Goal: Task Accomplishment & Management: Manage account settings

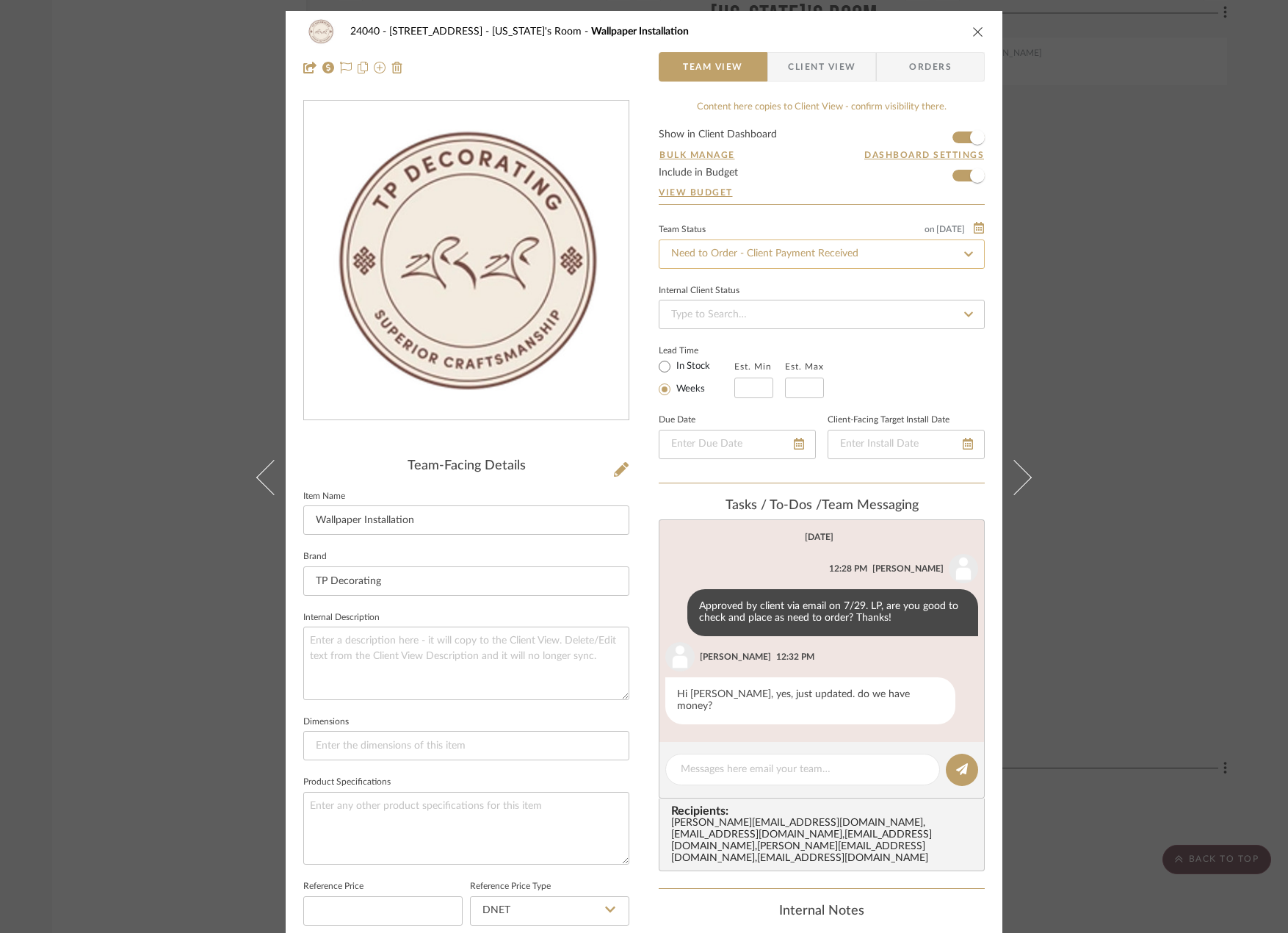
click at [761, 242] on input "Need to Order - Client Payment Received" at bounding box center [821, 254] width 326 height 29
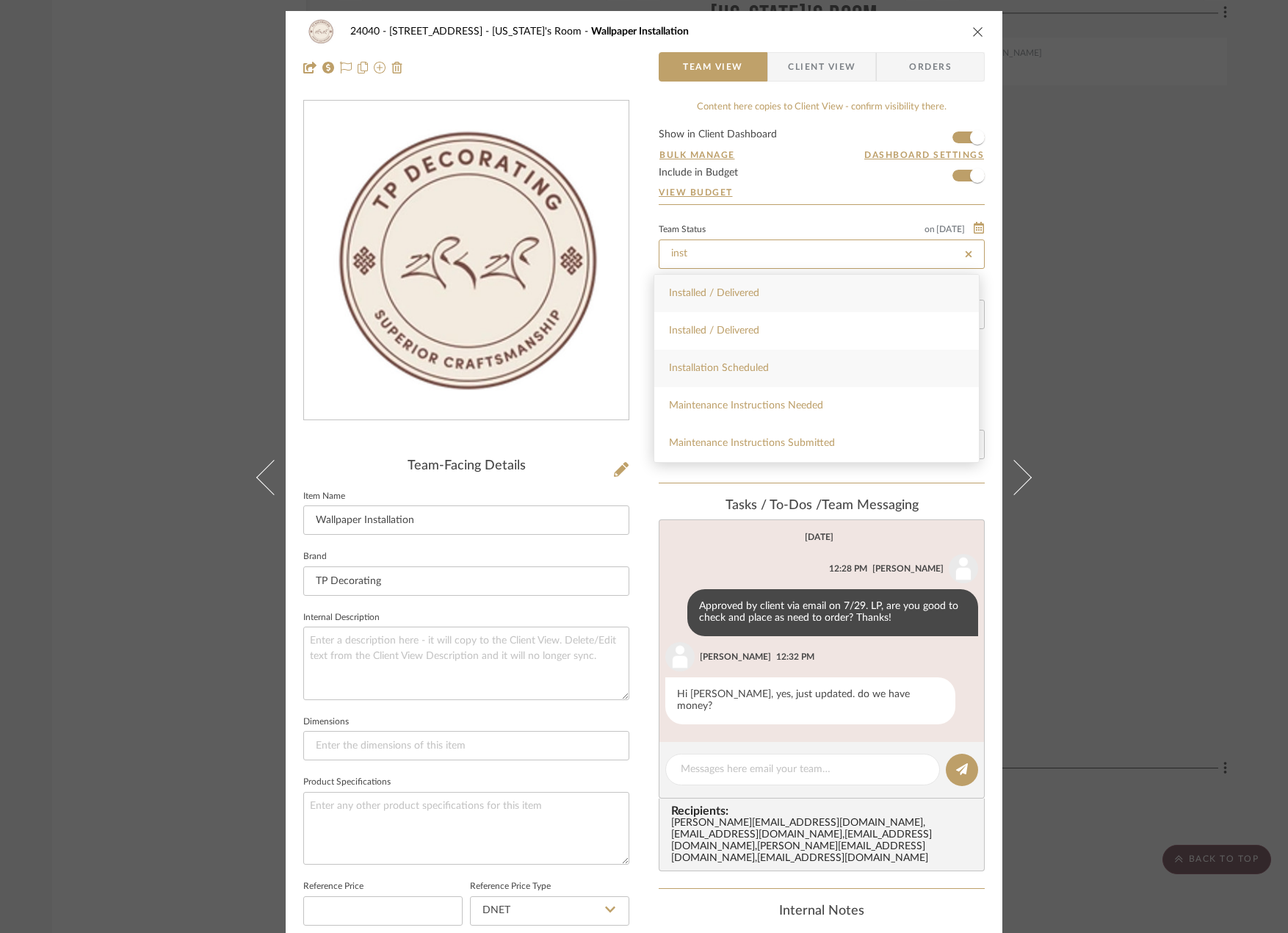
type input "inst"
click at [816, 370] on div "Installation Scheduled" at bounding box center [816, 368] width 324 height 37
type input "[DATE]"
type input "Installation Scheduled"
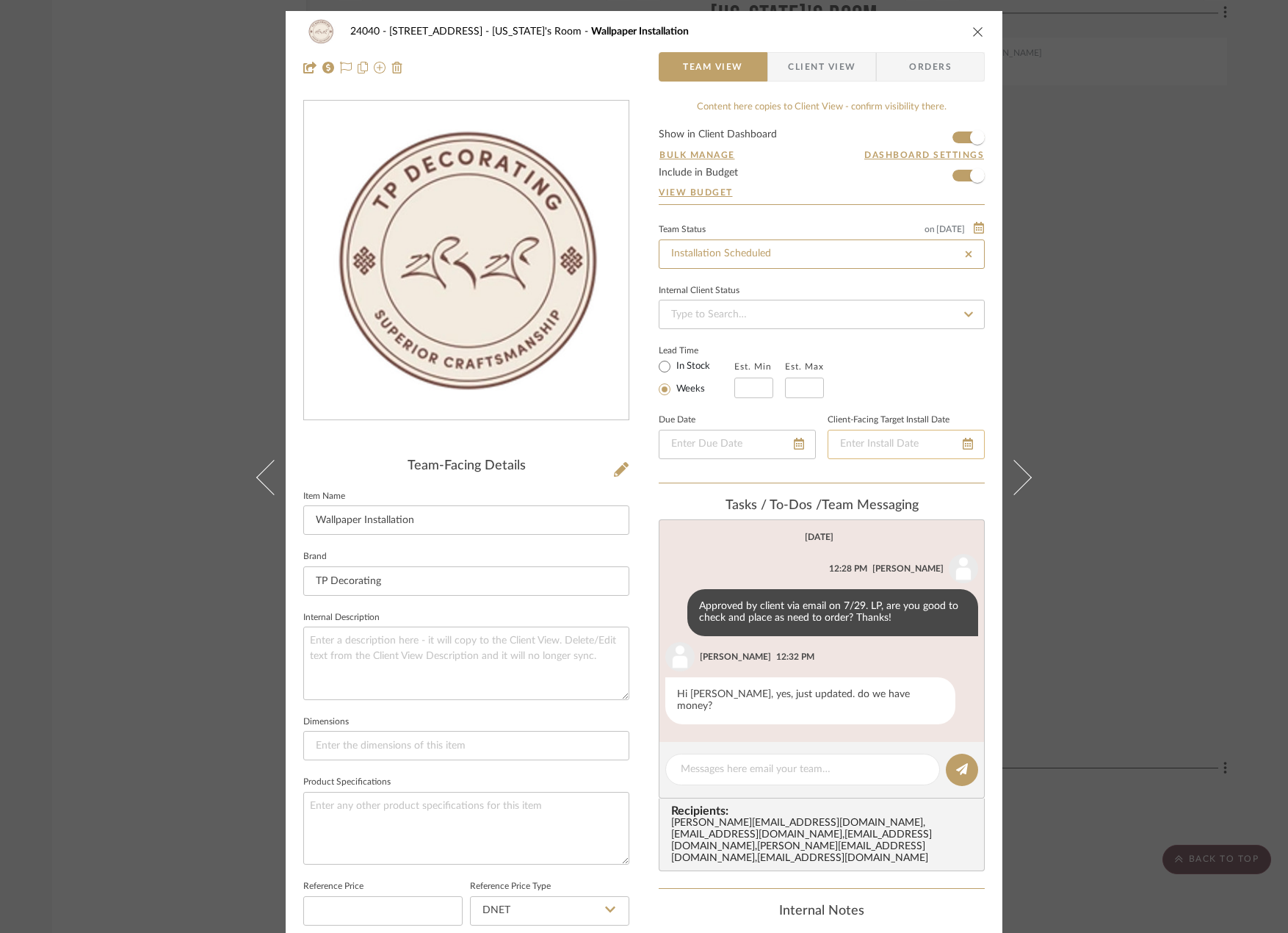
type input "[DATE]"
type input "Installation Scheduled"
click at [772, 763] on textarea at bounding box center [802, 769] width 244 height 16
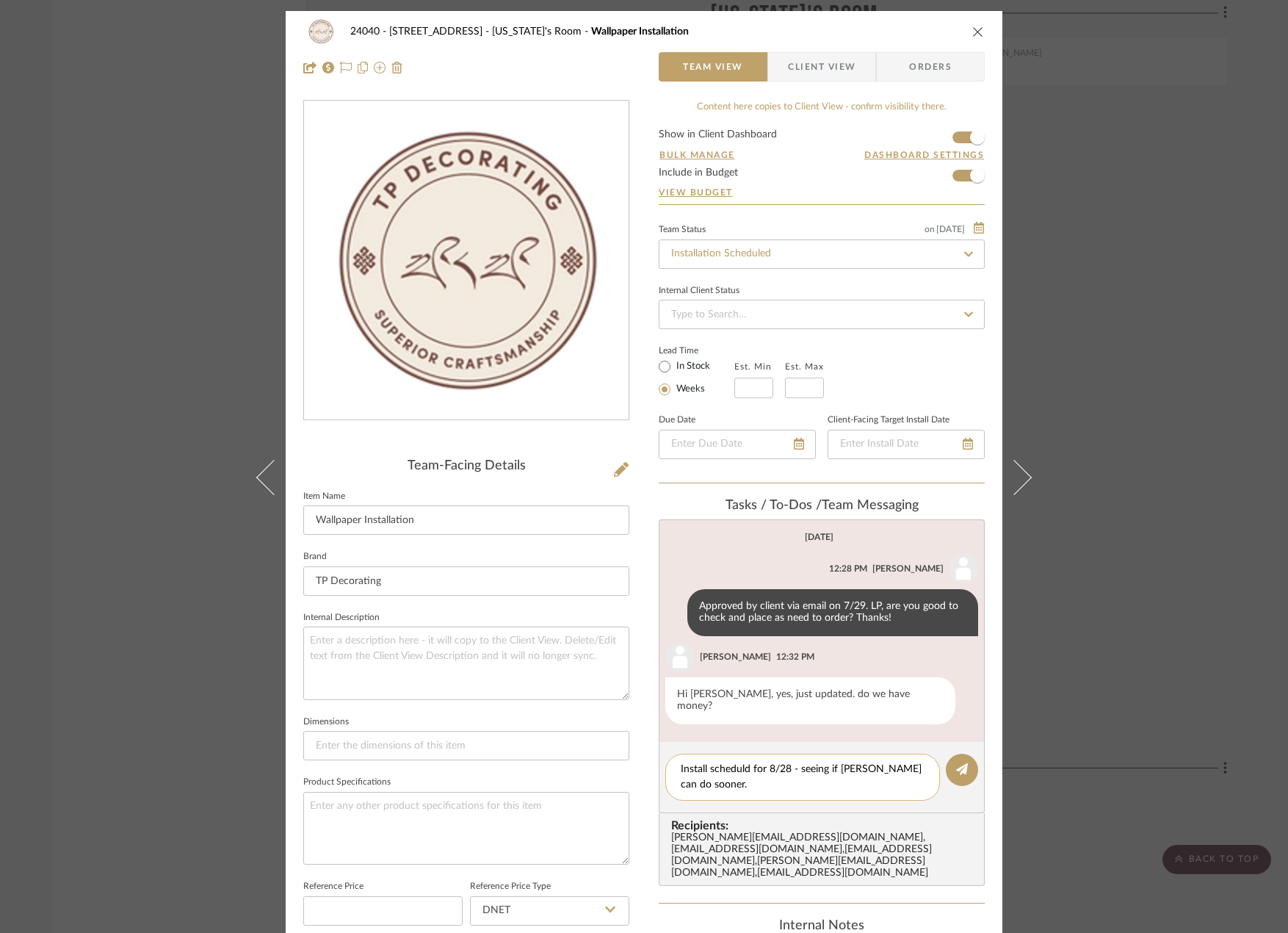
drag, startPoint x: 729, startPoint y: 744, endPoint x: 720, endPoint y: 752, distance: 12.0
type textarea "Install scheduled for 8/28 - seeing if Tenzin can do sooner."
click at [764, 782] on div "Install scheduled for 8/28 - seeing if Tenzin can do sooner." at bounding box center [802, 776] width 274 height 47
click at [767, 773] on textarea "Install scheduled for 8/28 - seeing if Tenzin can do sooner." at bounding box center [802, 776] width 244 height 31
click at [956, 763] on icon at bounding box center [962, 769] width 12 height 12
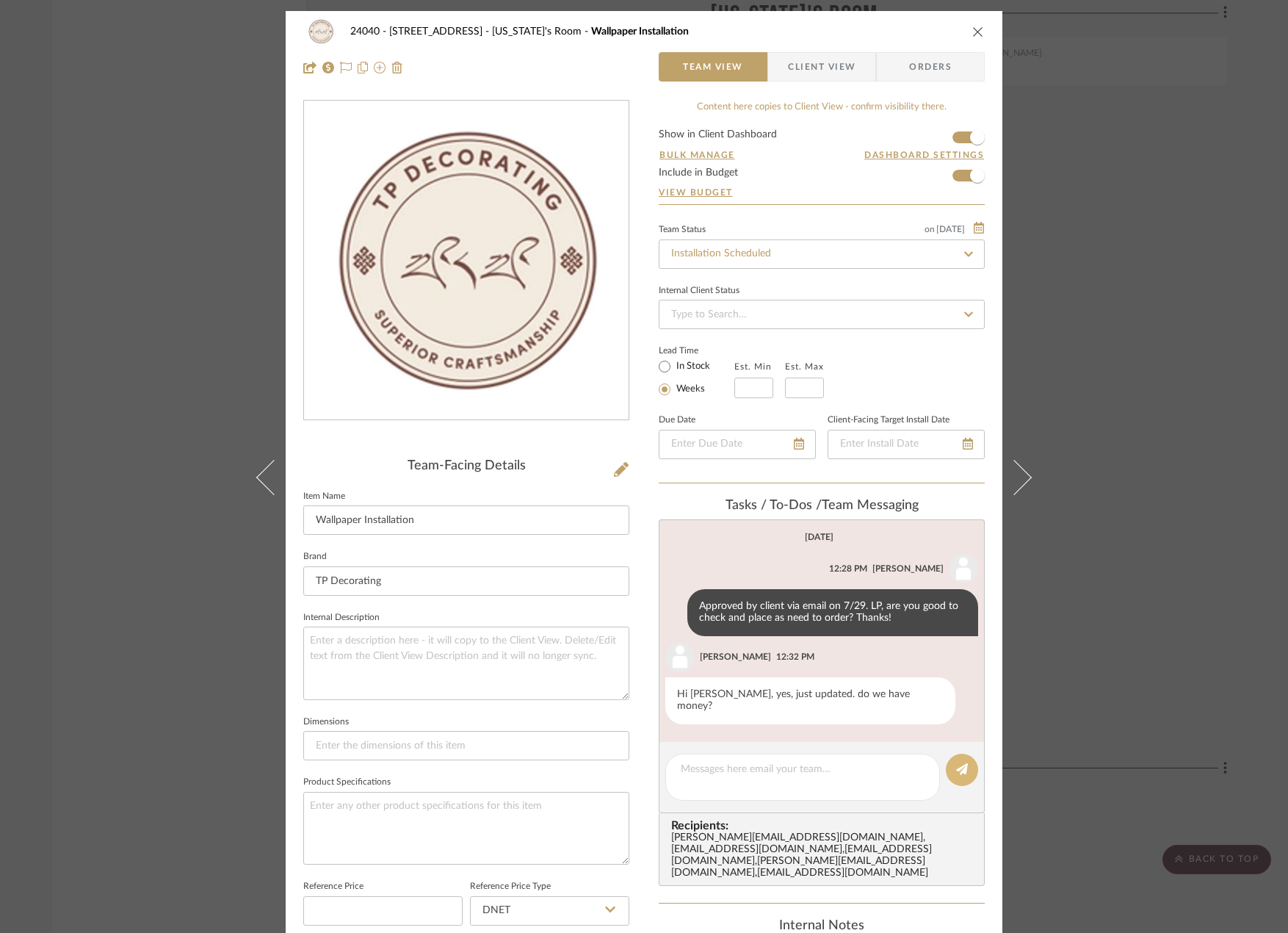
scroll to position [22, 0]
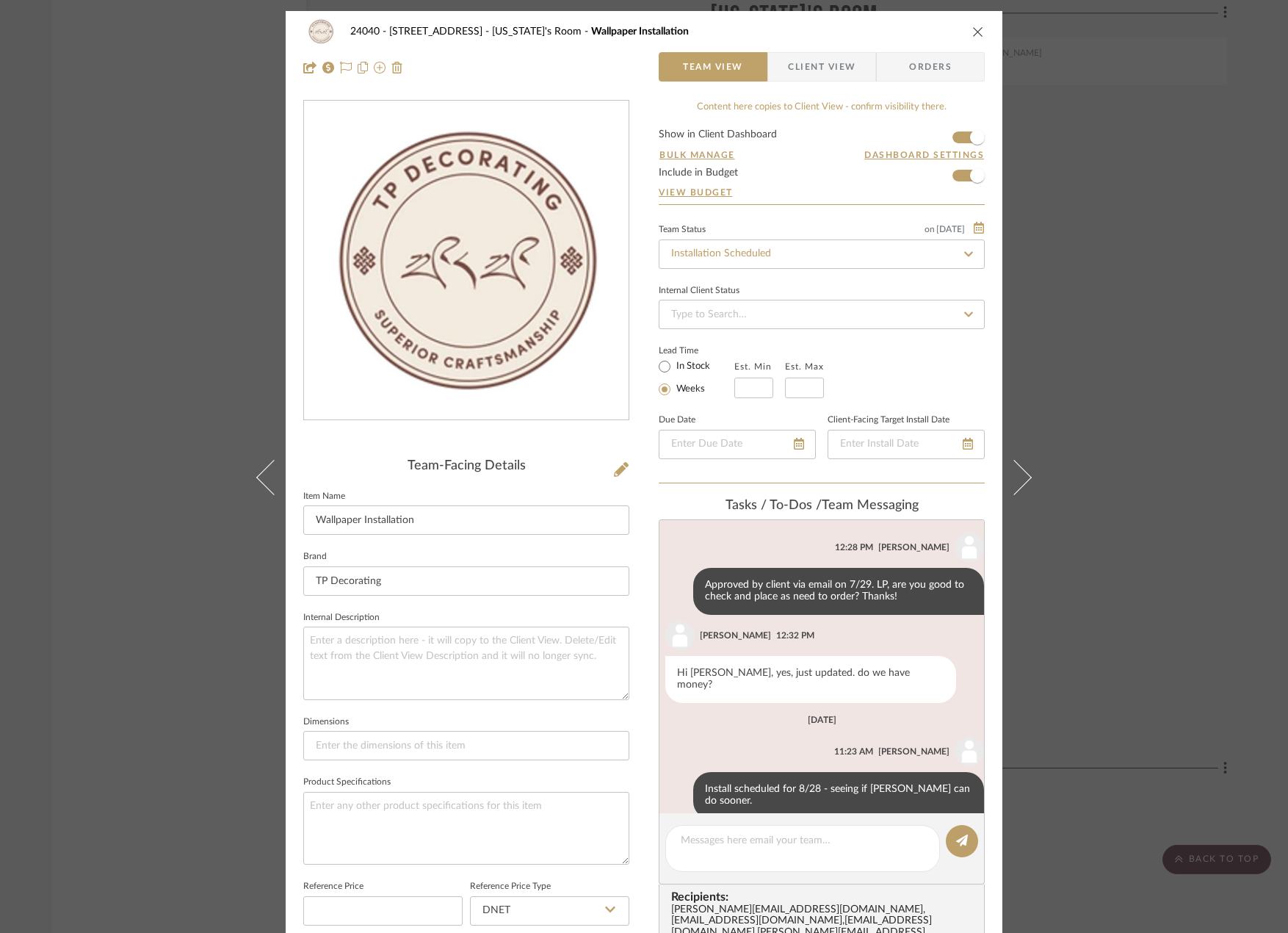
click at [124, 249] on div "24040 - 171 Columbia Heights Georgia's Room Wallpaper Installation Team View Cl…" at bounding box center [644, 466] width 1288 height 933
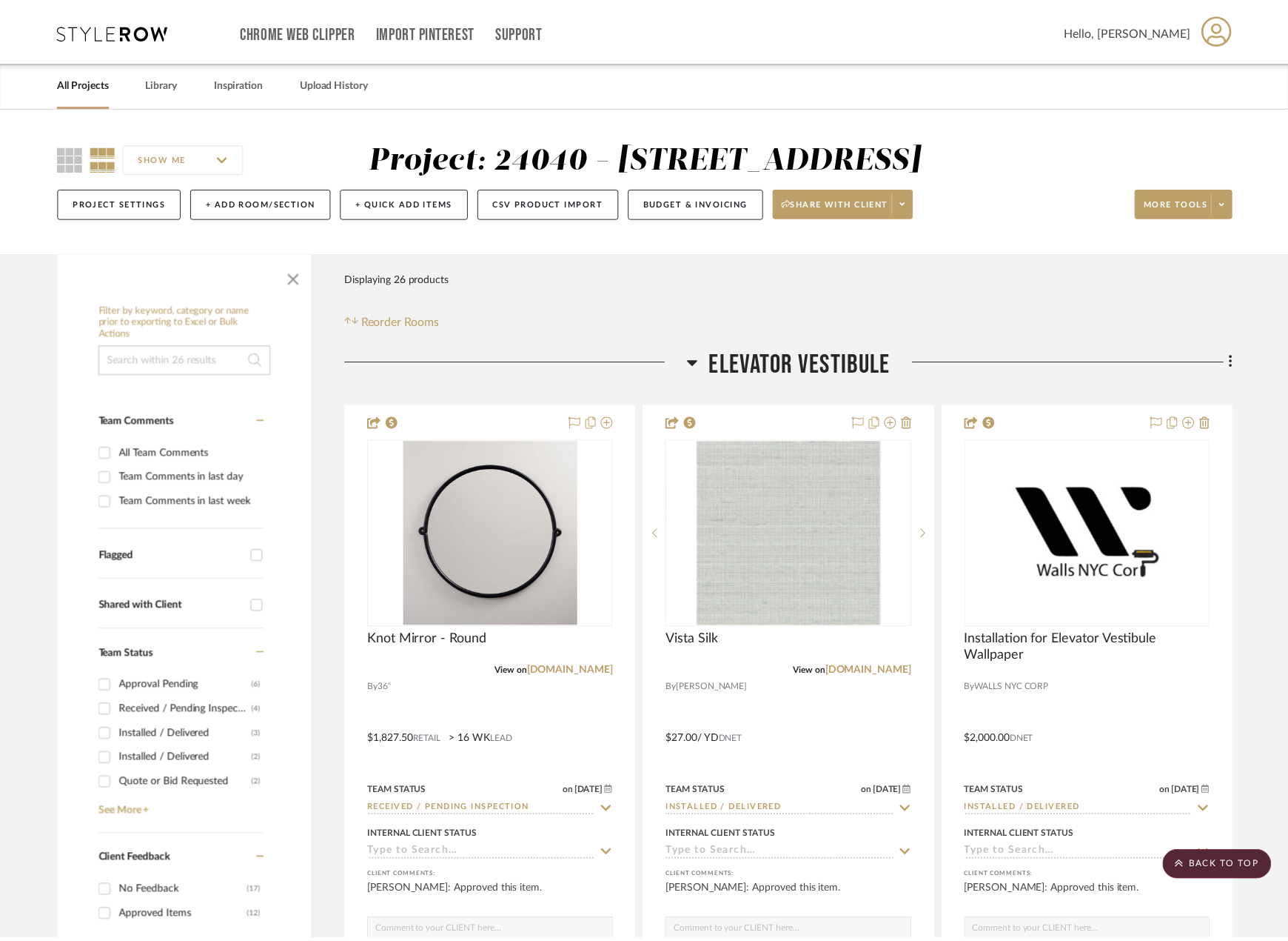
scroll to position [6769, 0]
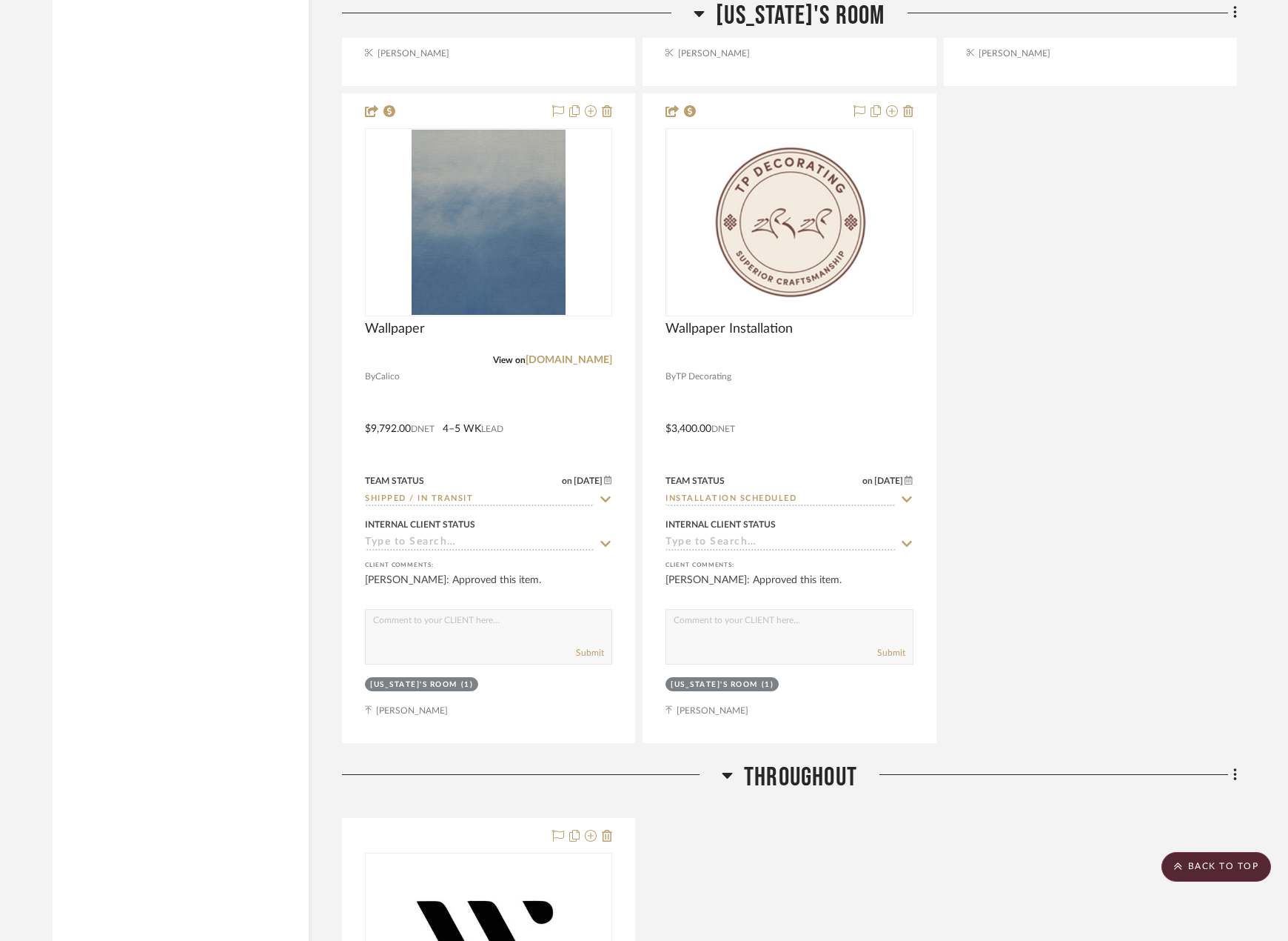
click at [1129, 305] on div "Custom Color - Rope Flush Mount View on bonesimple.com By Bone Simple Design Te…" at bounding box center [789, 90] width 895 height 1307
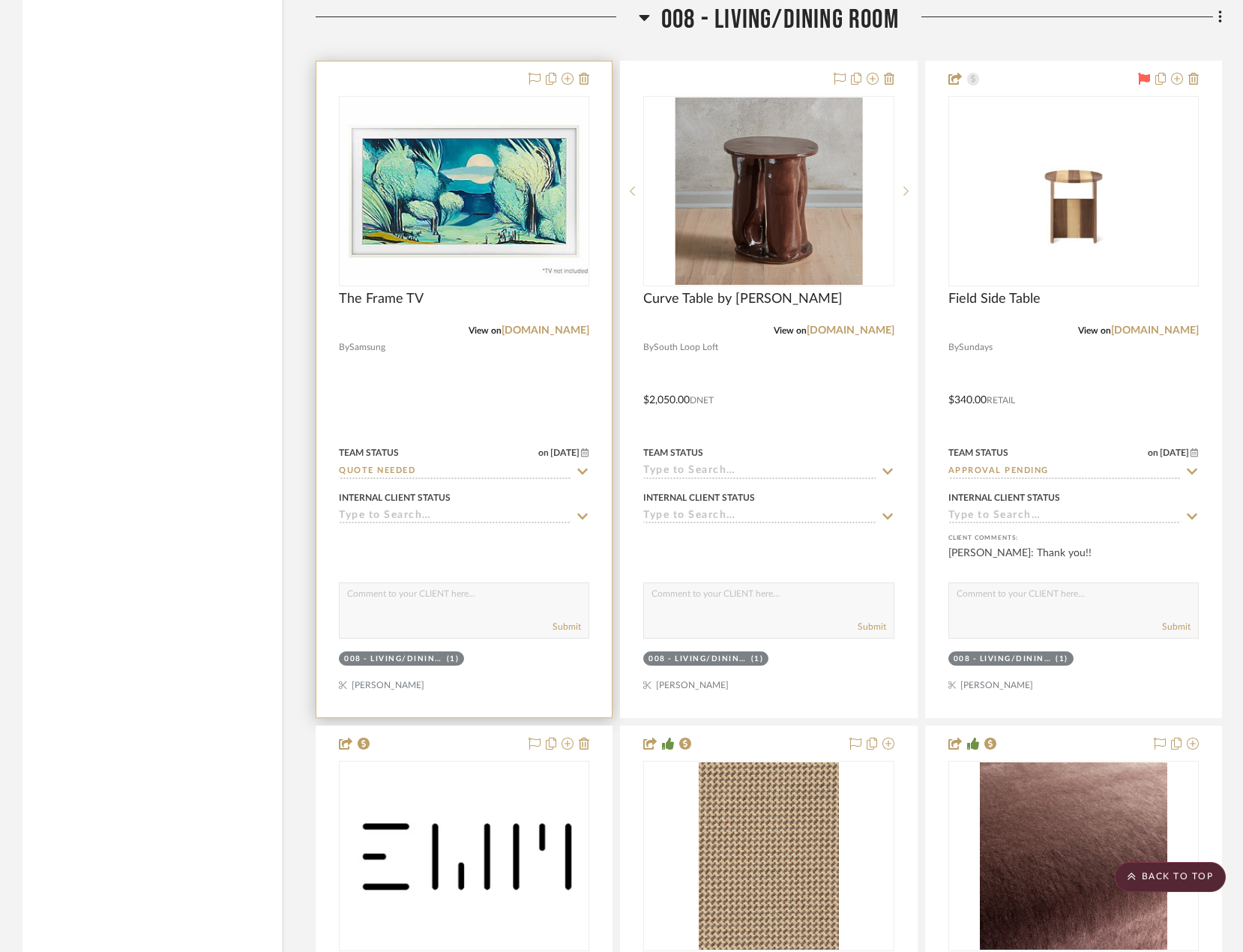
scroll to position [13038, 0]
click at [560, 451] on div at bounding box center [464, 390] width 295 height 656
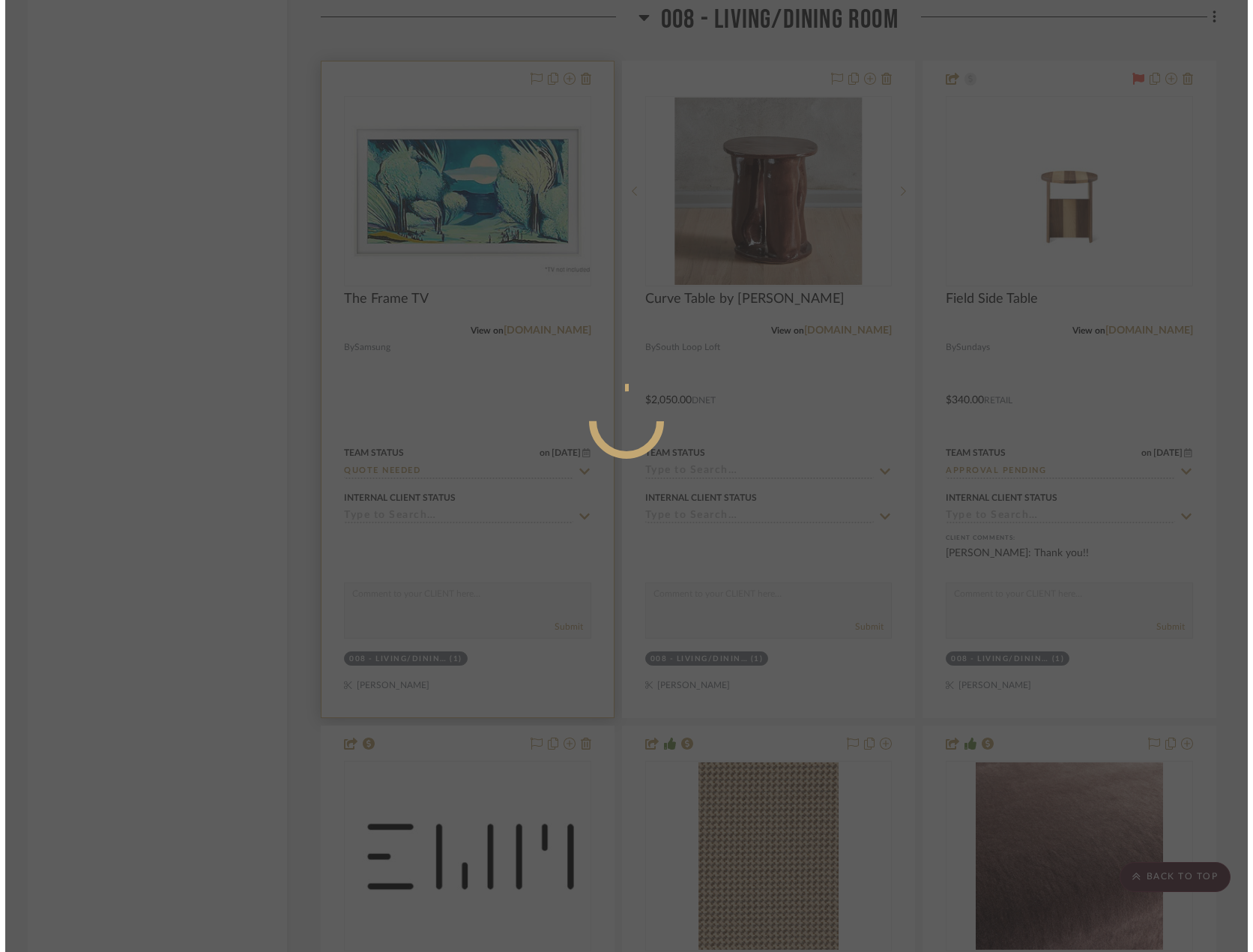
scroll to position [0, 0]
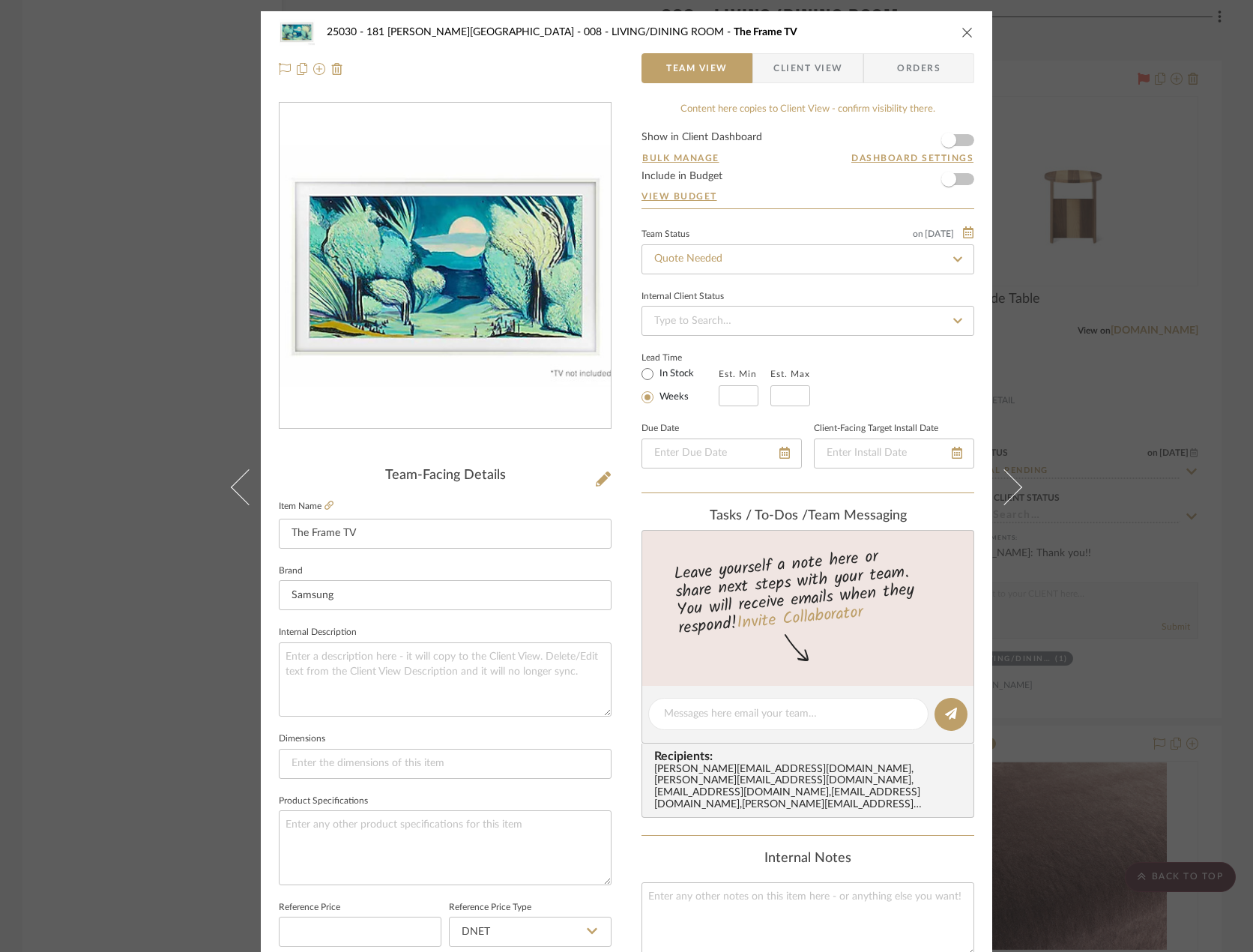
click at [150, 221] on div "25030 - 181 MacDougal - Baribeau 008 - LIVING/DINING ROOM The Frame TV Team Vie…" at bounding box center [626, 476] width 1253 height 952
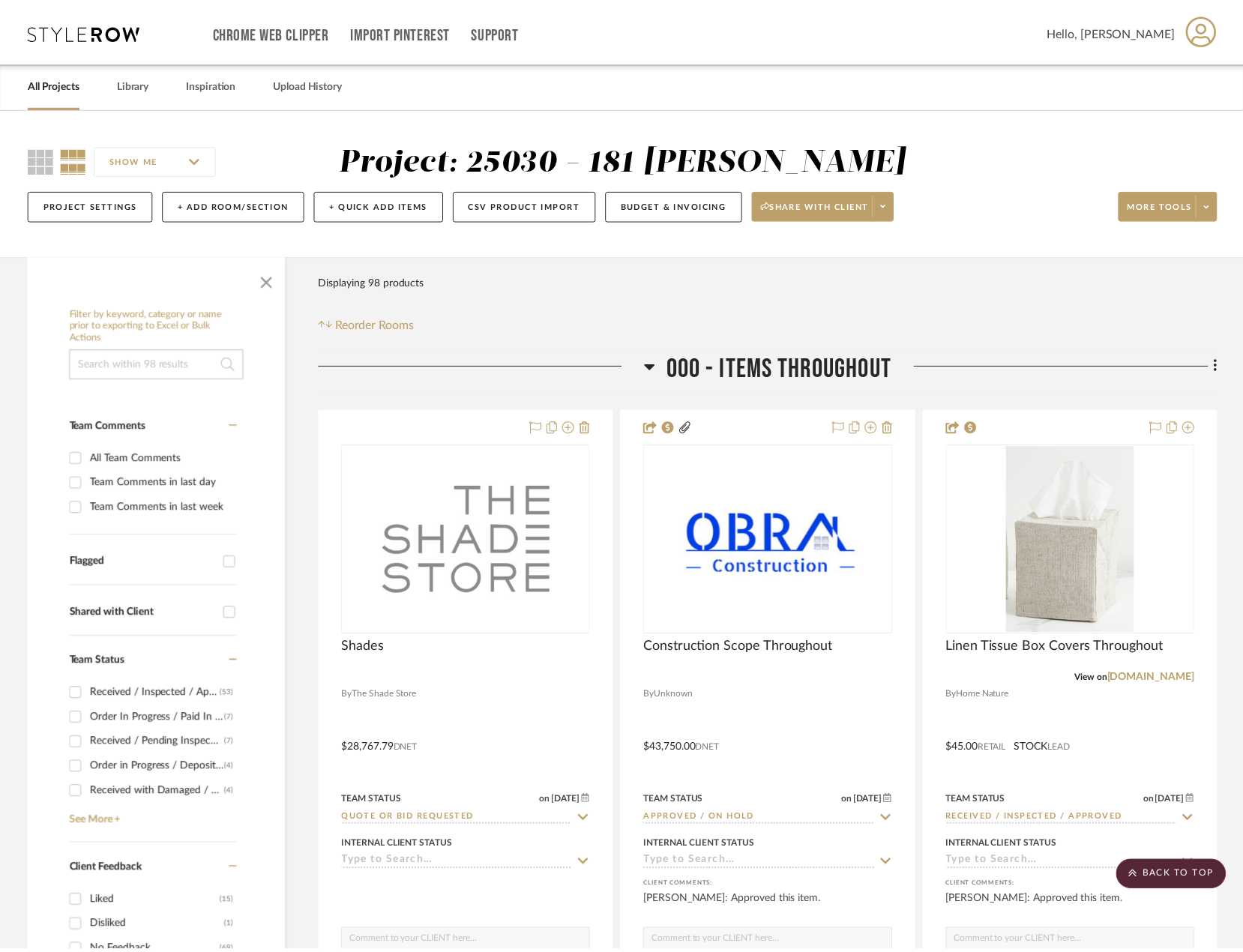
scroll to position [13038, 0]
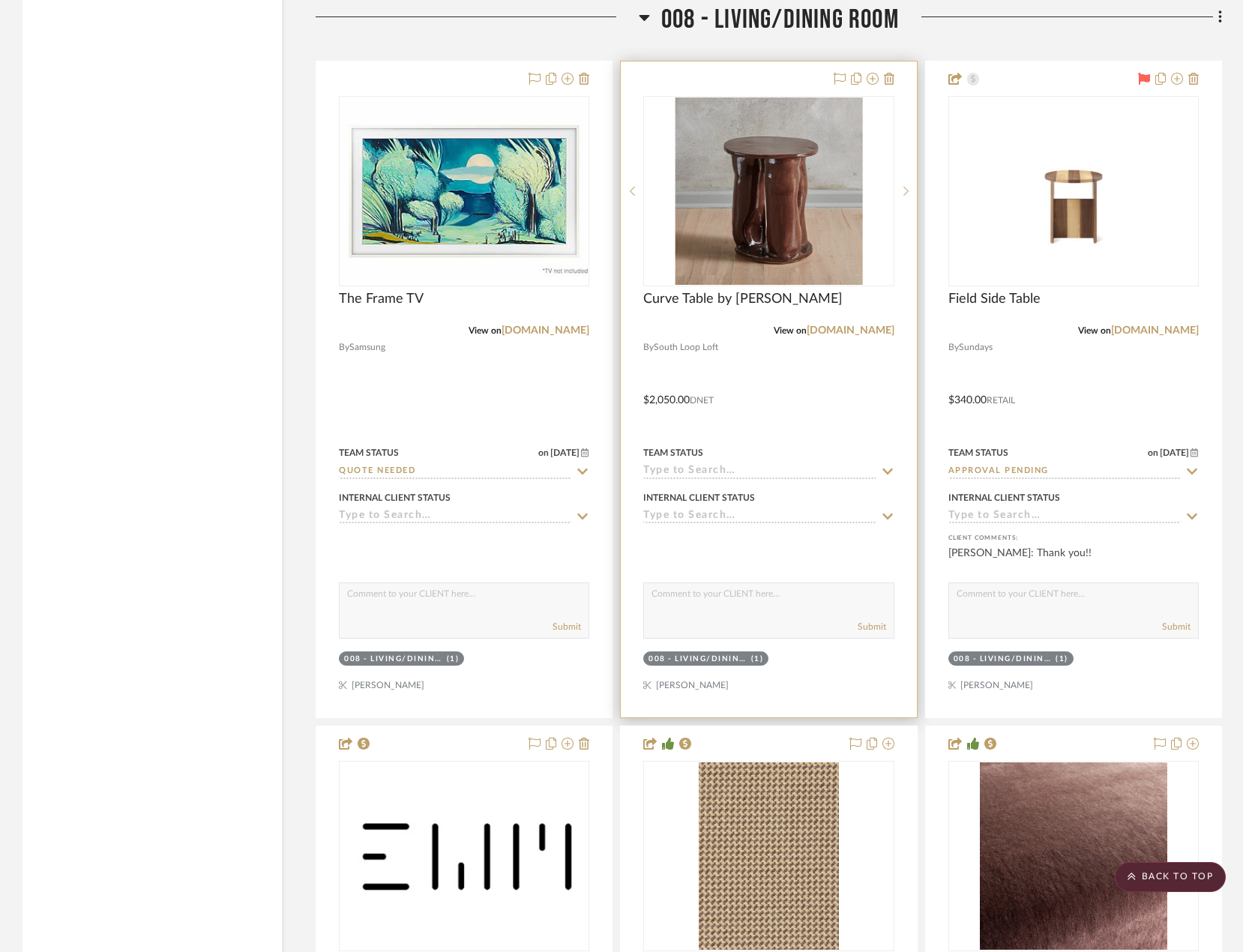
click at [811, 438] on div at bounding box center [768, 390] width 295 height 656
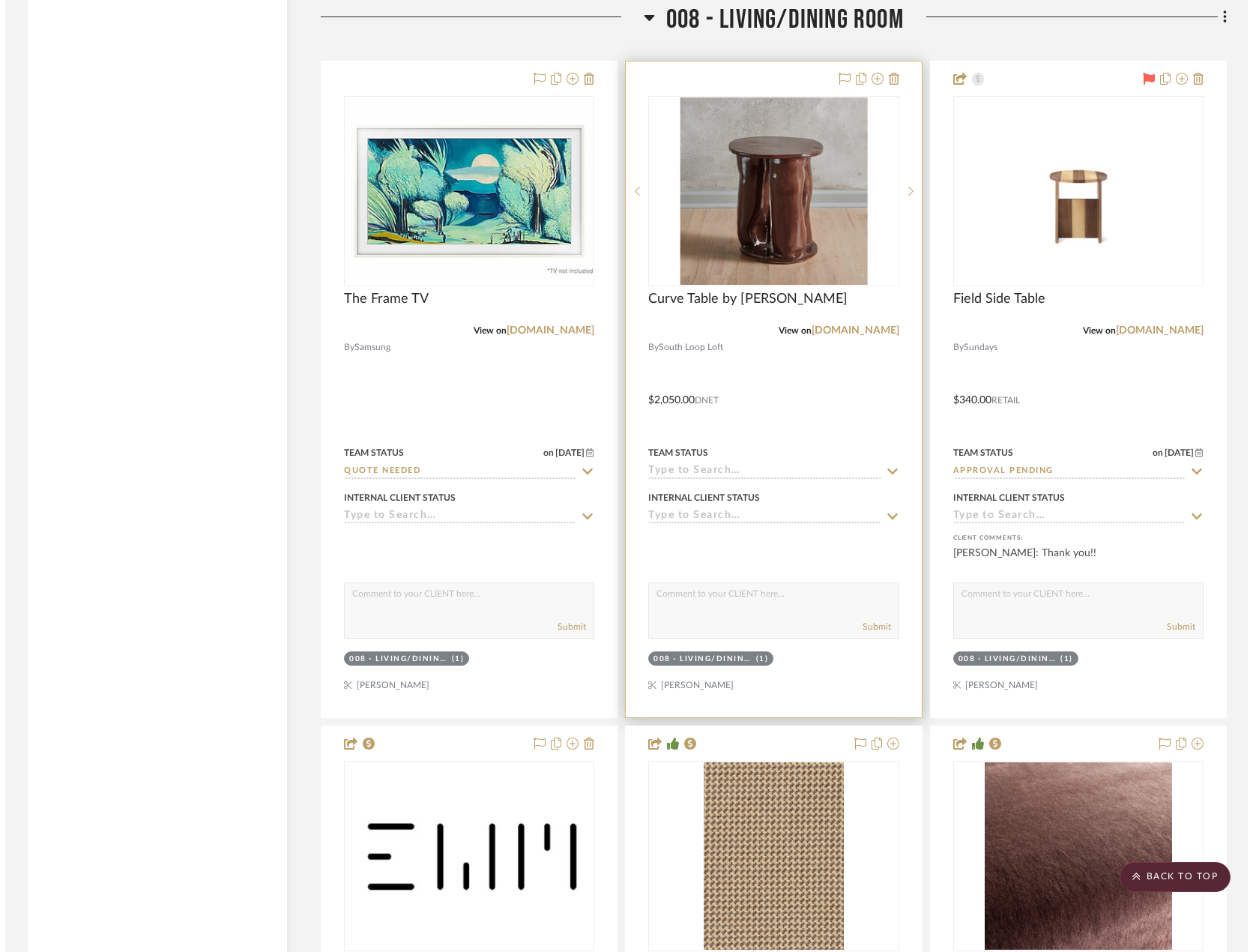
scroll to position [0, 0]
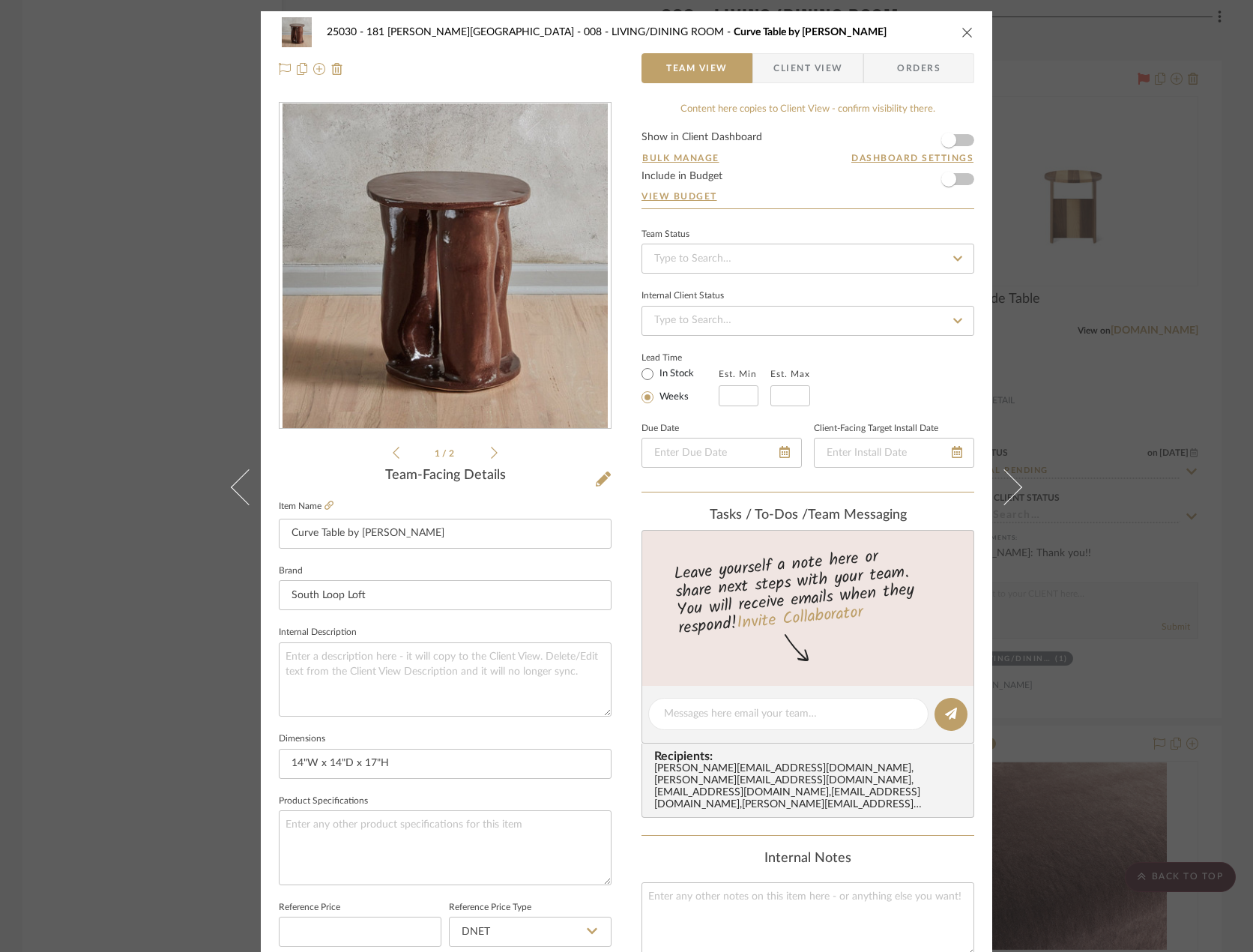
click at [93, 243] on div "25030 - 181 MacDougal - Baribeau 008 - LIVING/DINING ROOM Curve Table by Paige …" at bounding box center [626, 476] width 1253 height 952
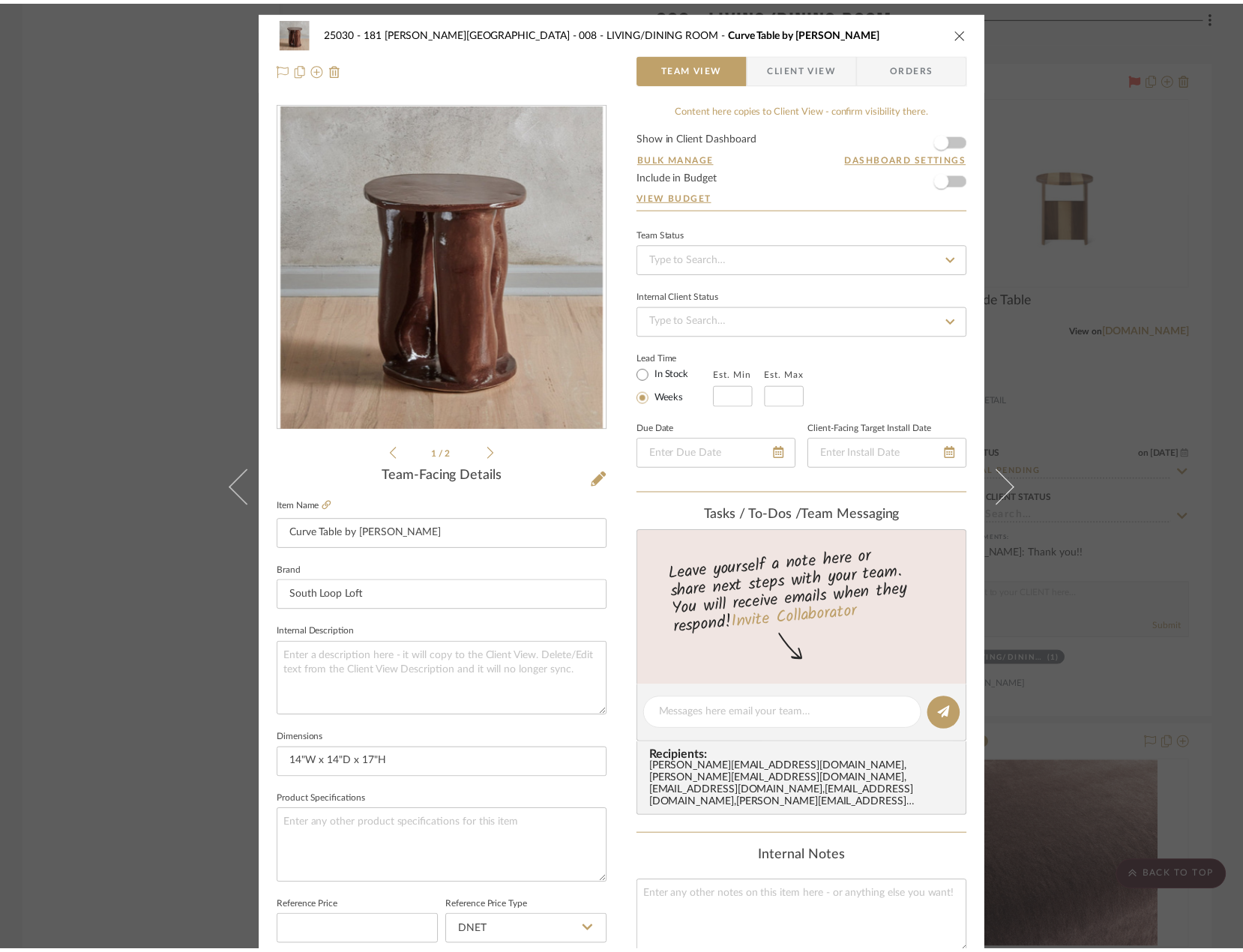
scroll to position [13038, 0]
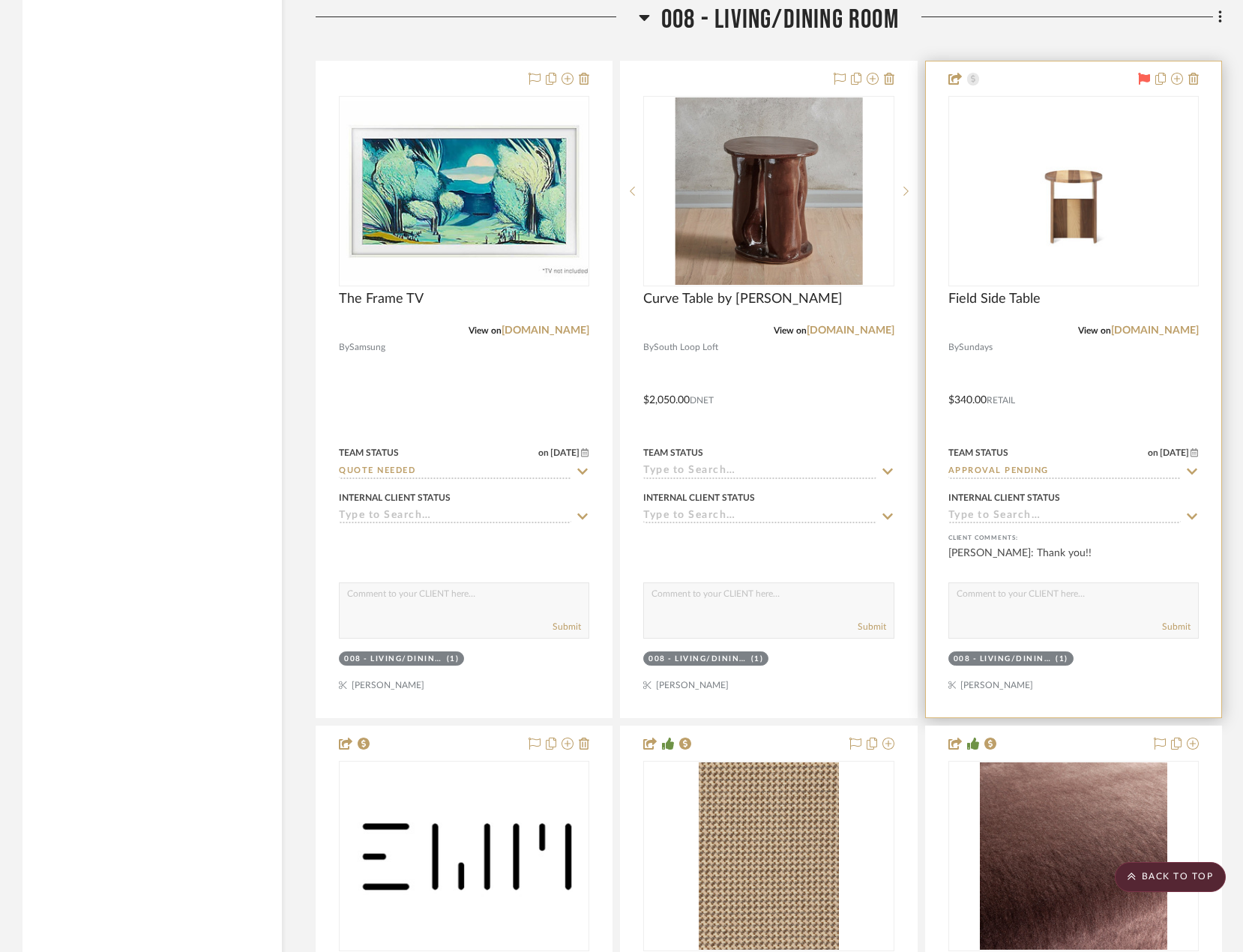
click at [1139, 428] on div at bounding box center [1073, 390] width 295 height 656
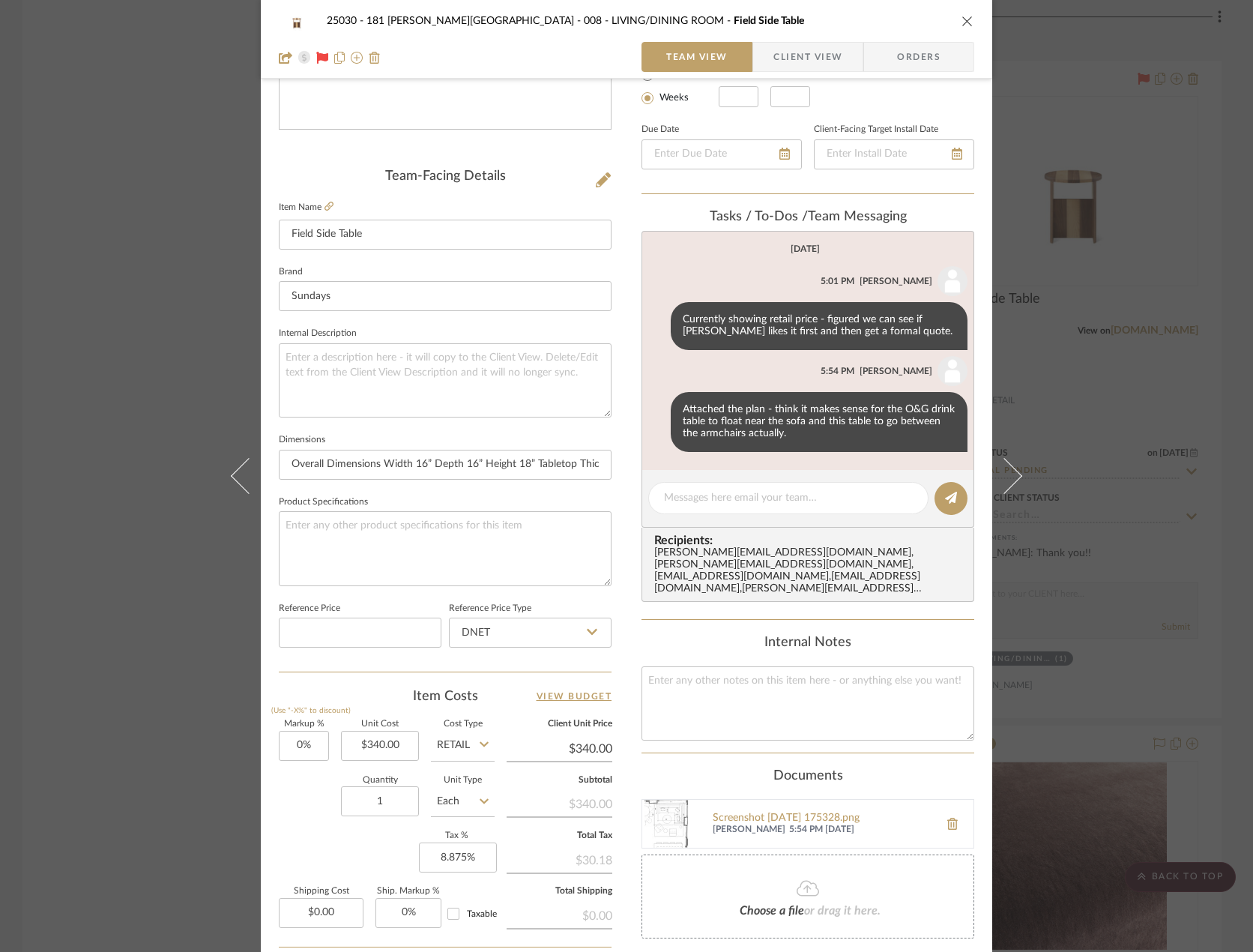
scroll to position [300, 0]
click at [113, 277] on div "25030 - 181 MacDougal - Baribeau 008 - LIVING/DINING ROOM Field Side Table Team…" at bounding box center [626, 476] width 1253 height 952
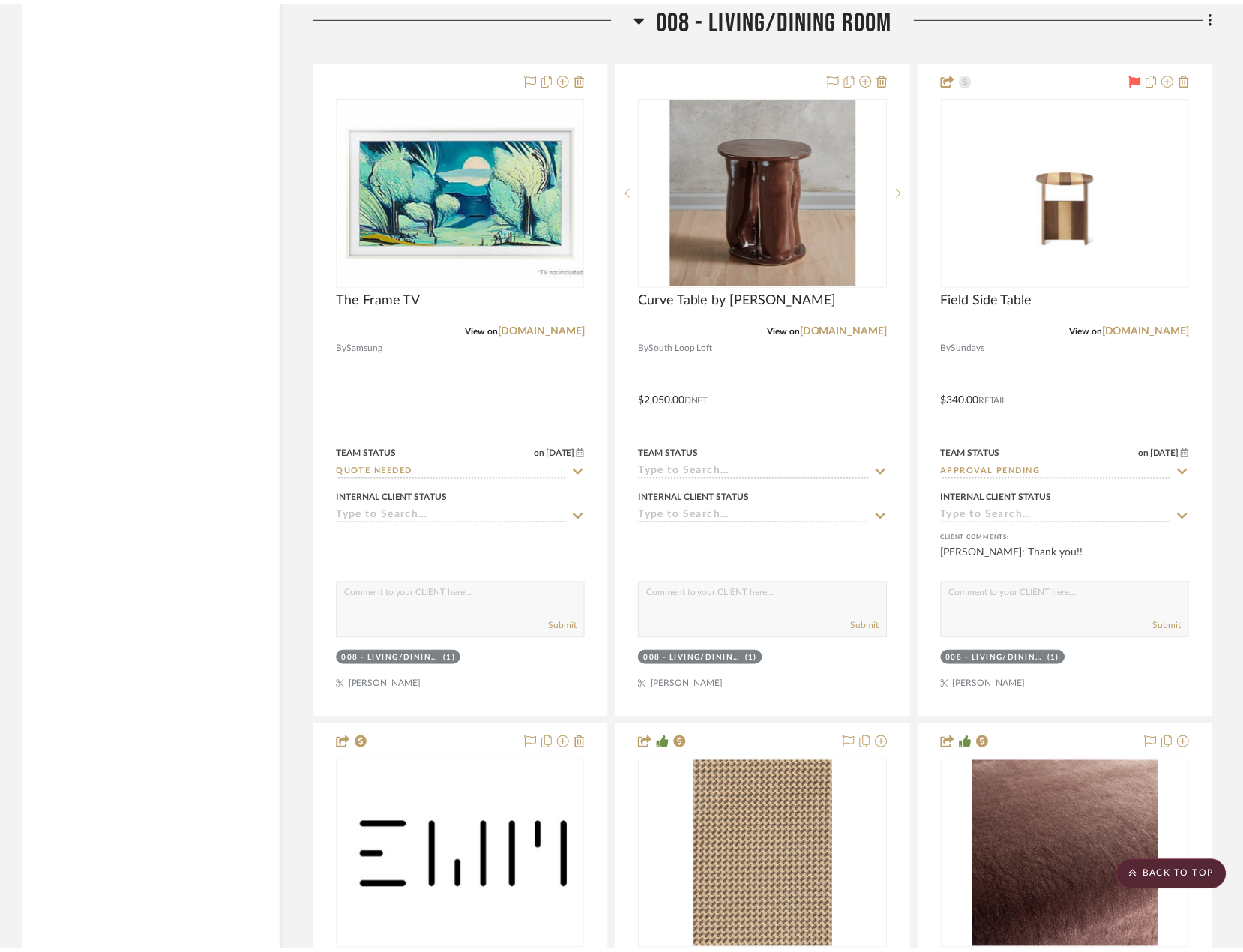
scroll to position [13038, 0]
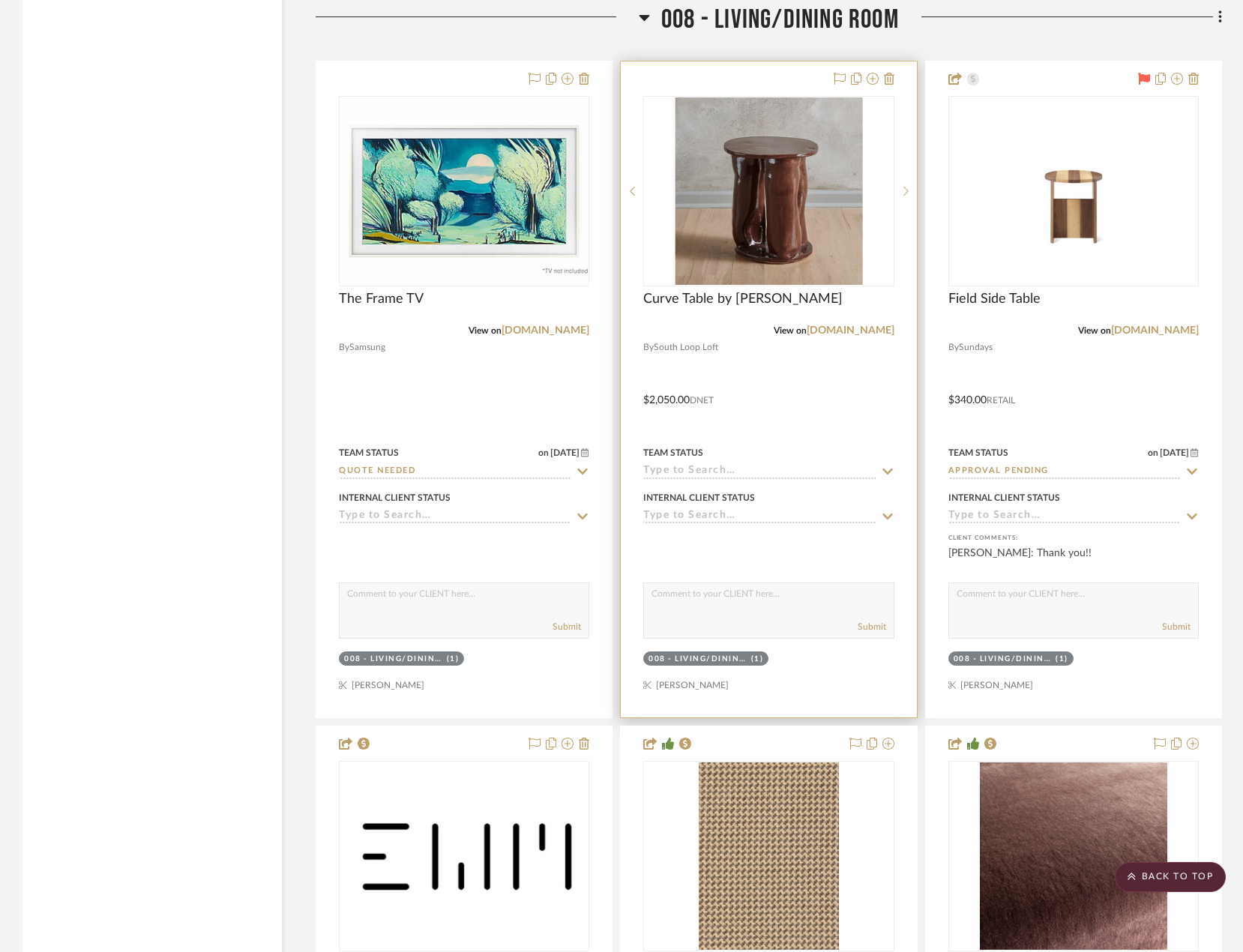
click at [858, 454] on div at bounding box center [768, 390] width 295 height 656
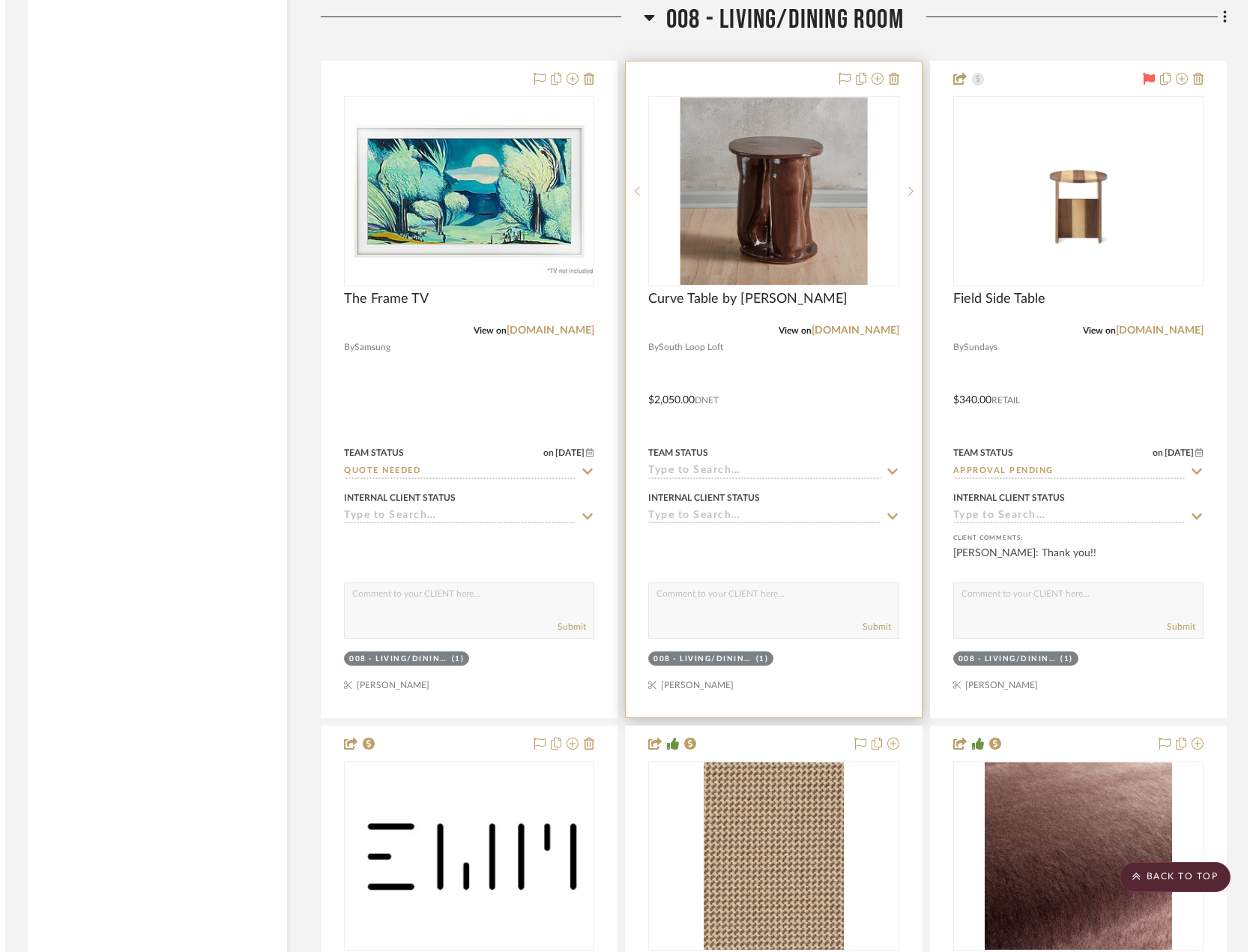
scroll to position [0, 0]
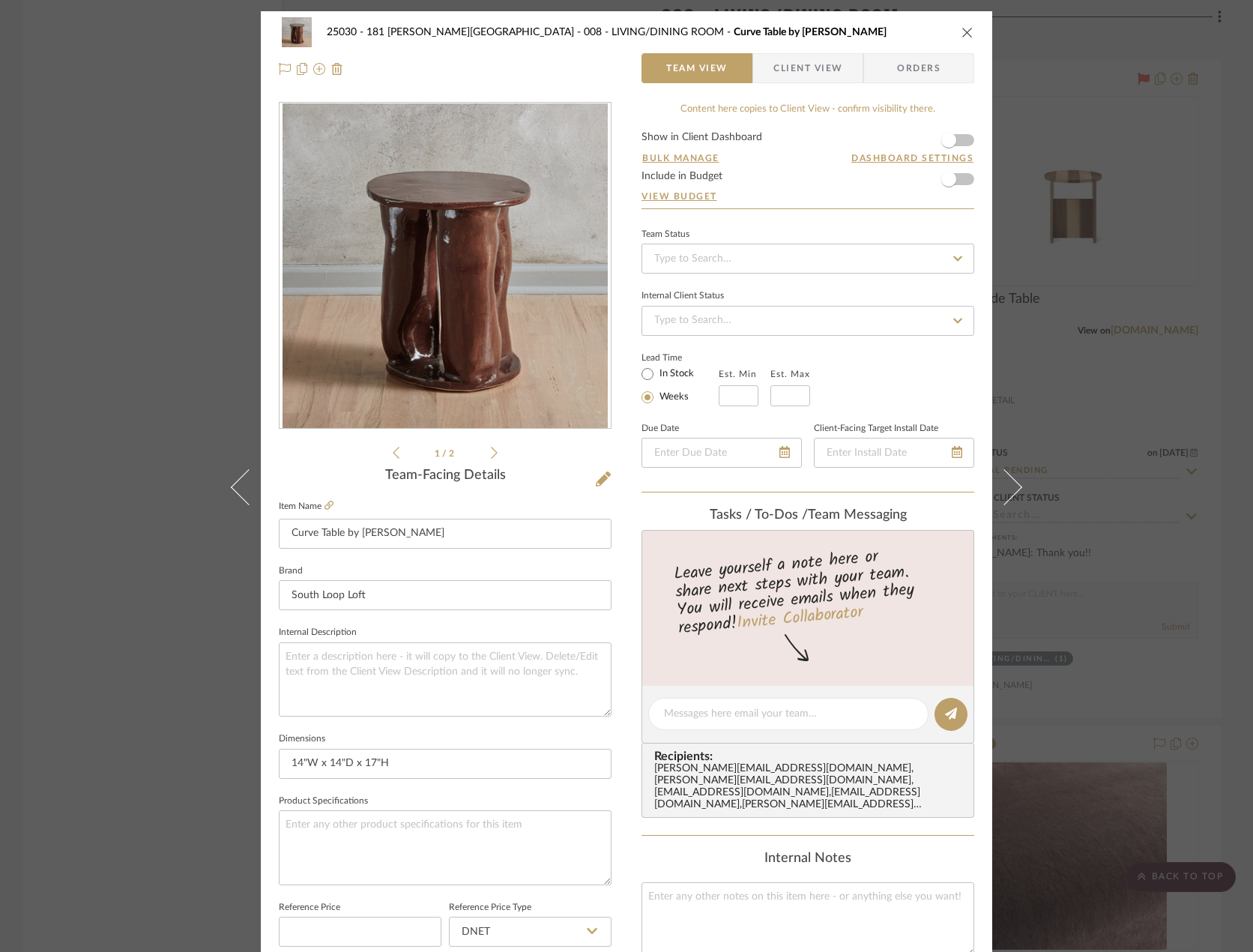
click at [123, 374] on div "25030 - 181 MacDougal - Baribeau 008 - LIVING/DINING ROOM Curve Table by Paige …" at bounding box center [626, 476] width 1253 height 952
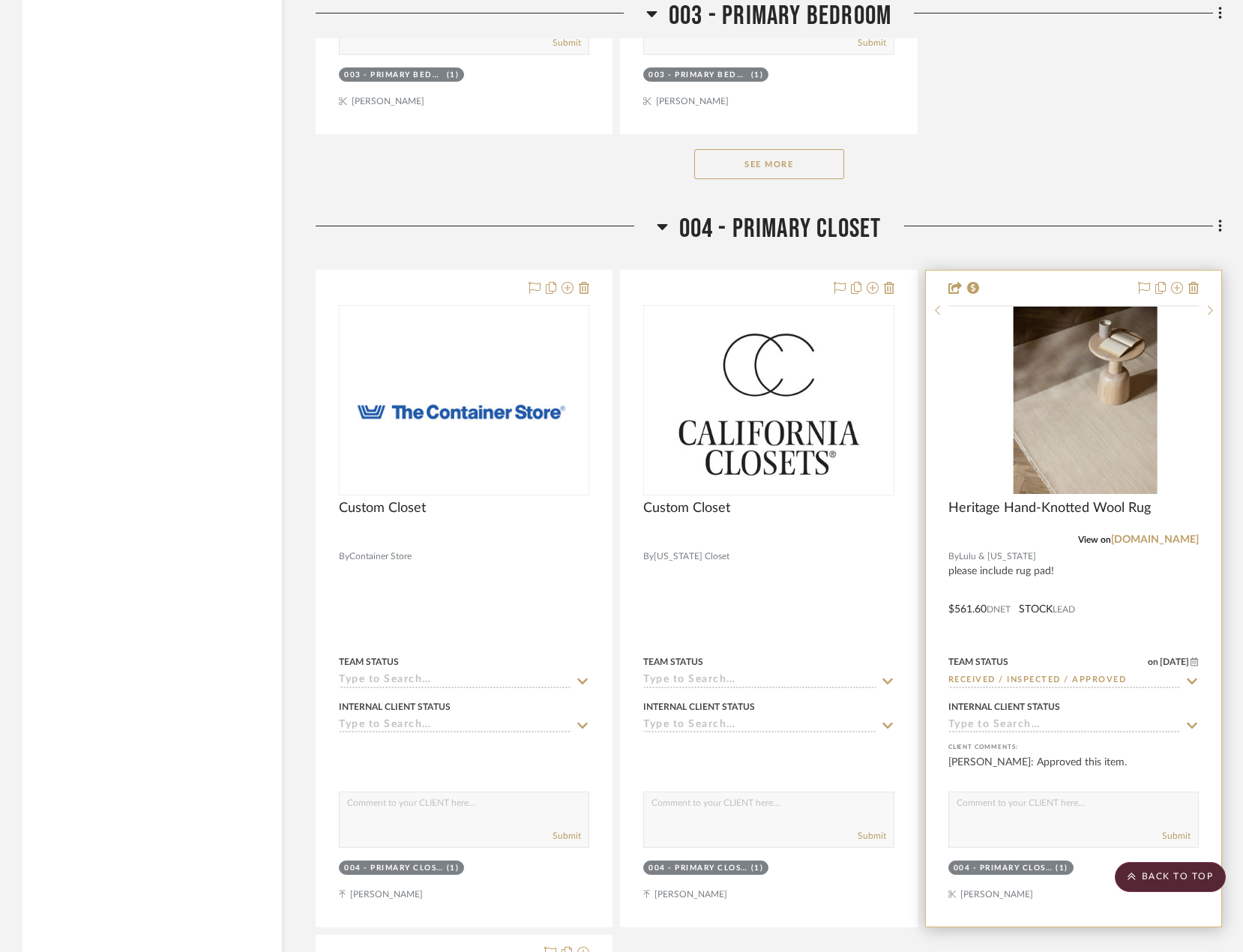
scroll to position [7209, 0]
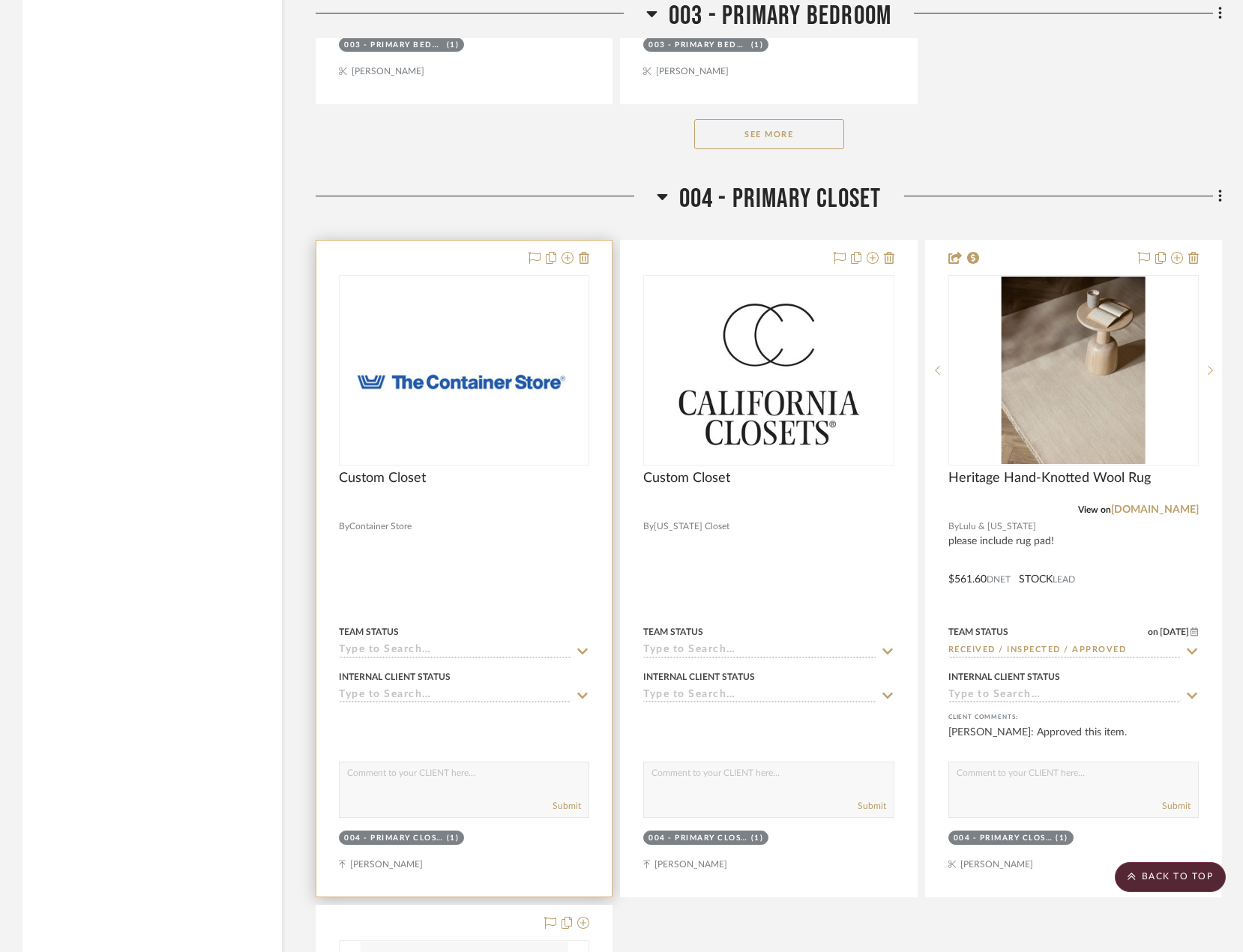
click at [512, 579] on div at bounding box center [464, 568] width 295 height 656
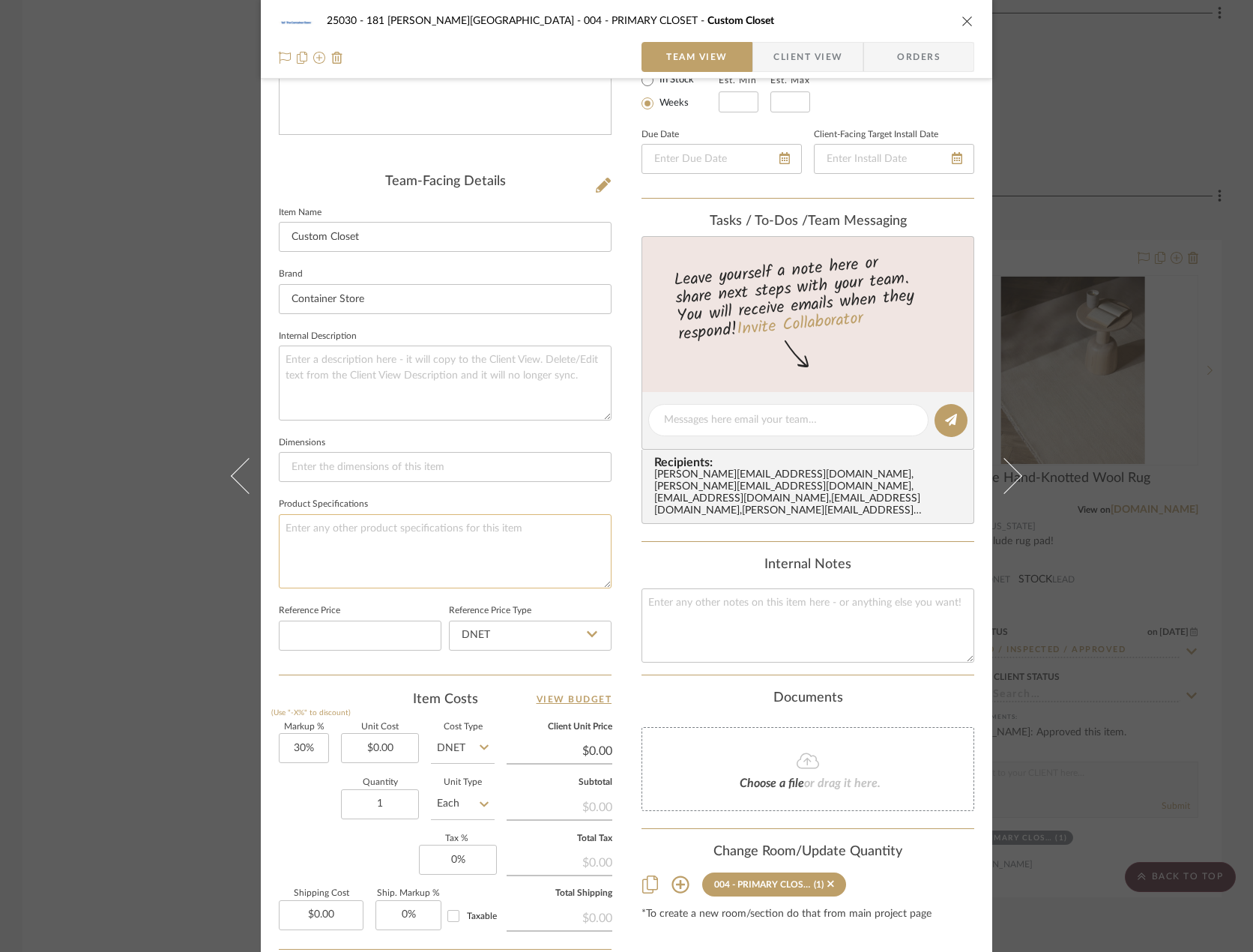
scroll to position [300, 0]
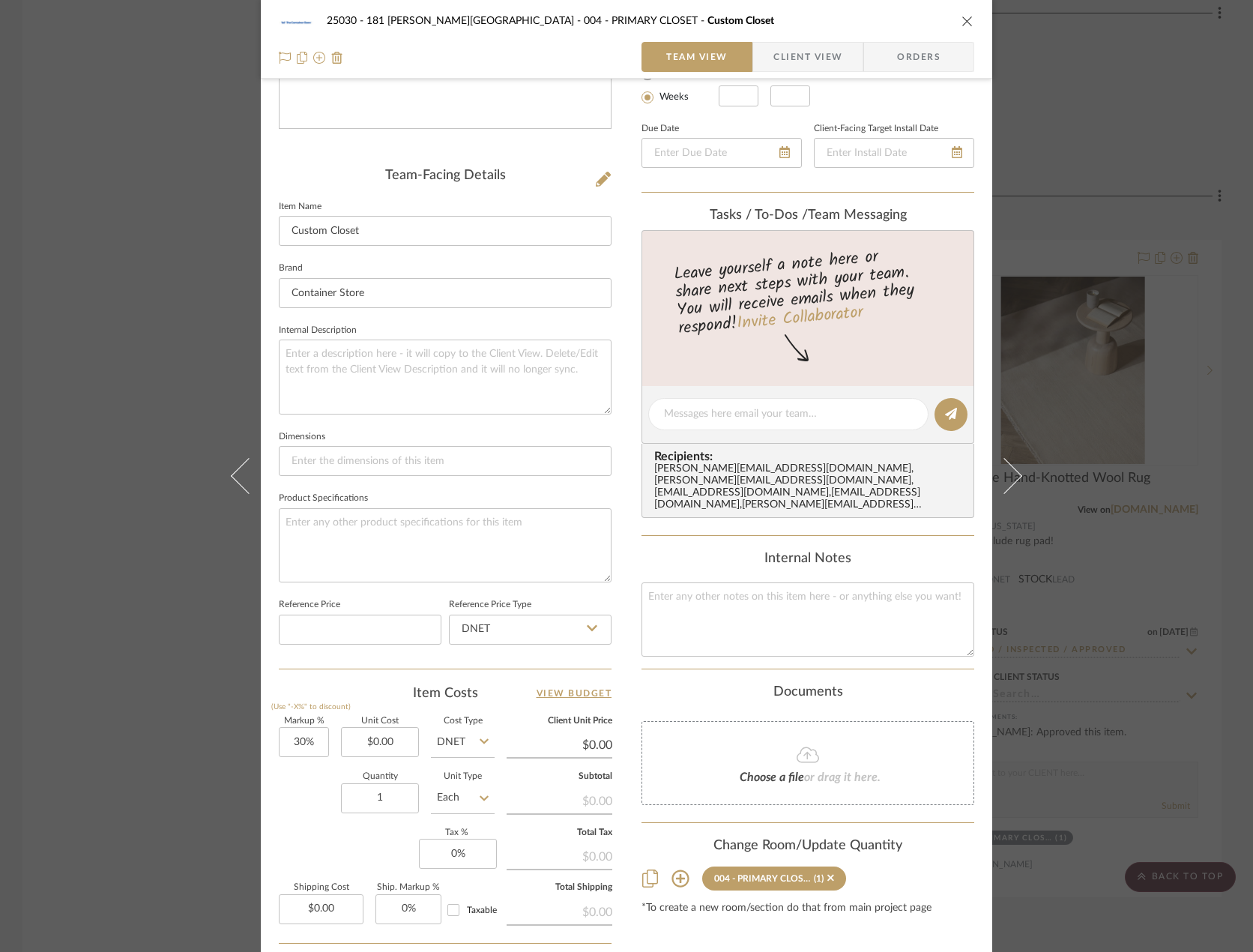
click at [138, 486] on div "25030 - 181 MacDougal - Baribeau 004 - PRIMARY CLOSET Custom Closet Team View C…" at bounding box center [626, 476] width 1253 height 952
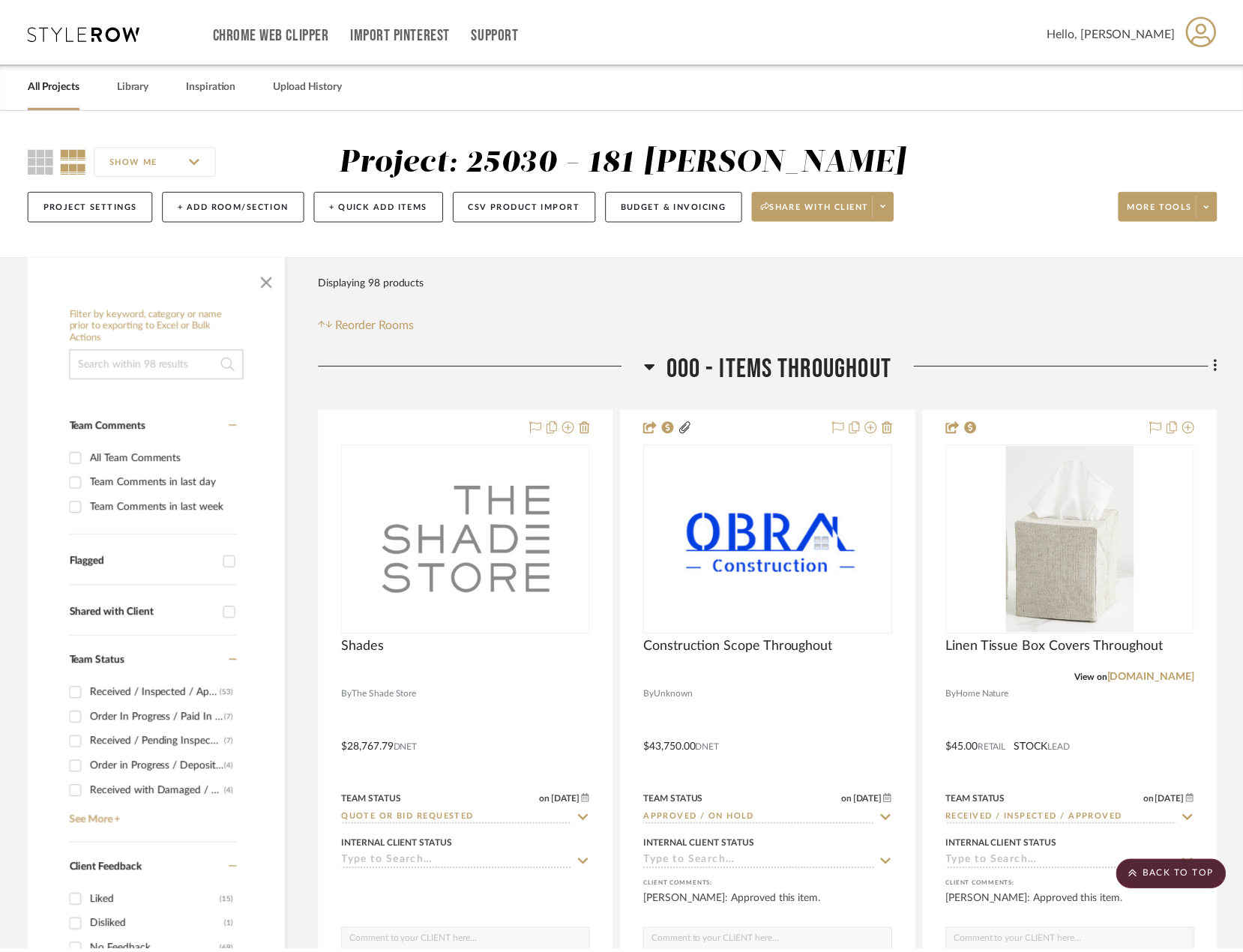
scroll to position [7209, 0]
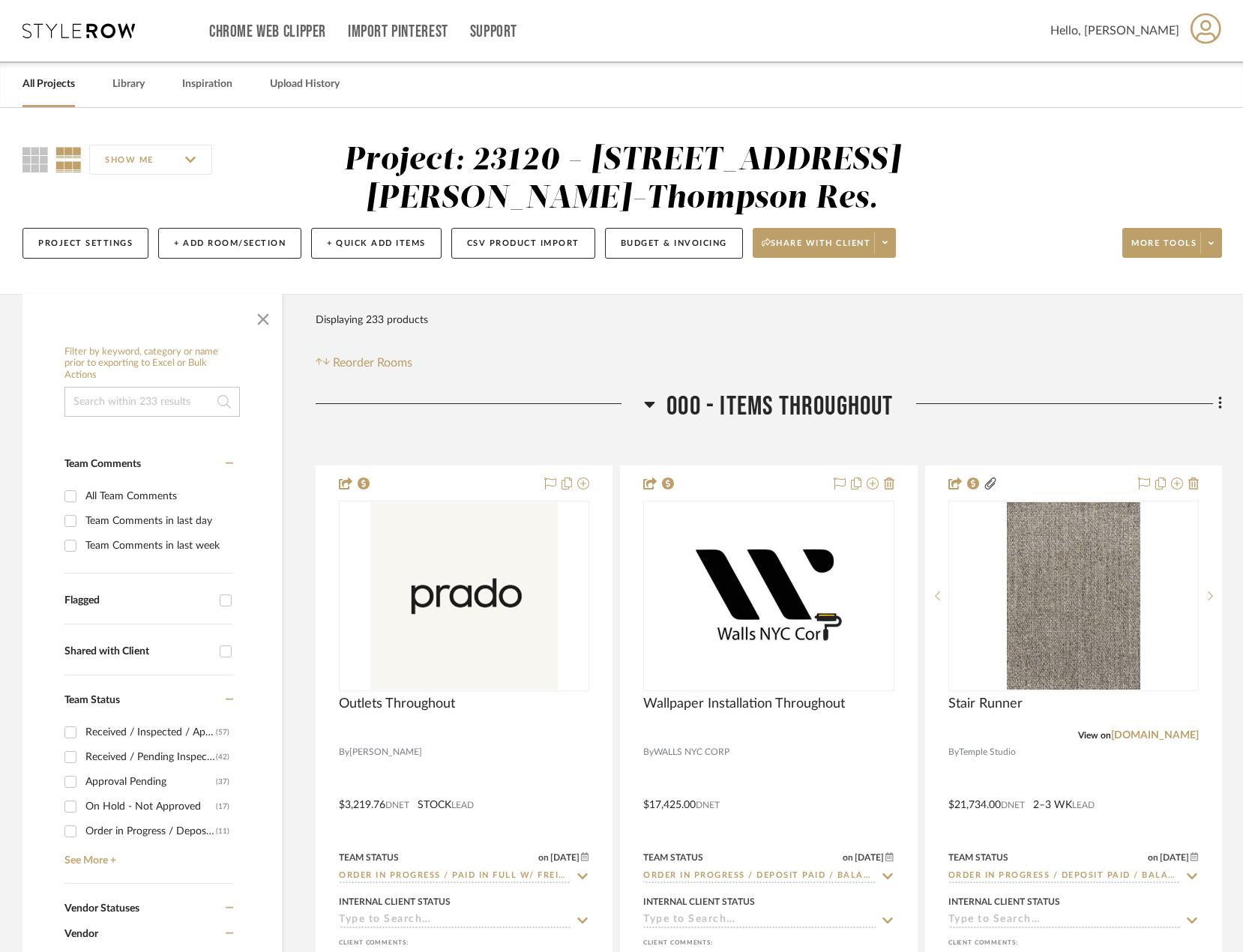
click at [999, 329] on div "Filter Products Displaying 233 products Reorder Rooms" at bounding box center [769, 339] width 906 height 67
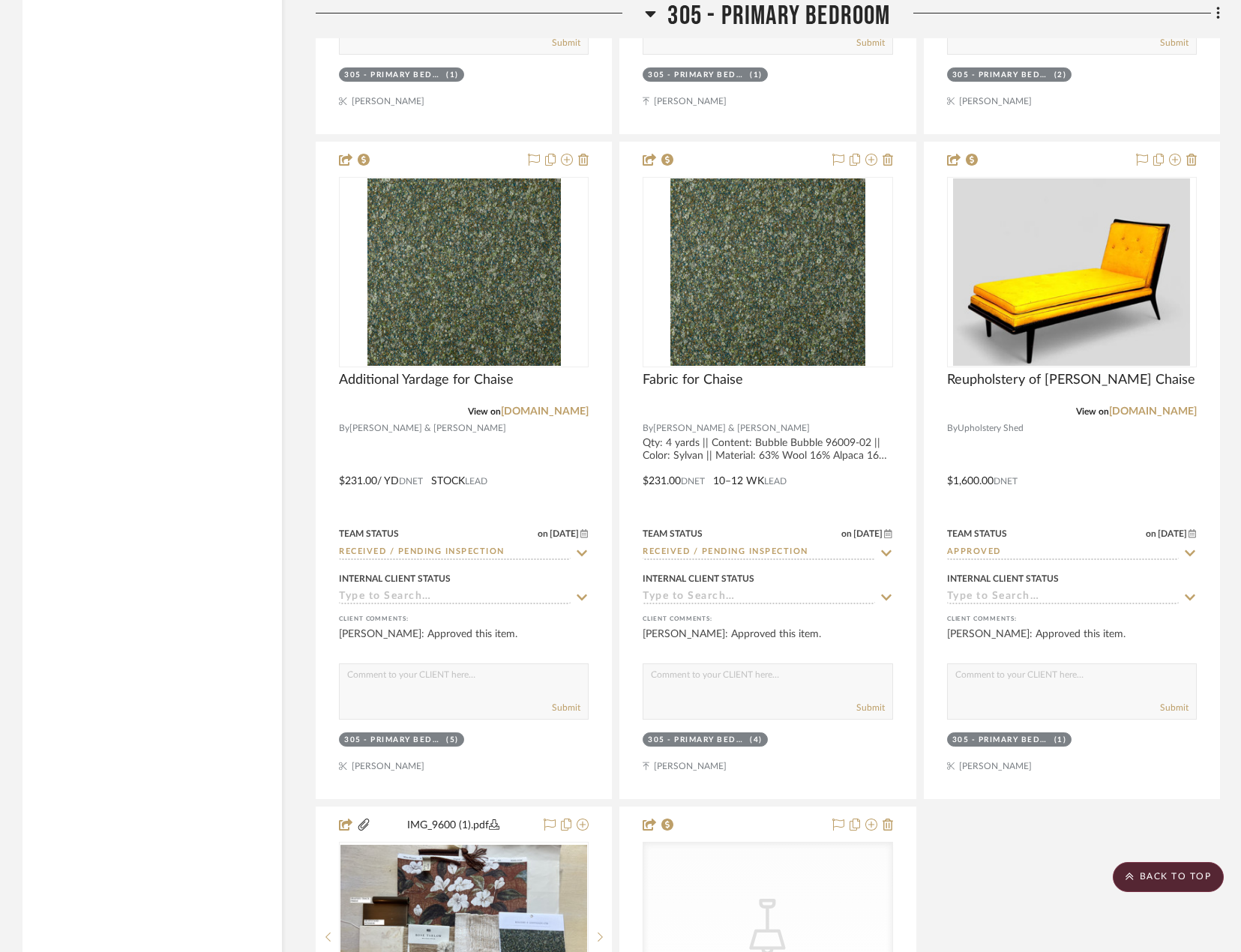
scroll to position [31357, 0]
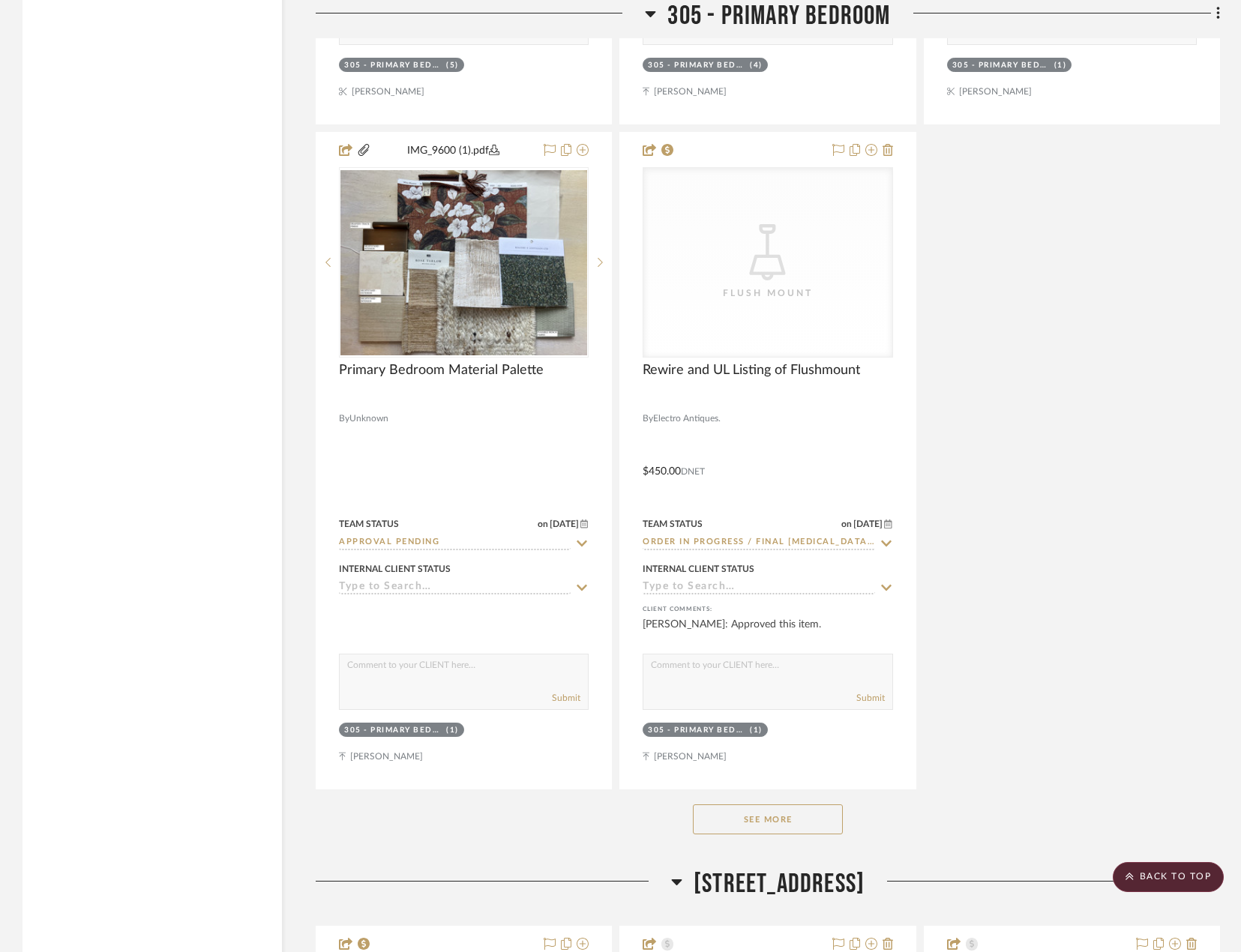
click at [737, 821] on button "See More" at bounding box center [767, 819] width 150 height 30
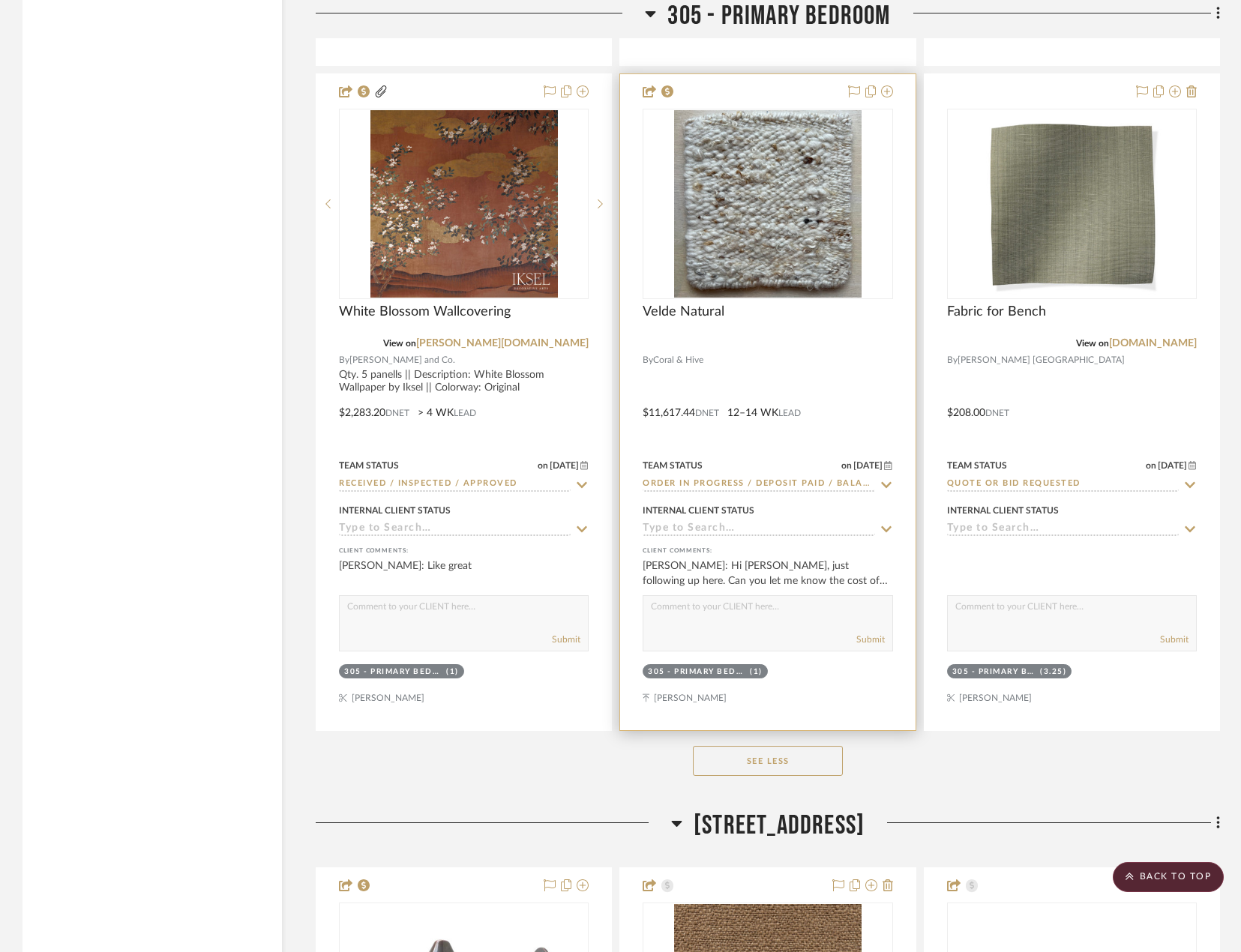
scroll to position [33979, 0]
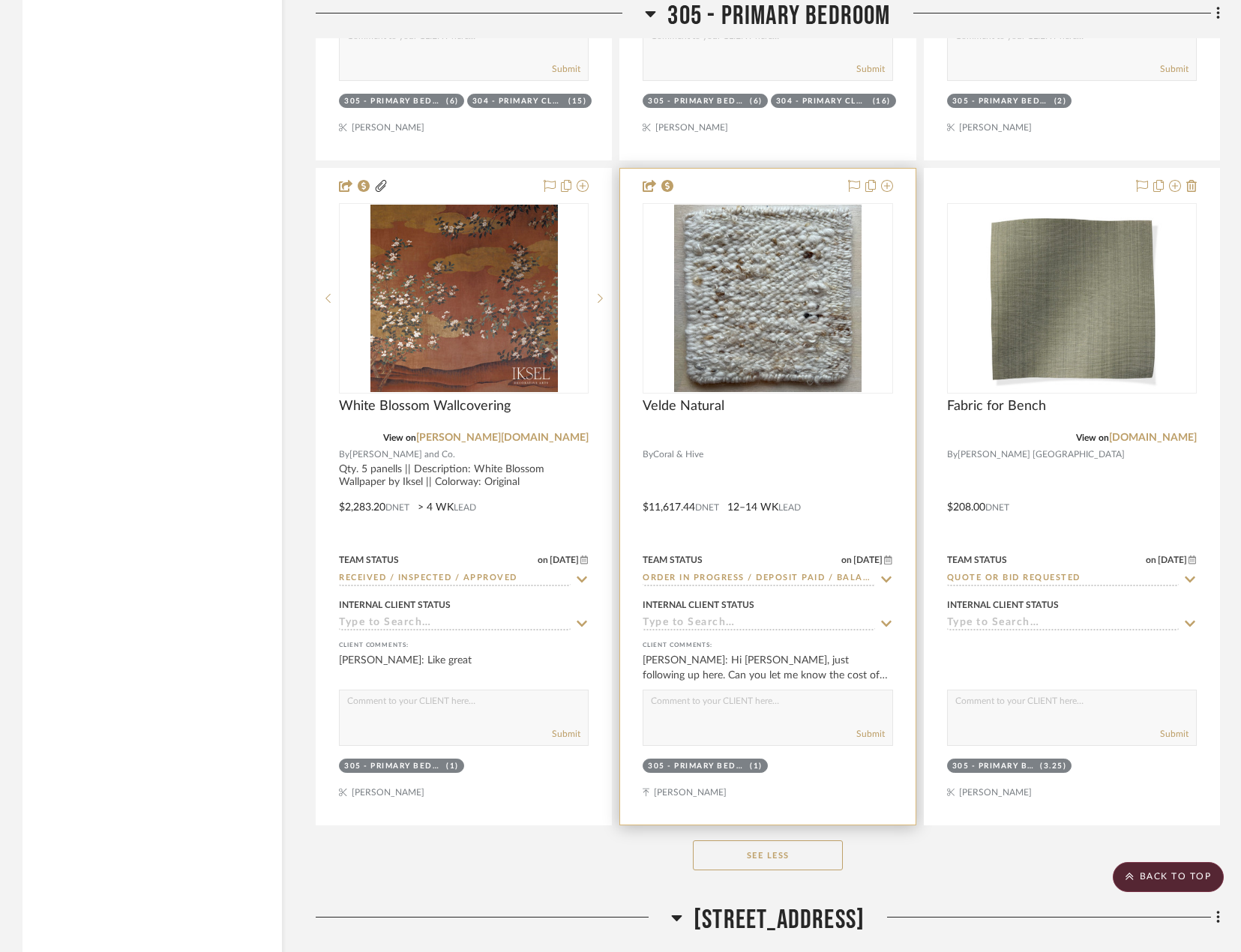
click at [829, 488] on div at bounding box center [767, 497] width 295 height 656
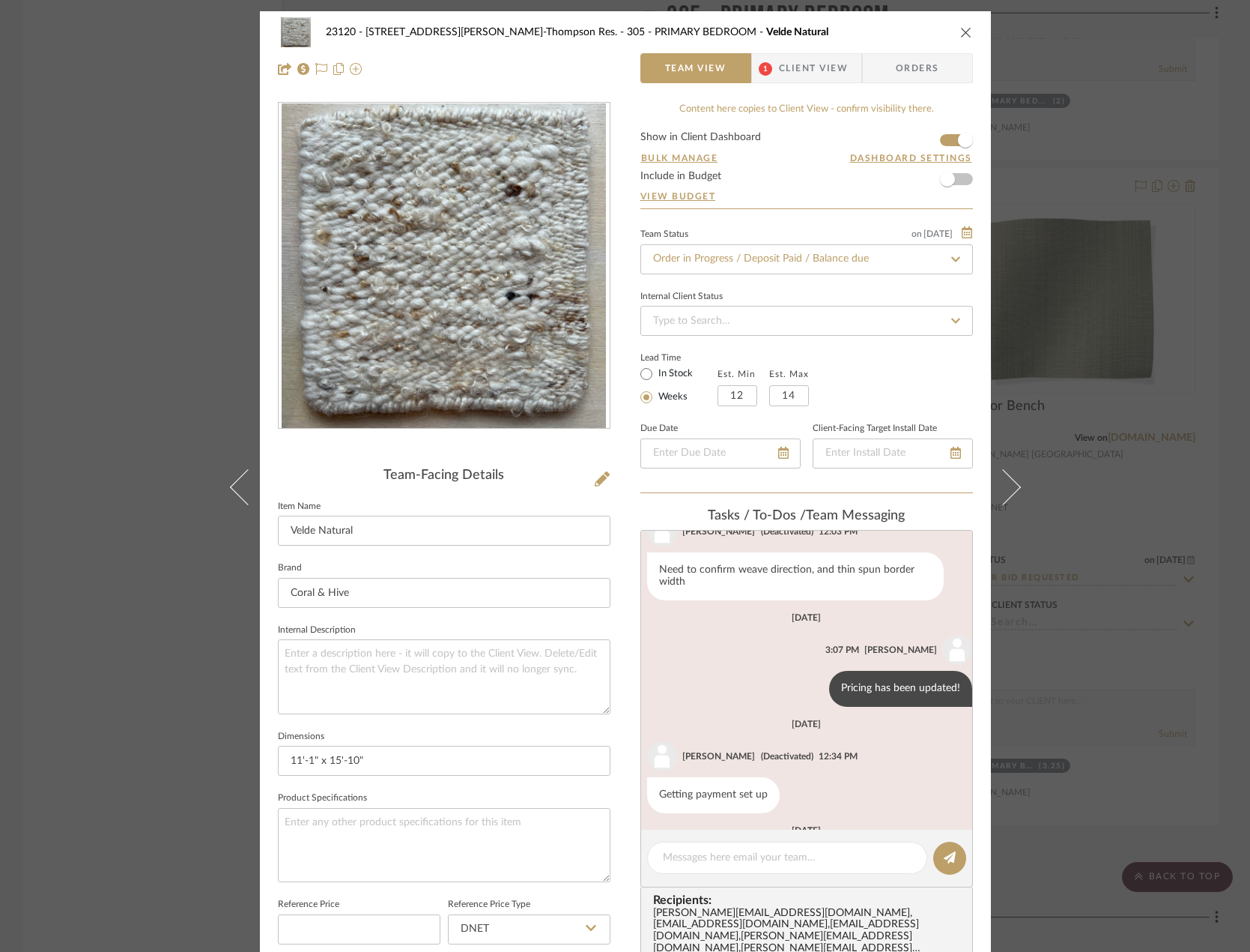
scroll to position [662, 0]
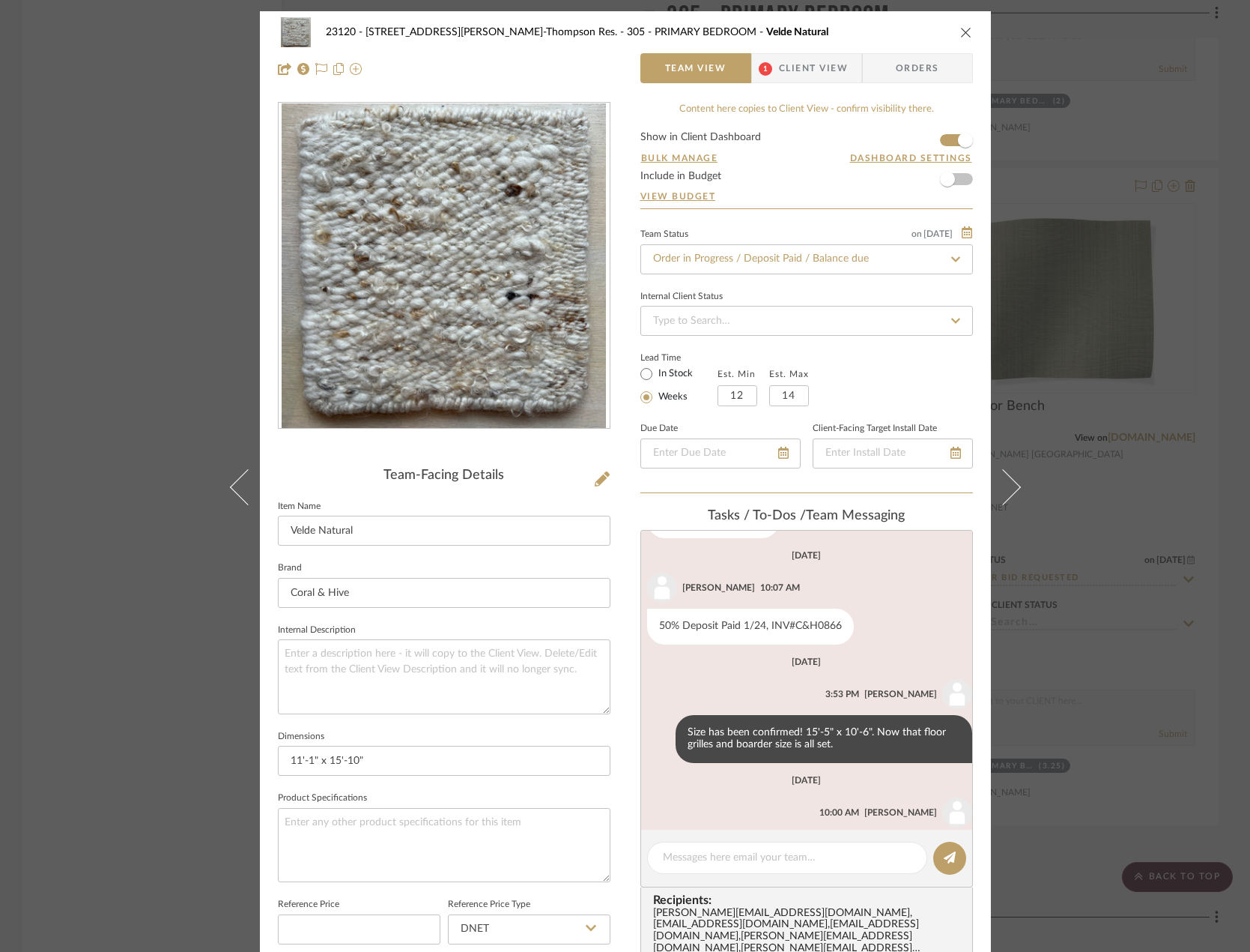
click at [806, 65] on span "Client View" at bounding box center [813, 68] width 69 height 30
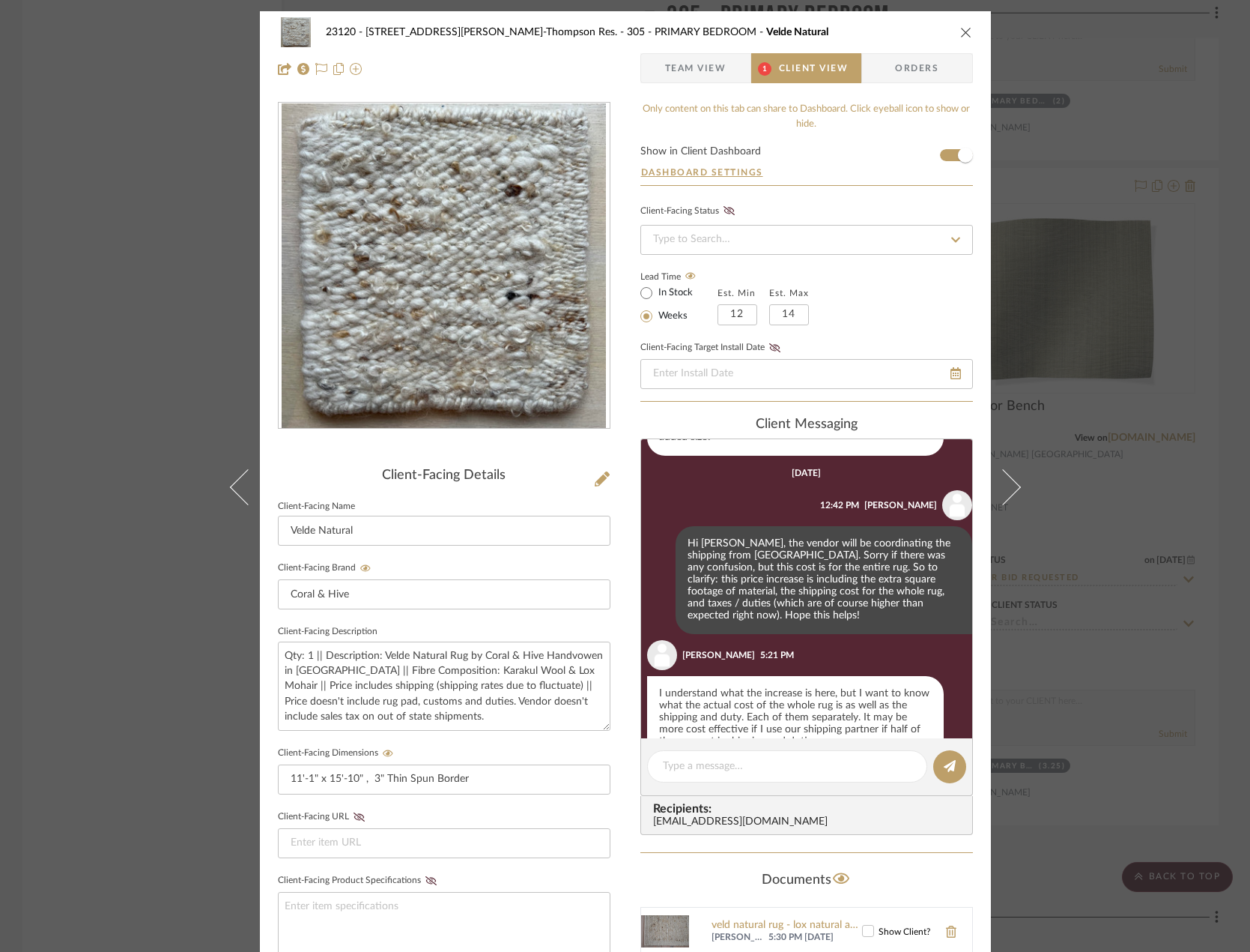
scroll to position [798, 0]
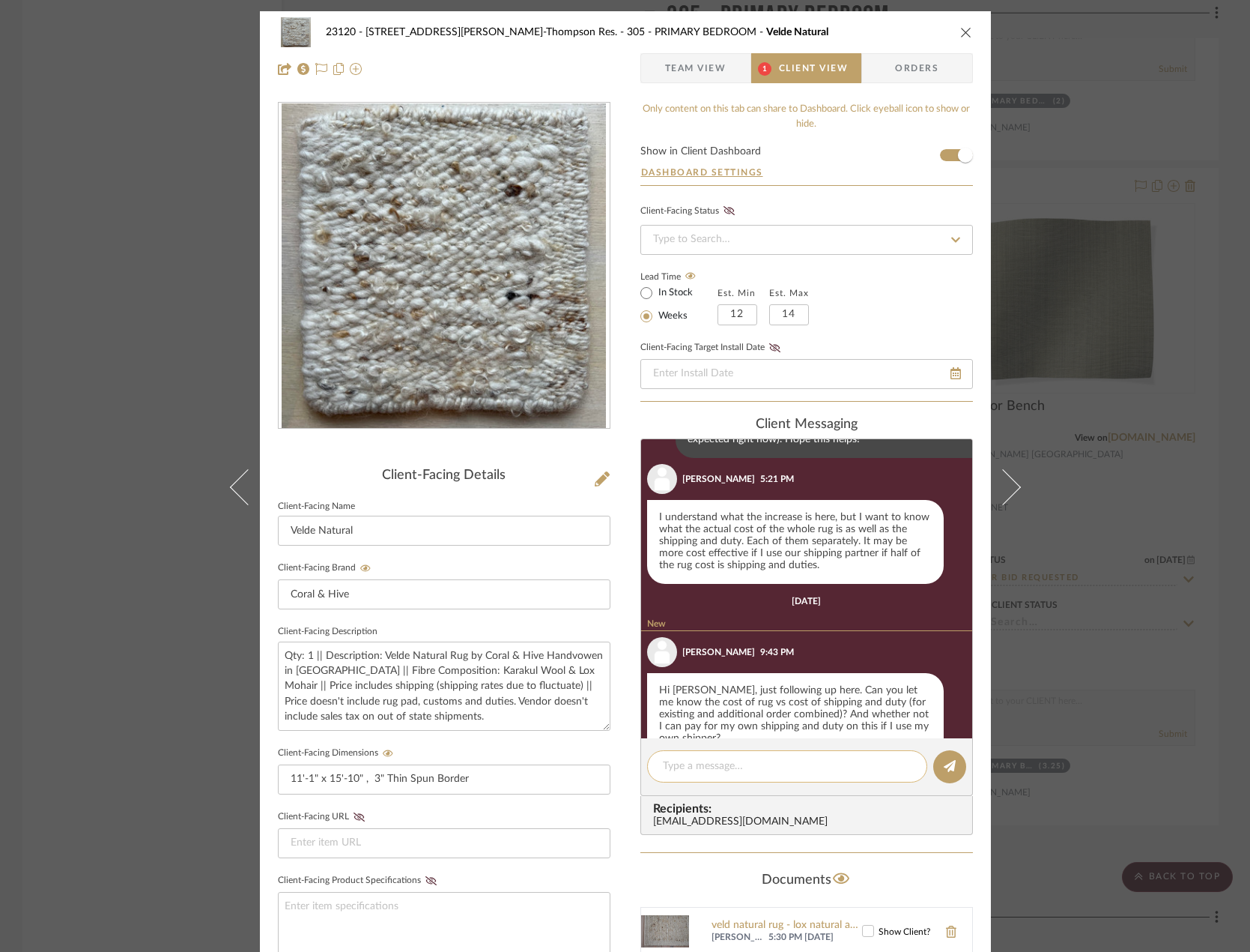
click at [771, 766] on textarea at bounding box center [787, 766] width 249 height 16
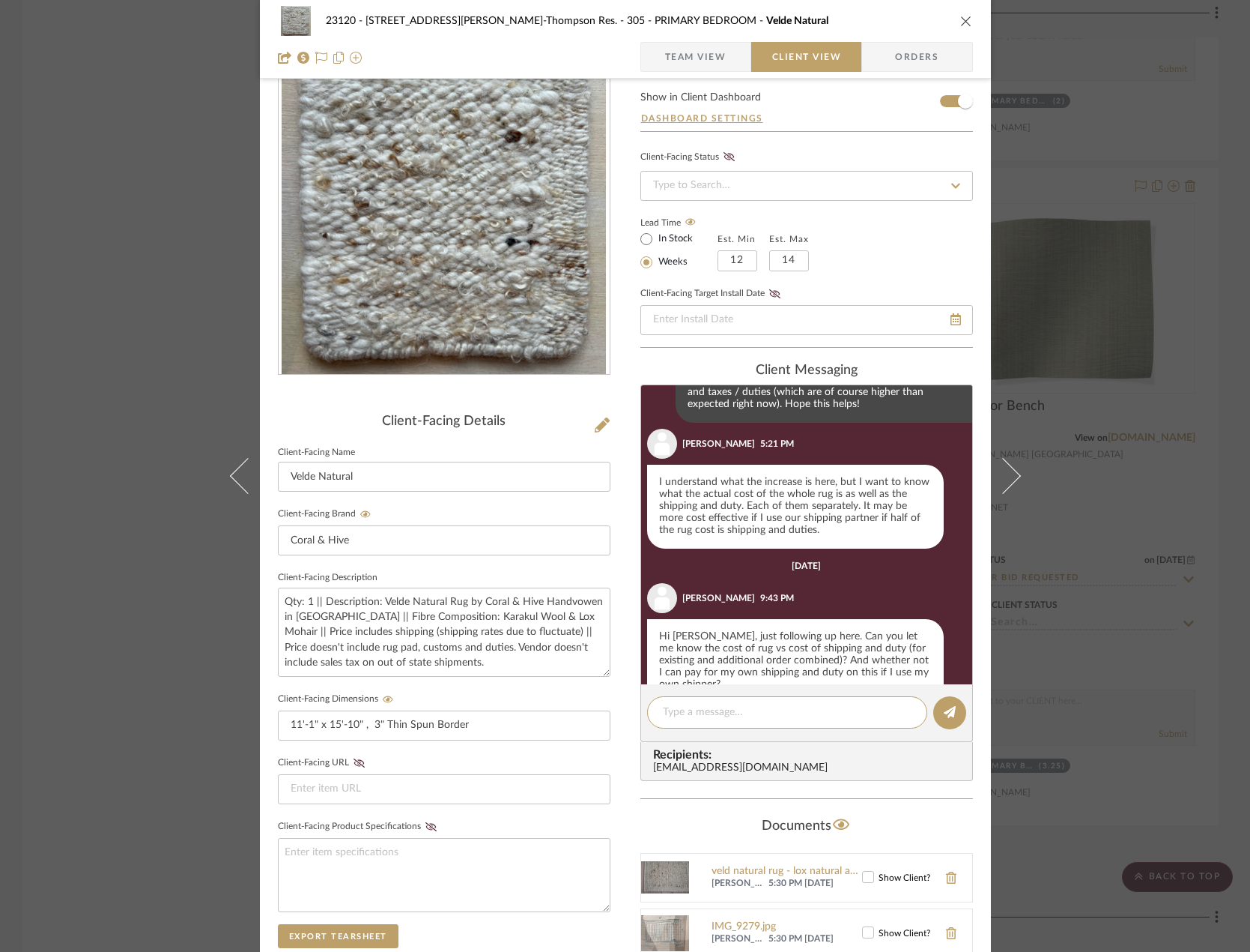
scroll to position [150, 0]
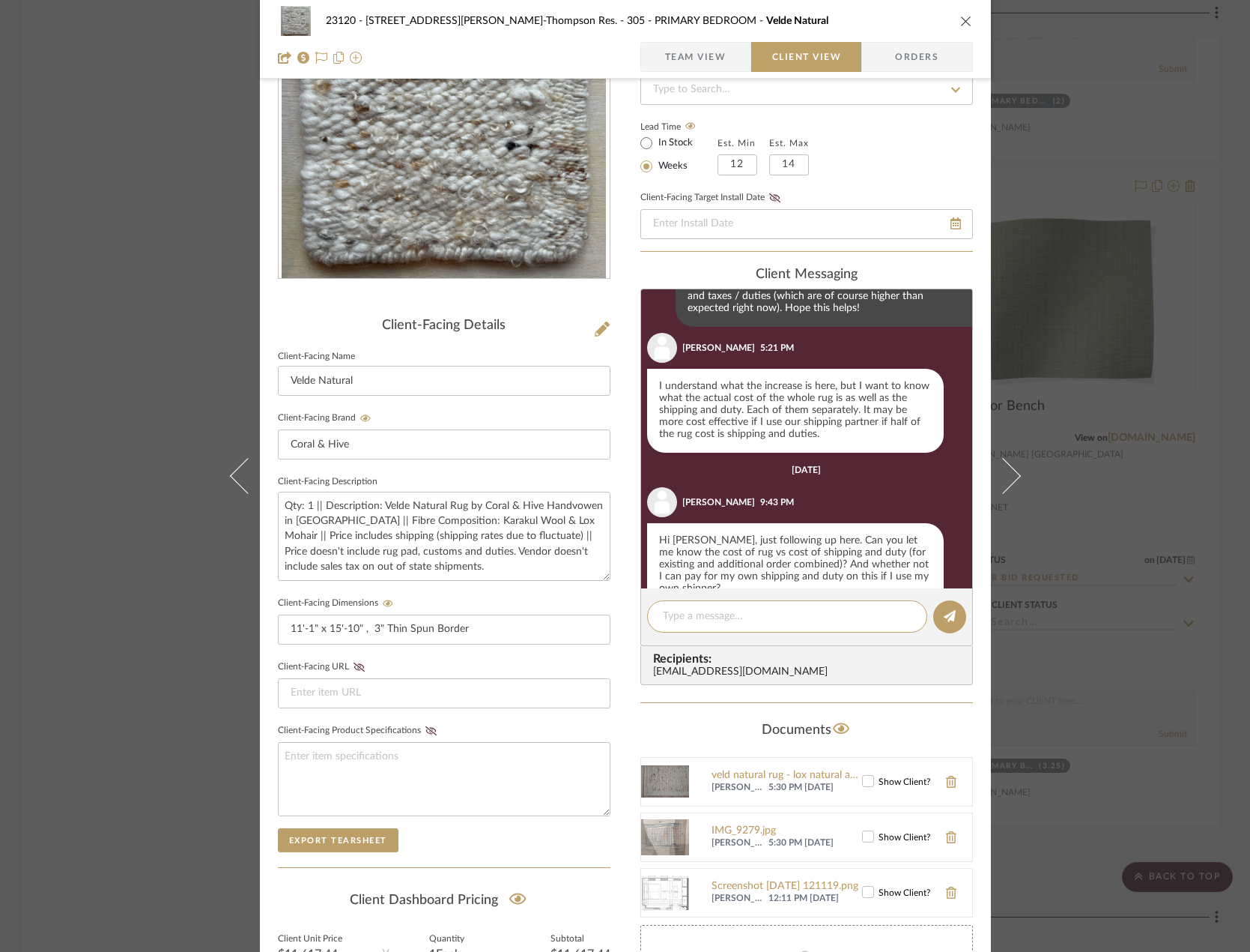
click at [650, 727] on div "Documents" at bounding box center [806, 730] width 332 height 24
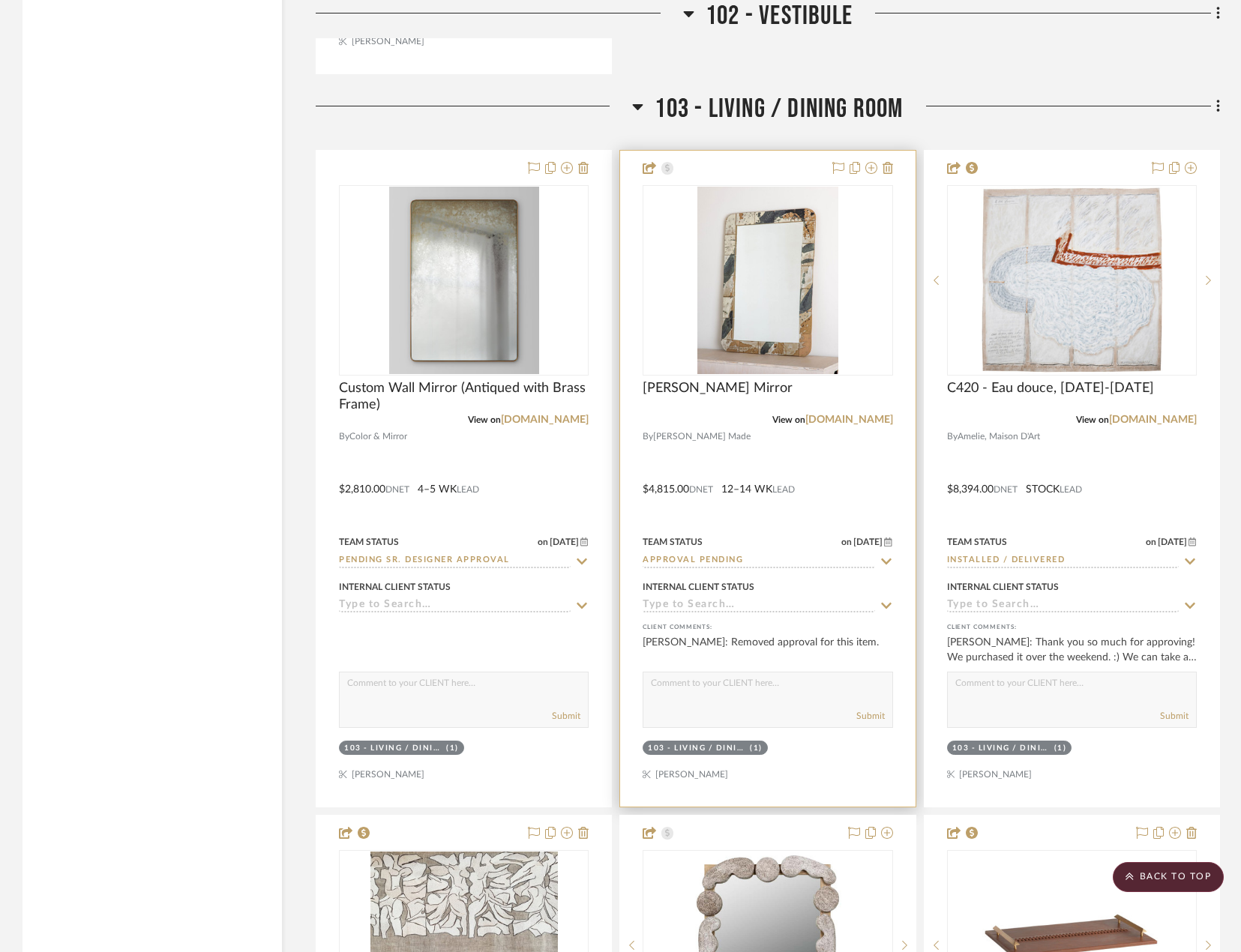
scroll to position [4046, 0]
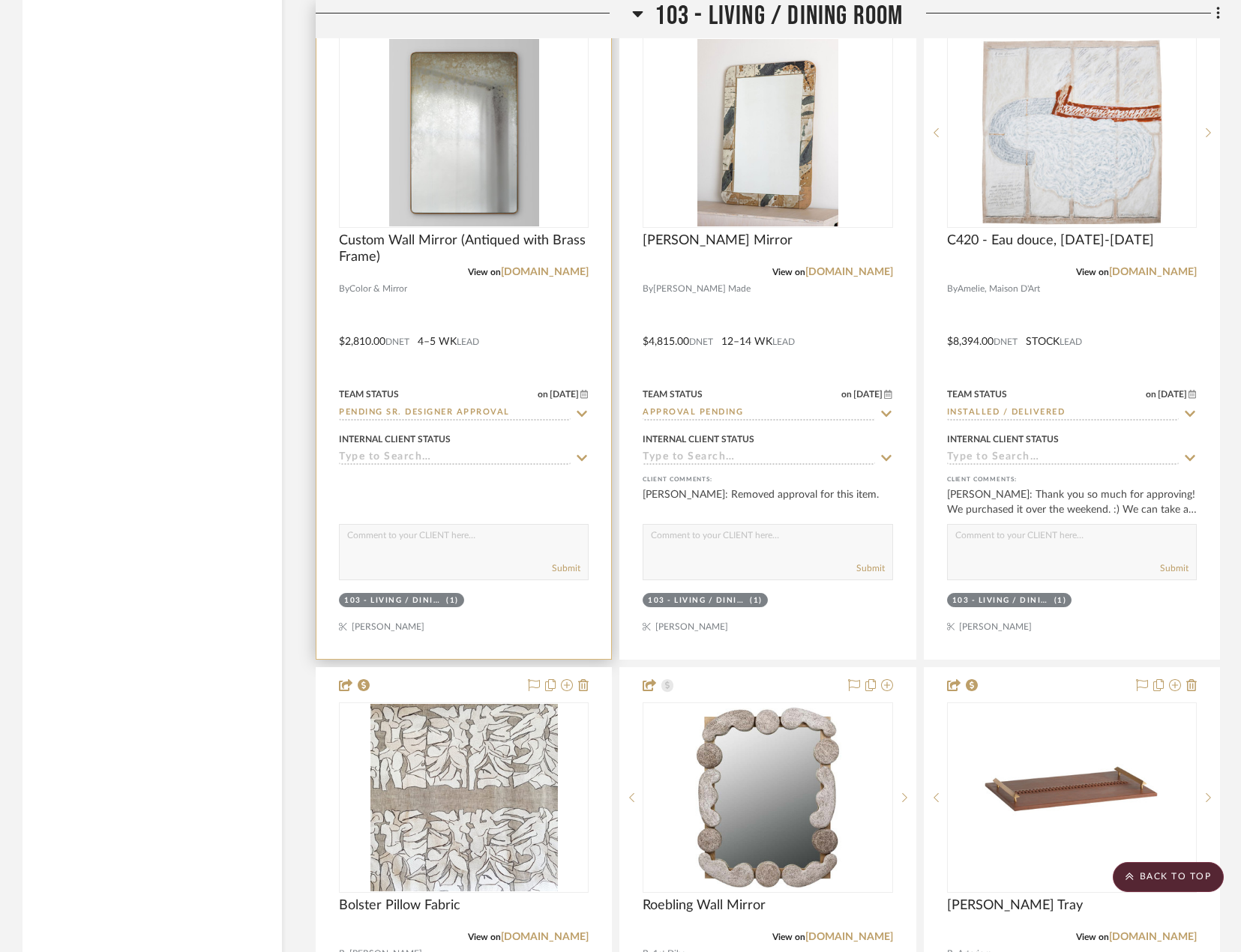
click at [550, 357] on div at bounding box center [464, 331] width 295 height 656
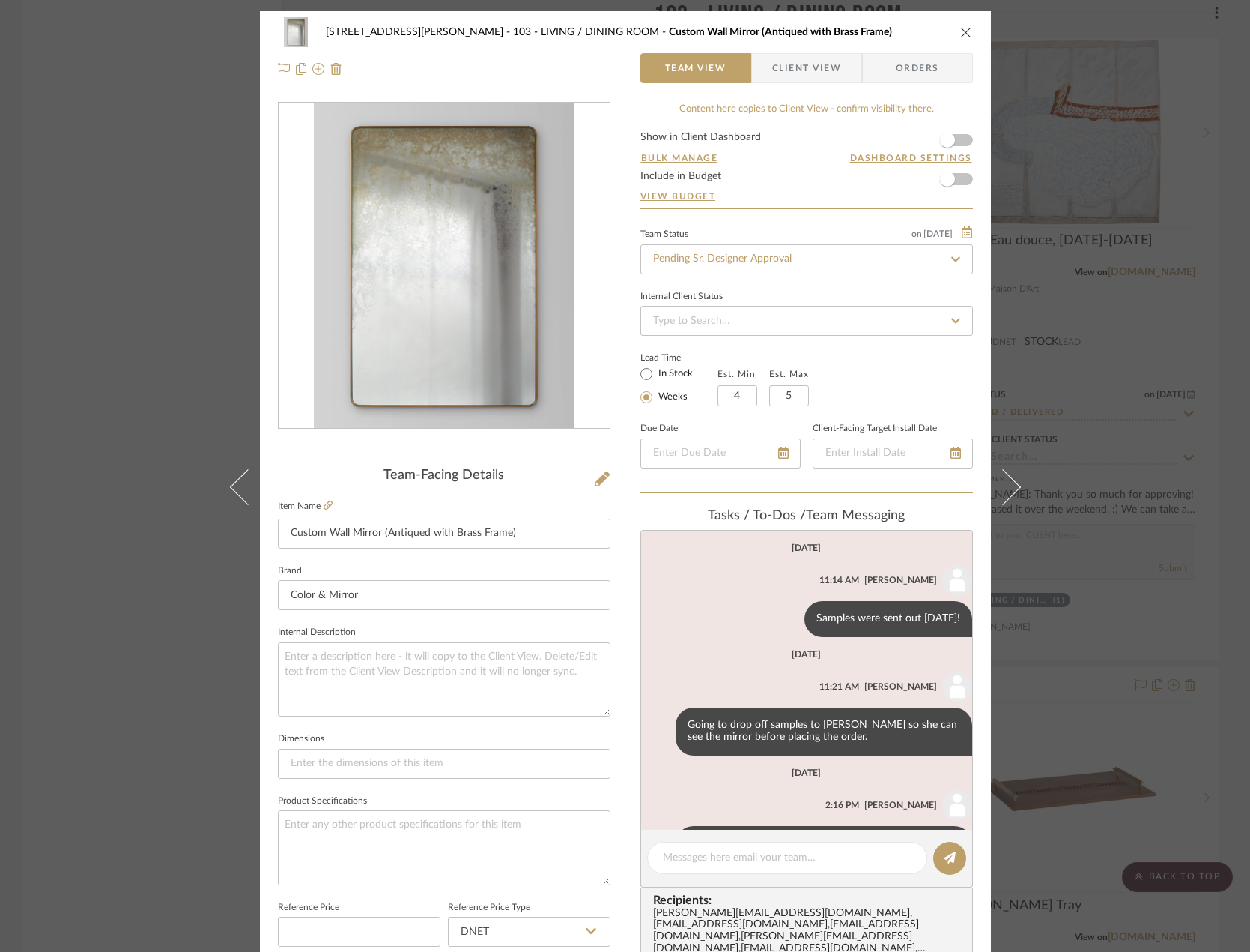
scroll to position [62, 0]
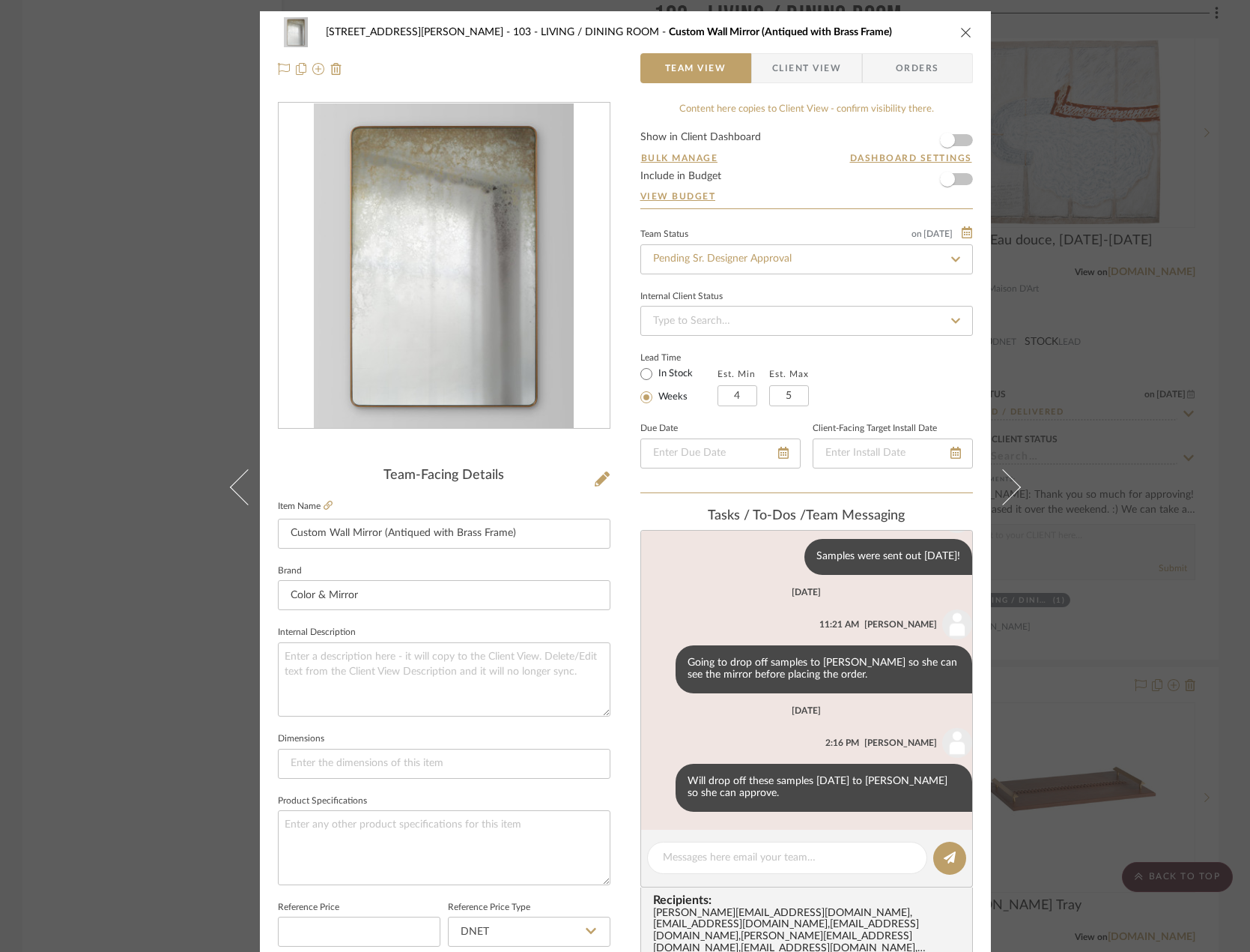
click at [796, 62] on span "Client View" at bounding box center [806, 68] width 69 height 30
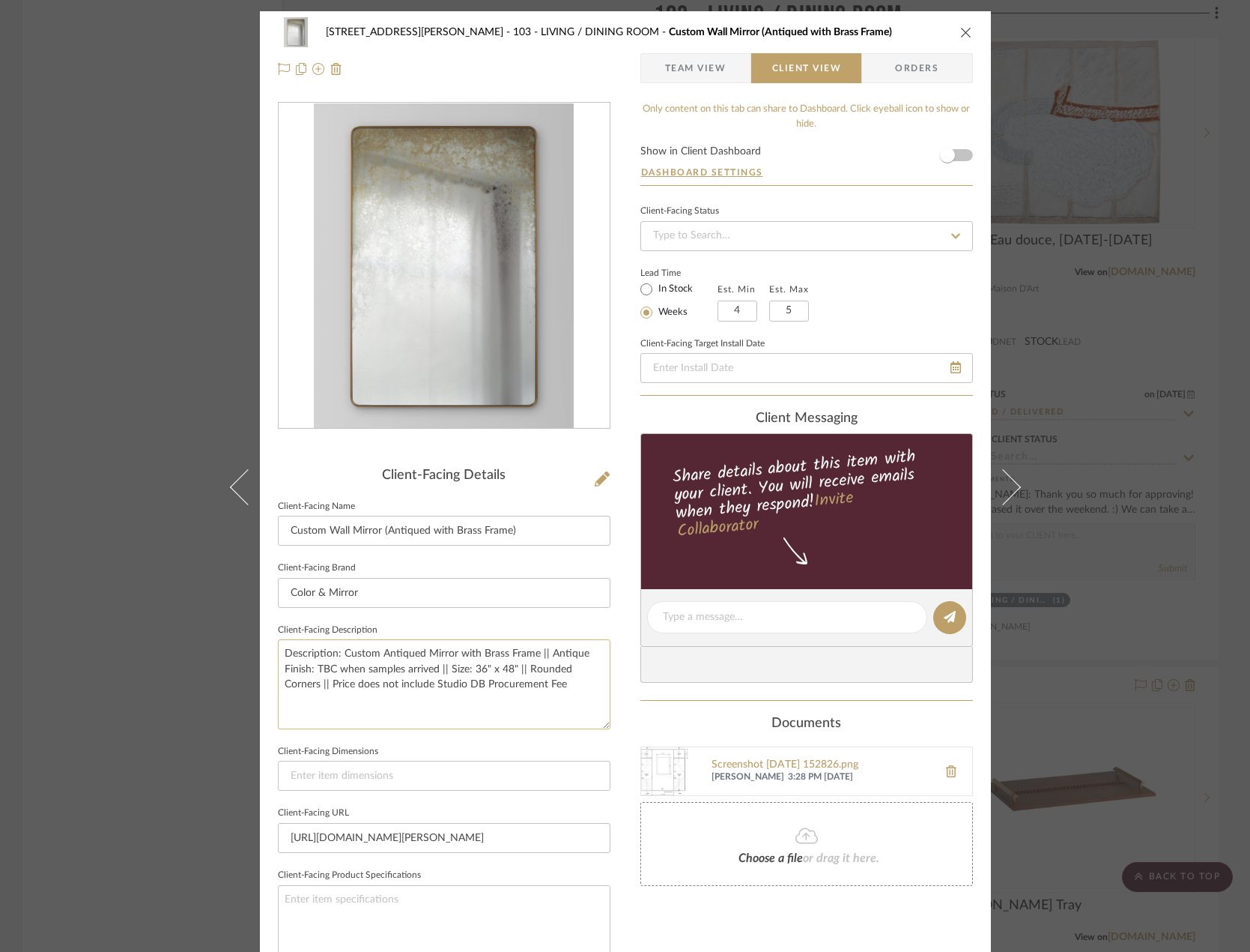
drag, startPoint x: 311, startPoint y: 669, endPoint x: 432, endPoint y: 673, distance: 121.1
click at [432, 673] on textarea "Description: Custom Antiqued Mirror with Brass Frame || Antique Finish: TBC whe…" at bounding box center [444, 683] width 332 height 89
click at [494, 680] on textarea "Description: Custom Antiqued Mirror with Brass Frame || Antique Finish: Aged Mi…" at bounding box center [444, 683] width 332 height 89
type textarea "Description: Custom Antiqued Mirror with Brass Frame || Antique Finish: Aged Mi…"
click at [624, 850] on div "[STREET_ADDRESS] - [PERSON_NAME] 103 - LIVING / DINING ROOM Custom Wall Mirror …" at bounding box center [625, 622] width 731 height 1223
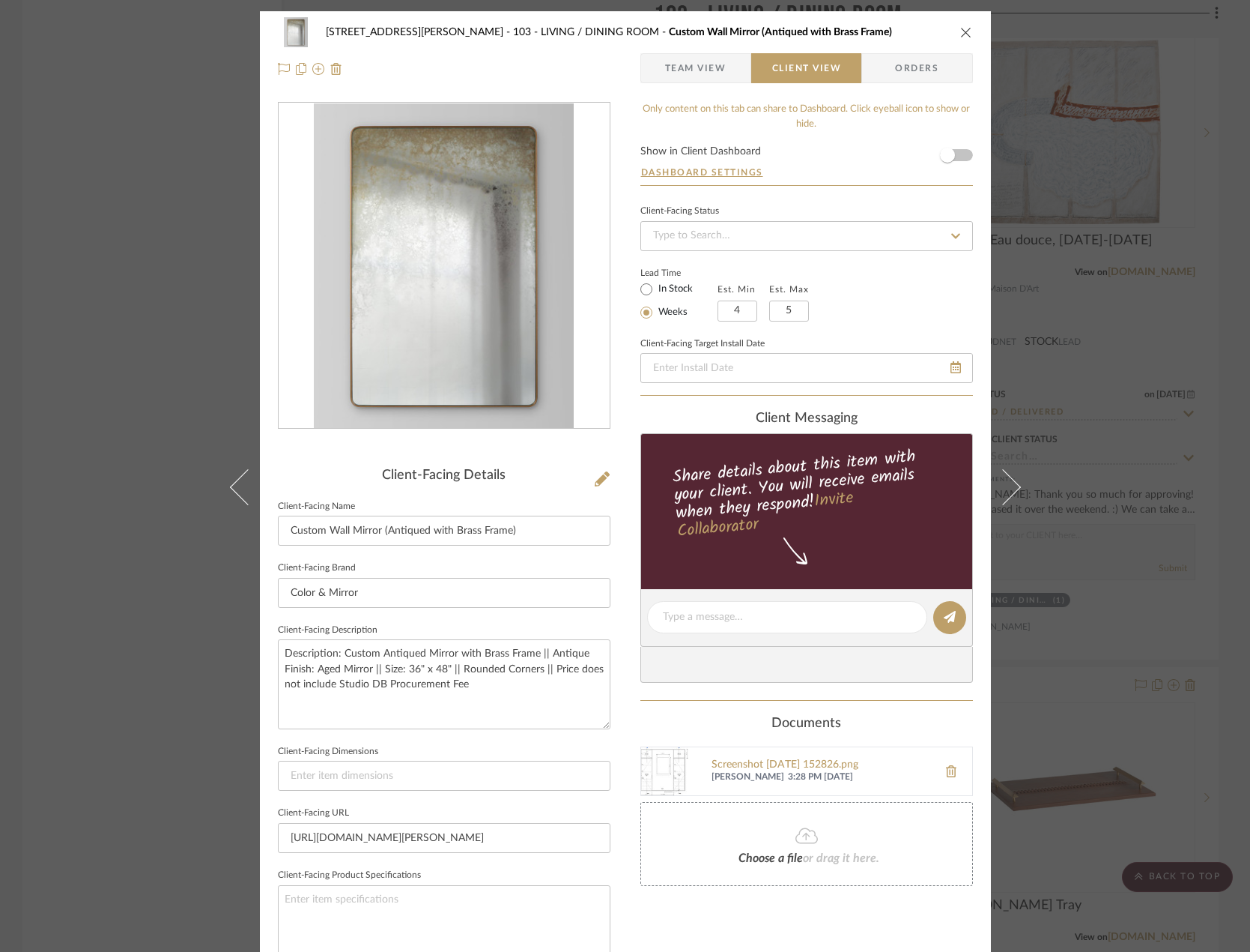
click at [700, 72] on span "Team View" at bounding box center [695, 68] width 62 height 30
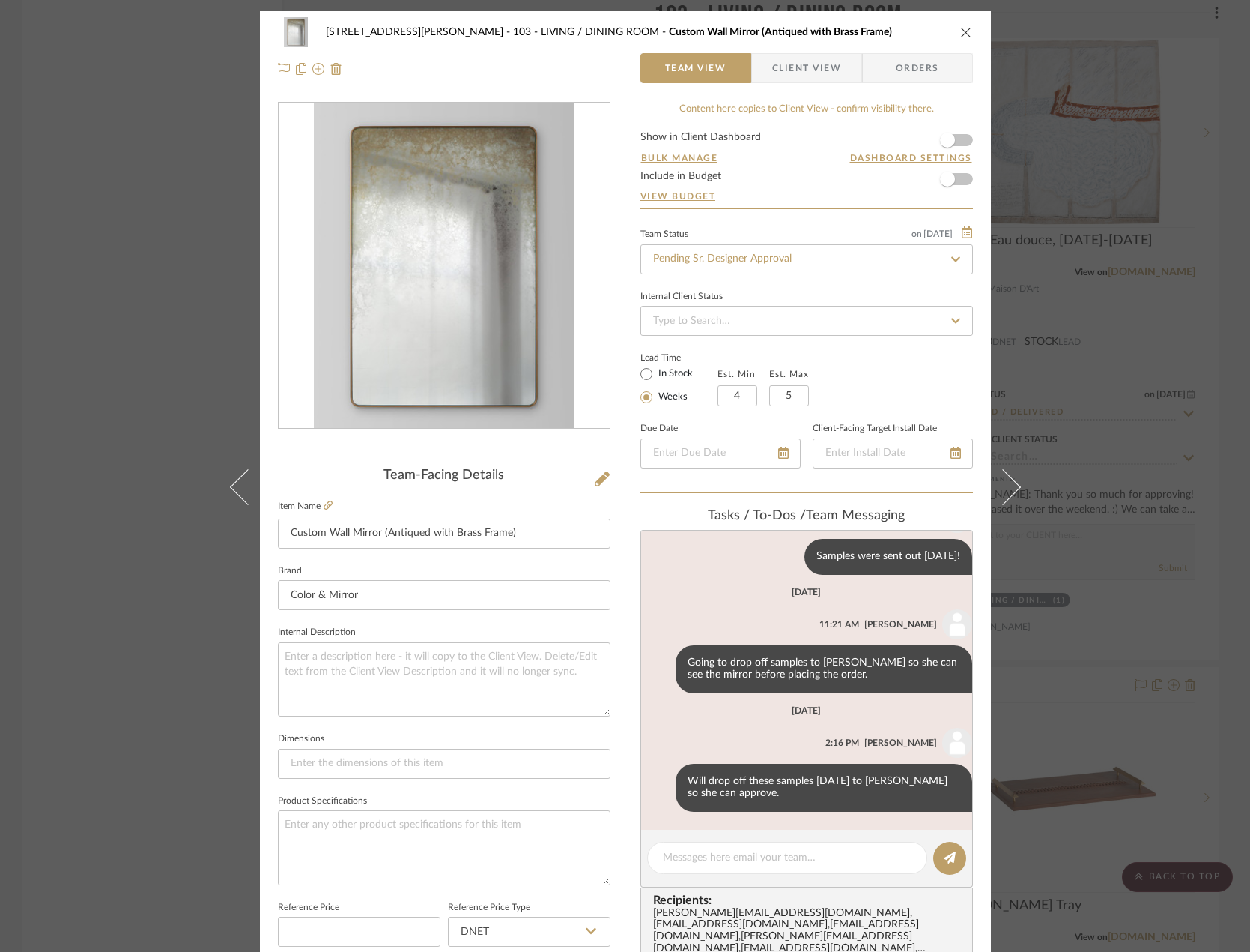
click at [625, 720] on div "[STREET_ADDRESS][PERSON_NAME] - LIVING / DINING ROOM Custom Wall Mirror (Antiqu…" at bounding box center [625, 739] width 731 height 1456
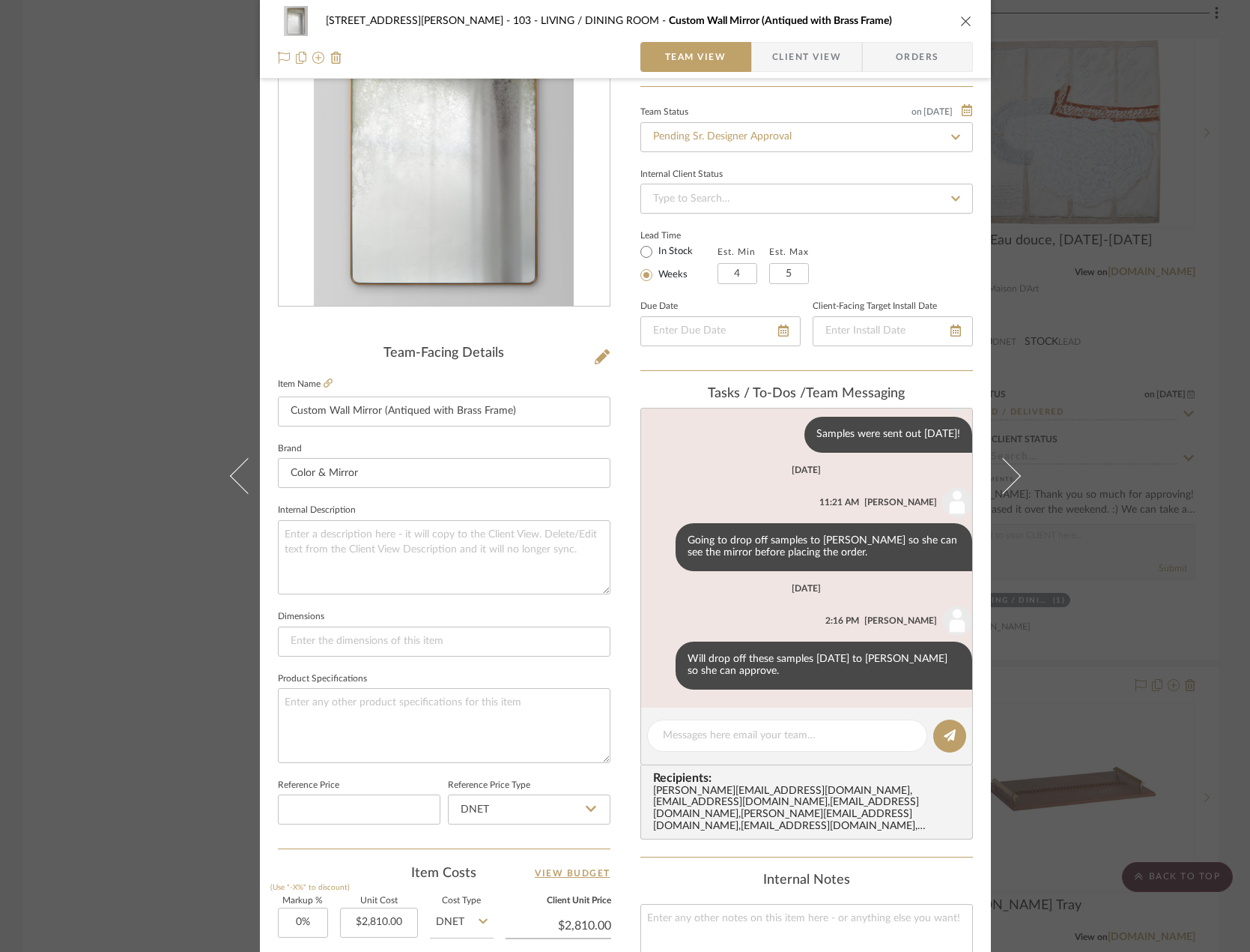
scroll to position [224, 0]
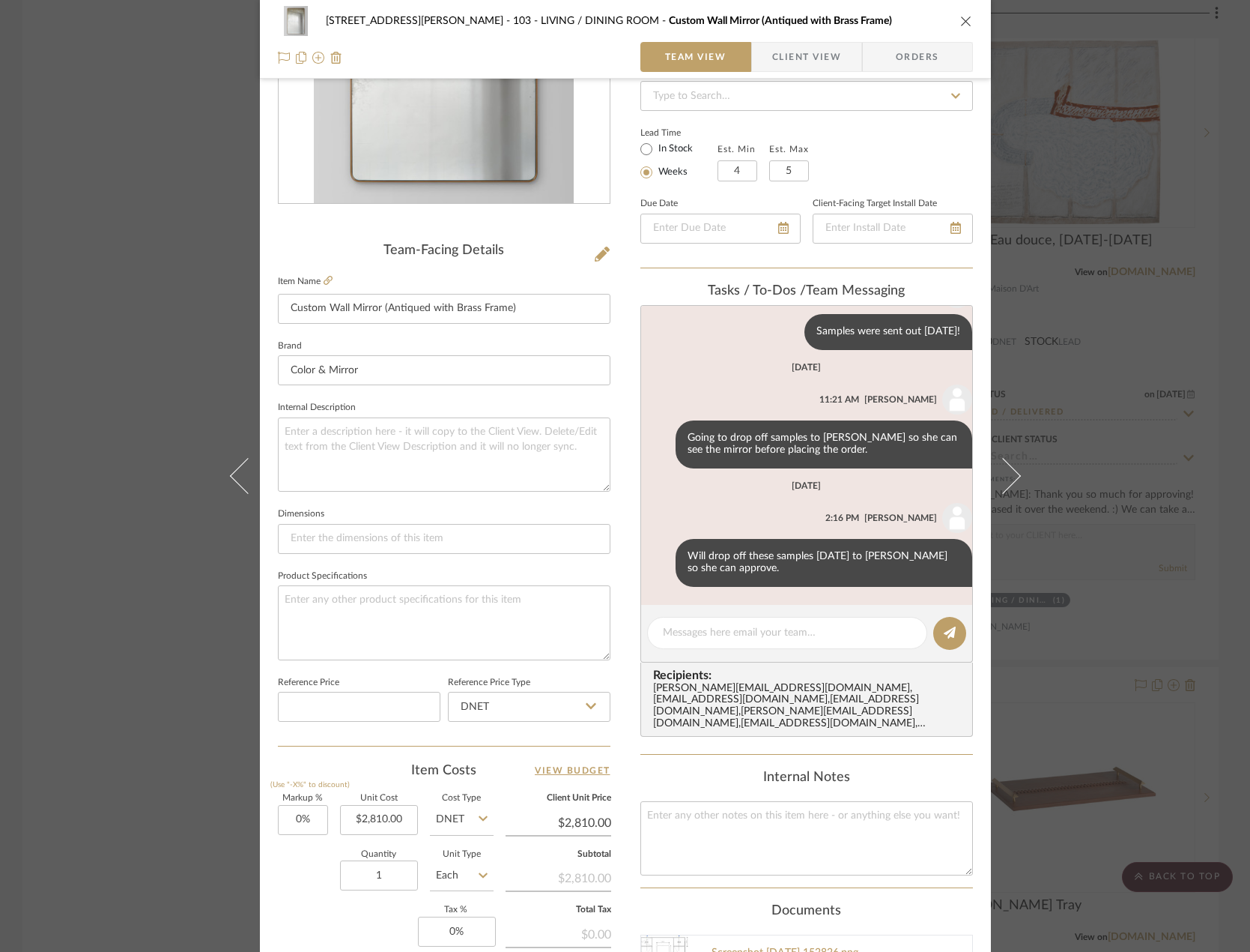
click at [91, 184] on div "[STREET_ADDRESS][PERSON_NAME] - LIVING / DINING ROOM Custom Wall Mirror (Antiqu…" at bounding box center [625, 476] width 1250 height 952
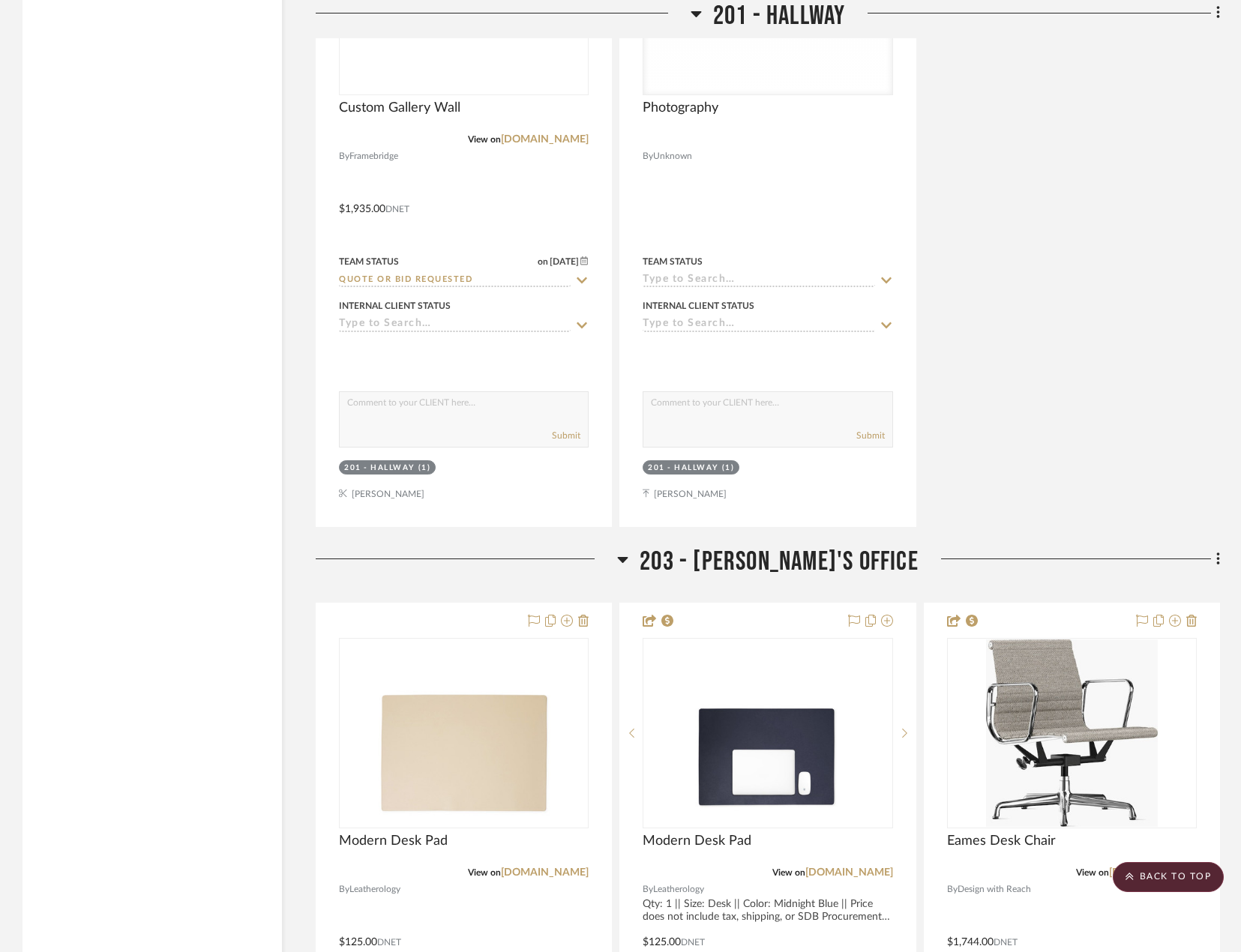
scroll to position [14396, 0]
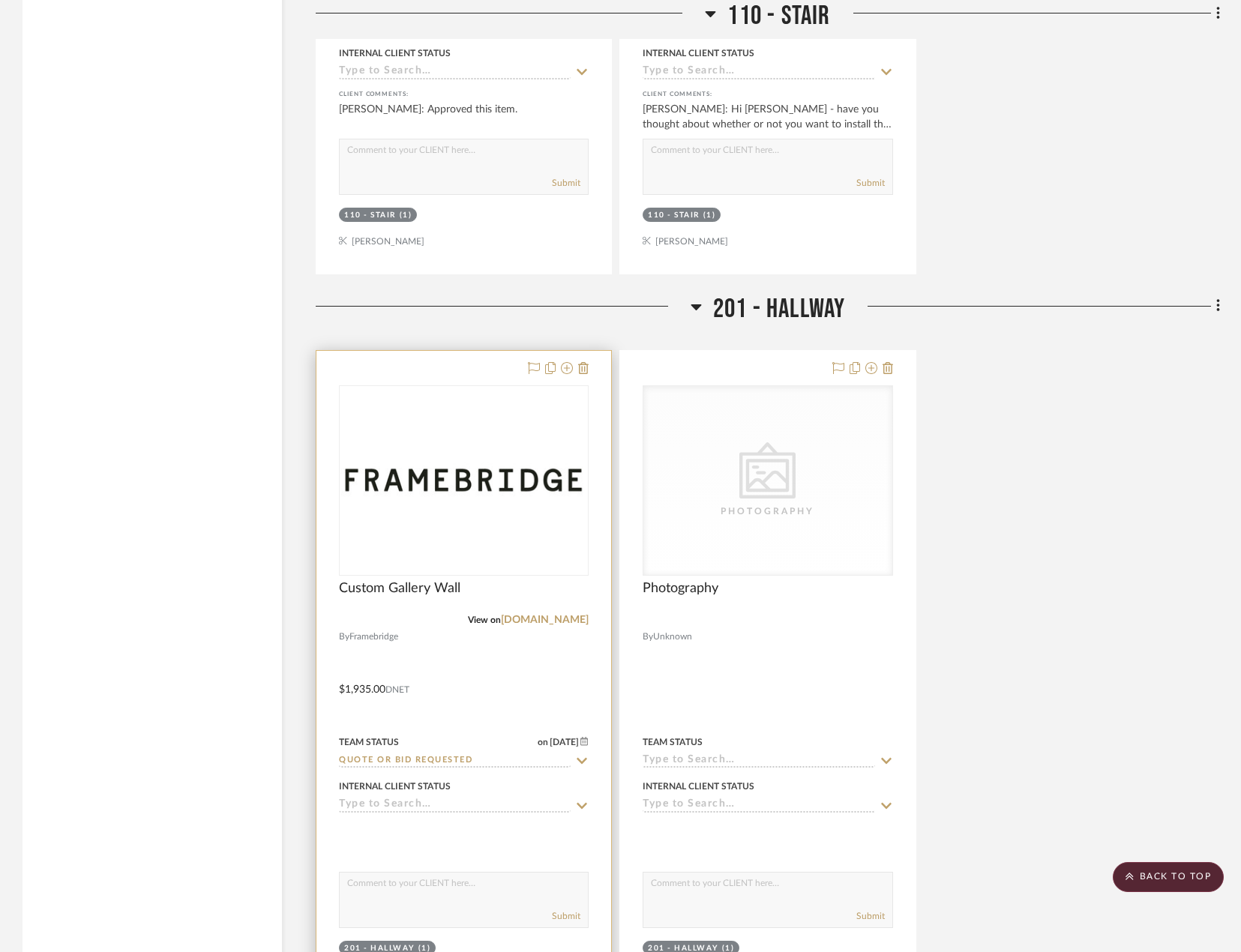
click at [526, 682] on div at bounding box center [464, 679] width 295 height 656
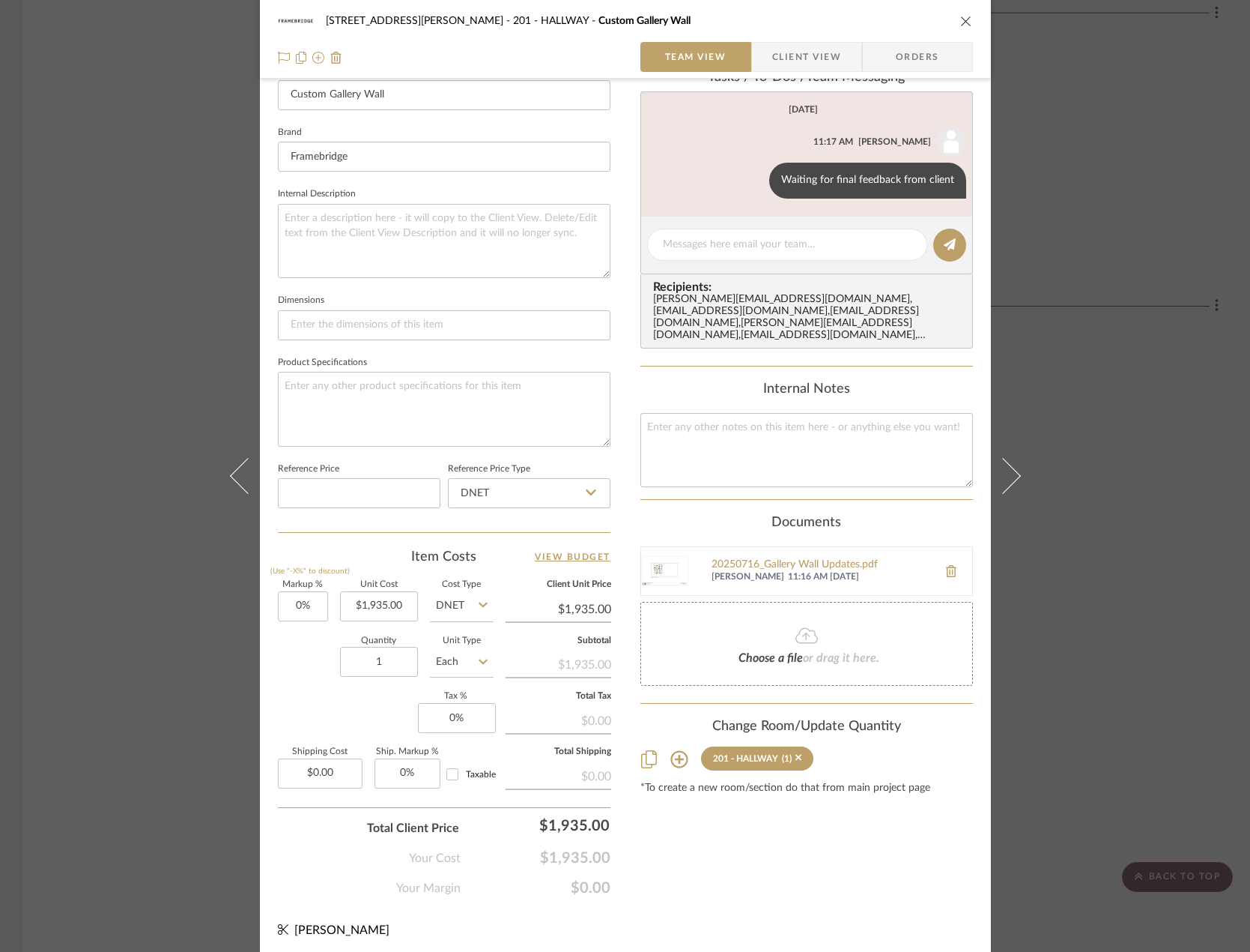
scroll to position [444, 0]
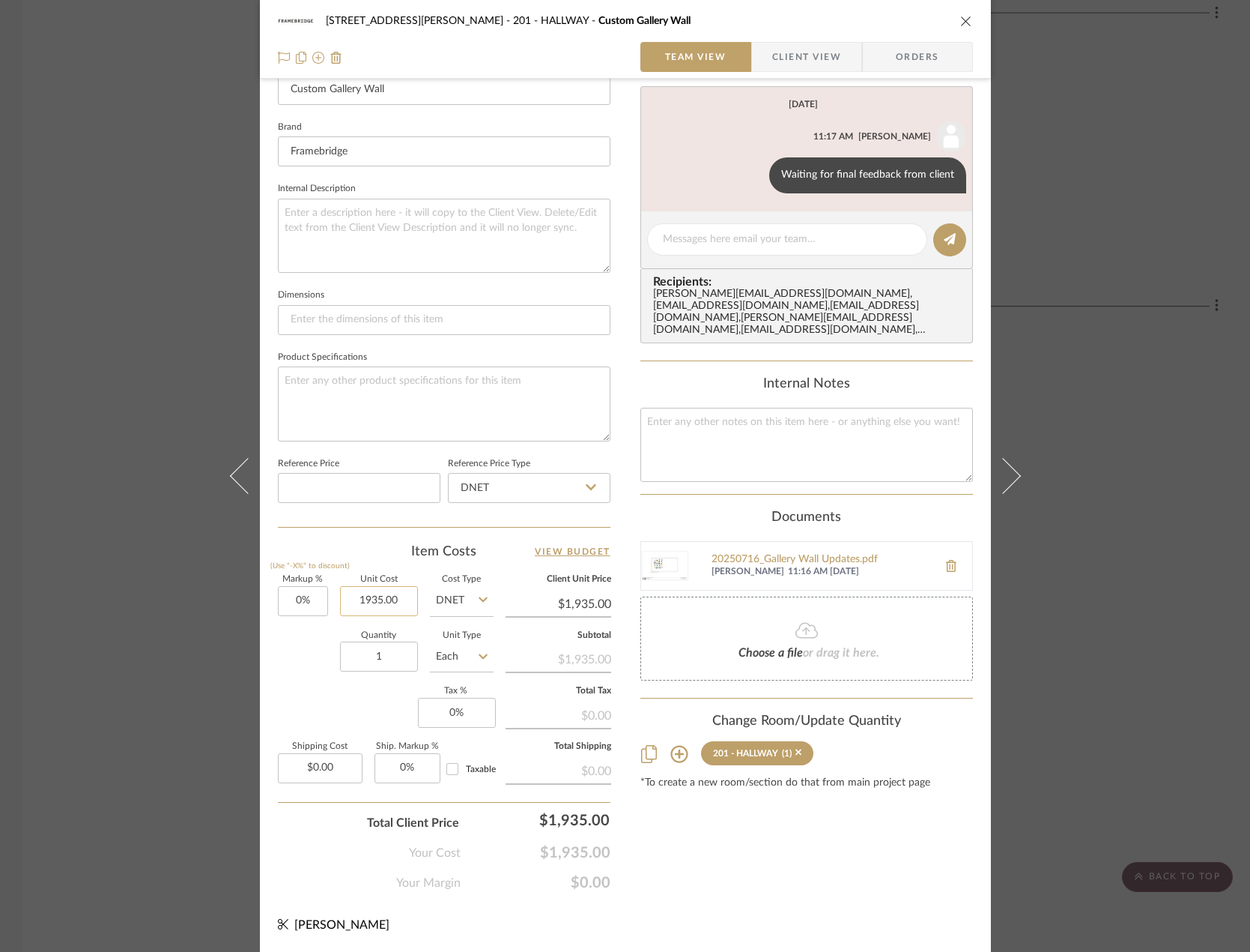
click at [383, 595] on input "1935.00" at bounding box center [379, 600] width 78 height 30
type input "$1,450.00"
click at [292, 704] on div "Markup % (Use "-X%" to discount) 0% Unit Cost $1,450.00 Cost Type DNET Client U…" at bounding box center [444, 685] width 332 height 219
type input "$1,450.00"
click at [454, 713] on input "0" at bounding box center [456, 712] width 78 height 30
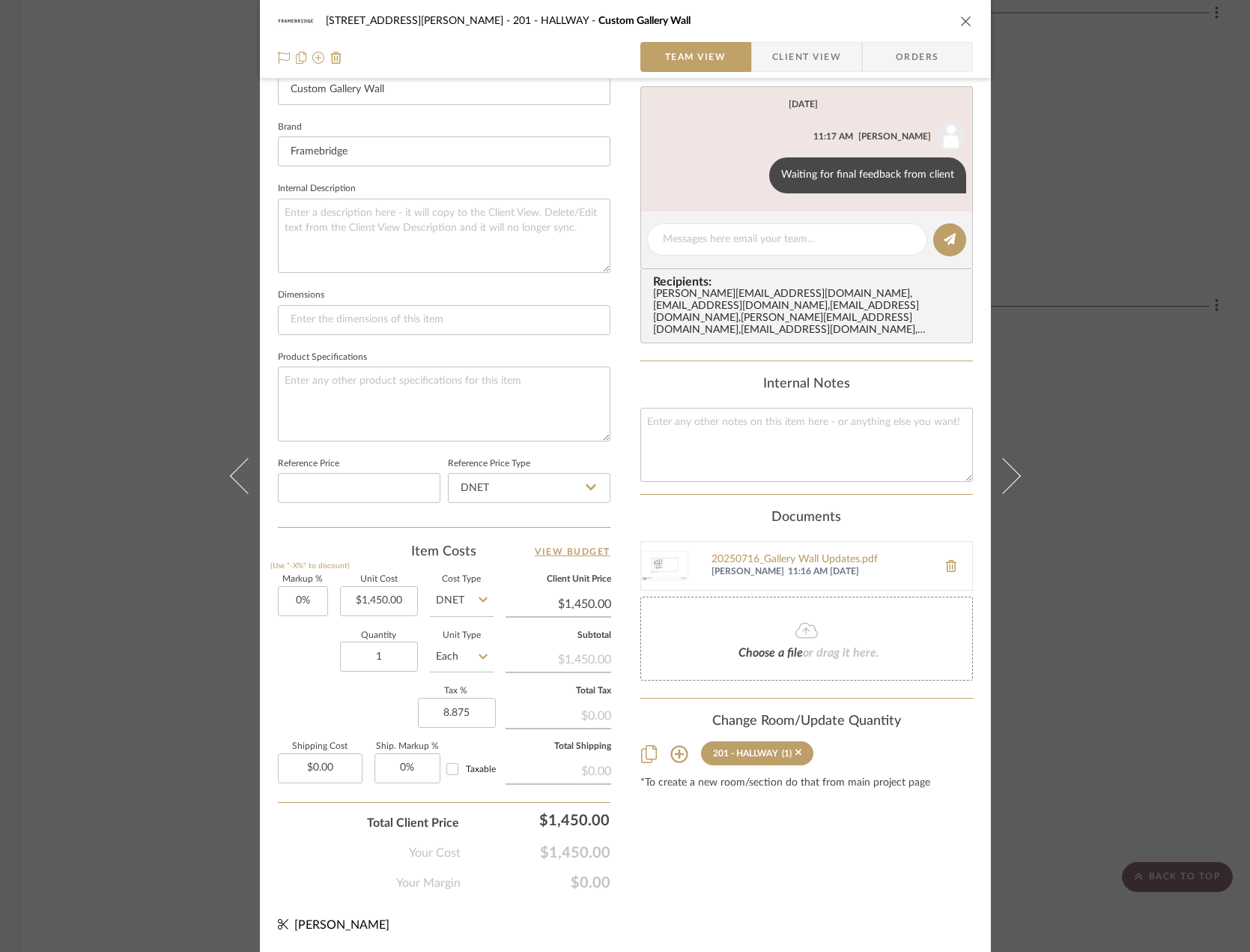
type input "8.875%"
click at [366, 705] on div "Markup % (Use "-X%" to discount) 0% Unit Cost $1,450.00 Cost Type DNET Client U…" at bounding box center [444, 685] width 332 height 219
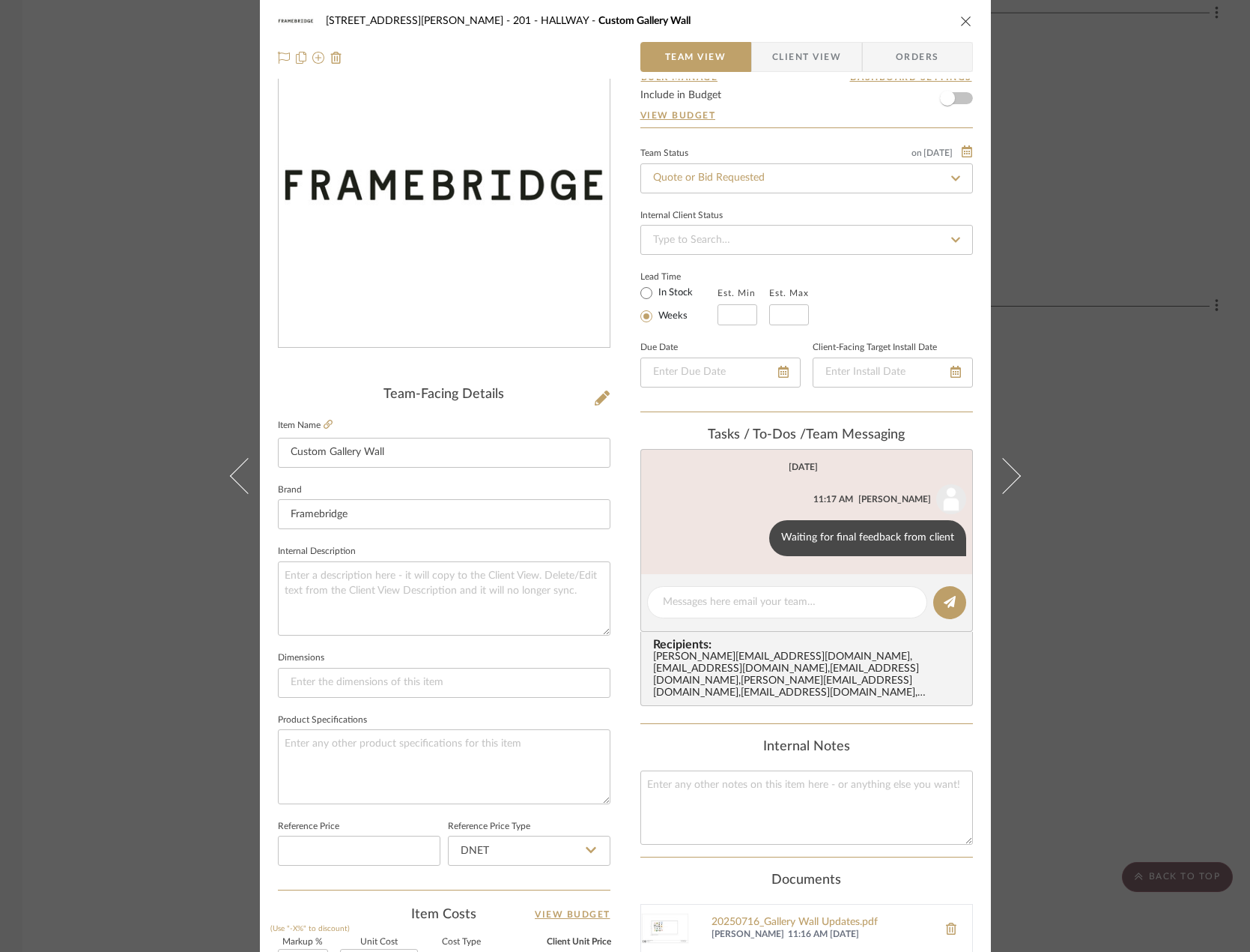
scroll to position [0, 0]
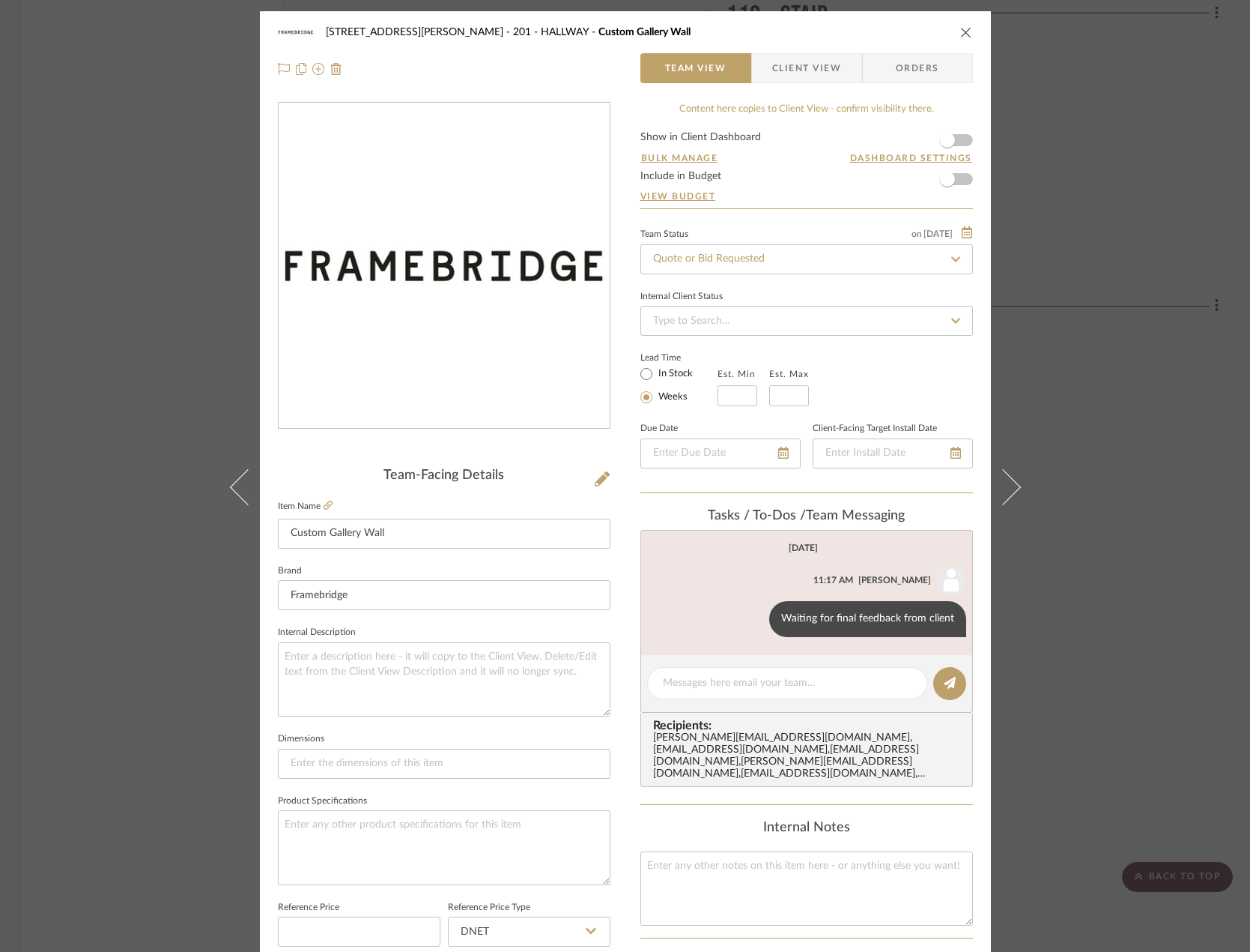
click at [785, 76] on span "Client View" at bounding box center [806, 68] width 69 height 30
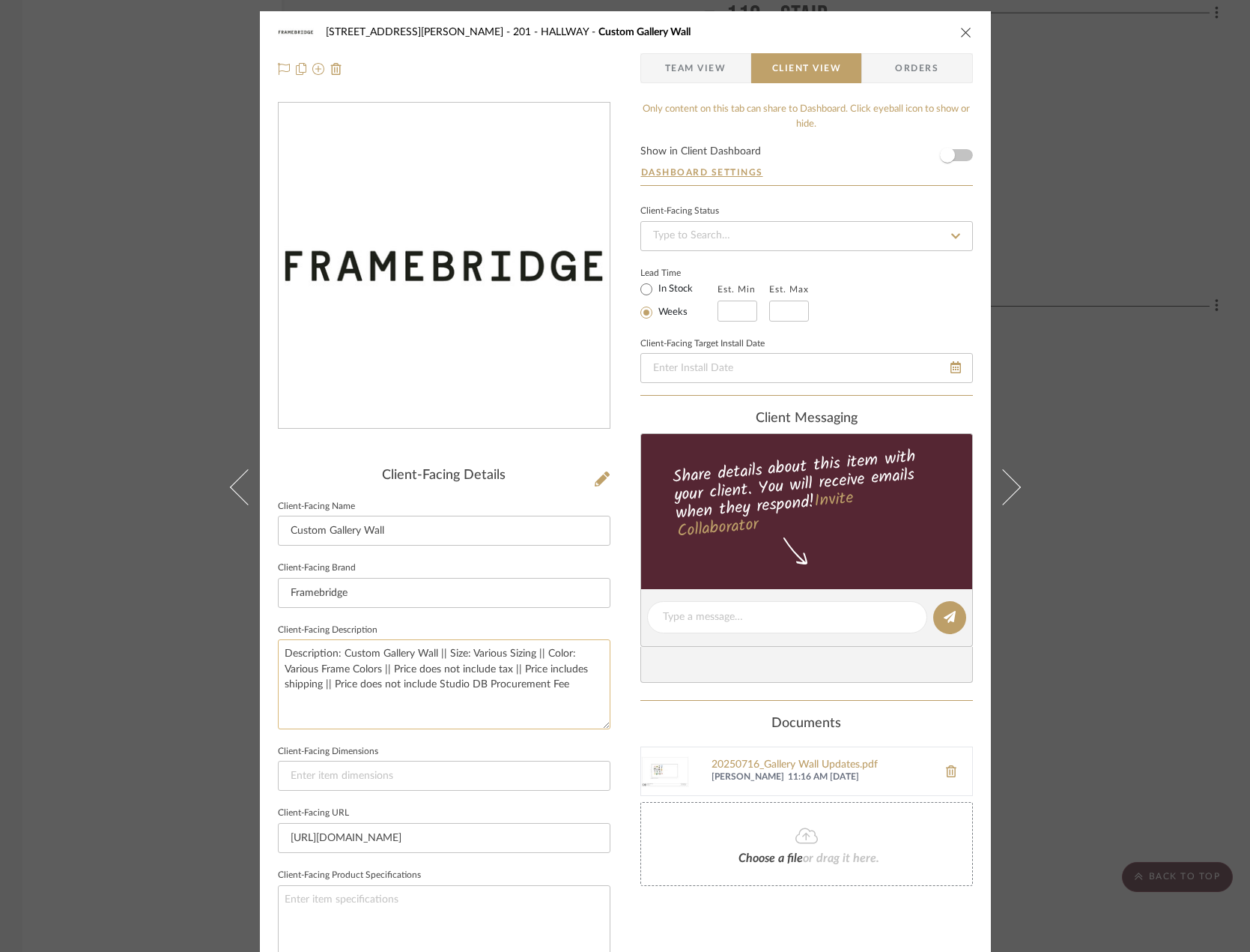
click at [320, 686] on textarea "Description: Custom Gallery Wall || Size: Various Sizing || Color: Various Fram…" at bounding box center [444, 683] width 332 height 89
click at [580, 673] on textarea "Description: Custom Gallery Wall || Size: Various Sizing || Color: Various Fram…" at bounding box center [444, 683] width 332 height 89
click at [338, 687] on textarea "Description: Custom Gallery Wall || Size: Various Sizing || Color: Various Fram…" at bounding box center [444, 683] width 332 height 89
type textarea "Description: Custom Gallery Wall || Size: Various Sizing || Color: Various Fram…"
click at [597, 743] on fieldset "Client-Facing Dimensions" at bounding box center [444, 766] width 332 height 50
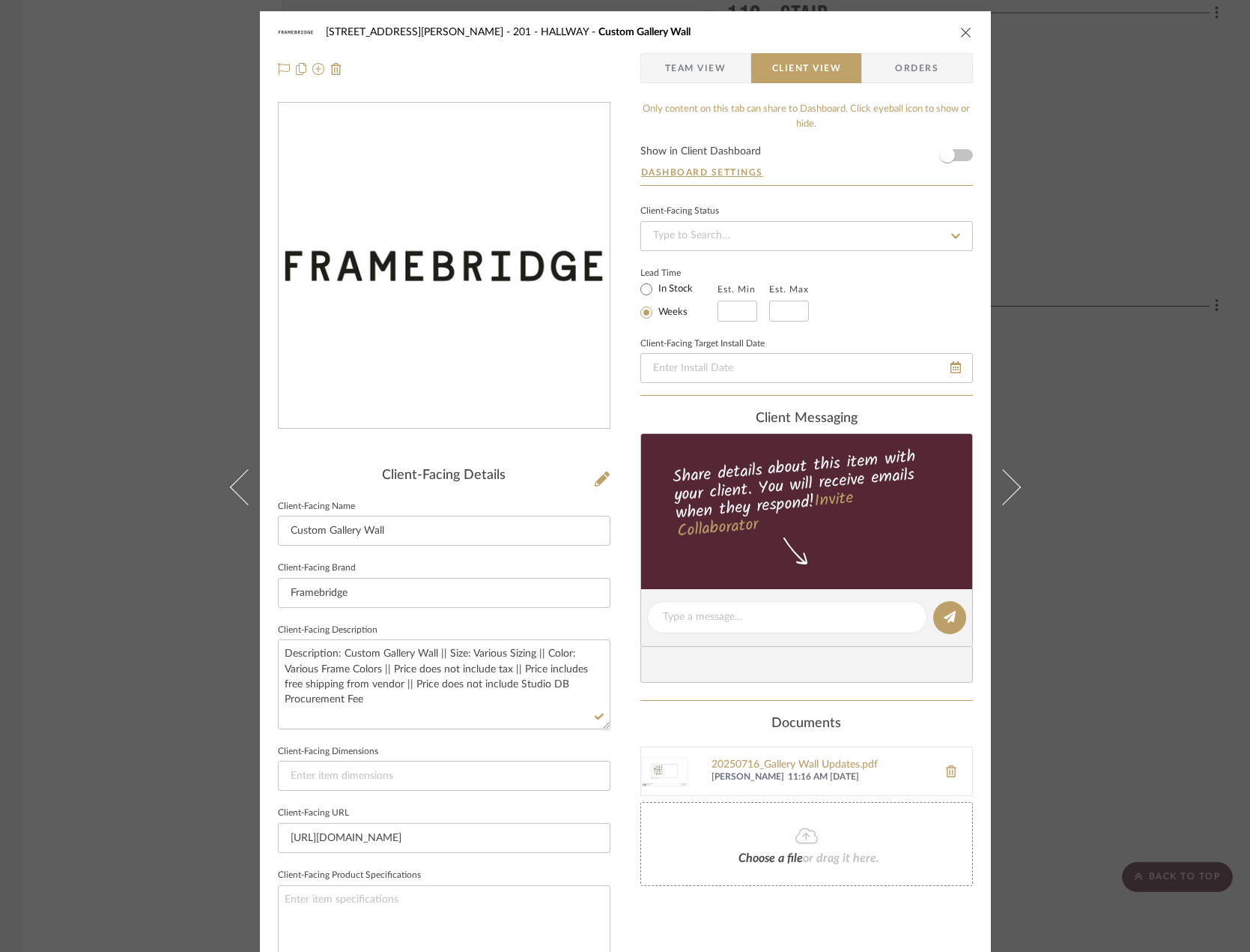
click at [698, 72] on span "Team View" at bounding box center [695, 68] width 62 height 30
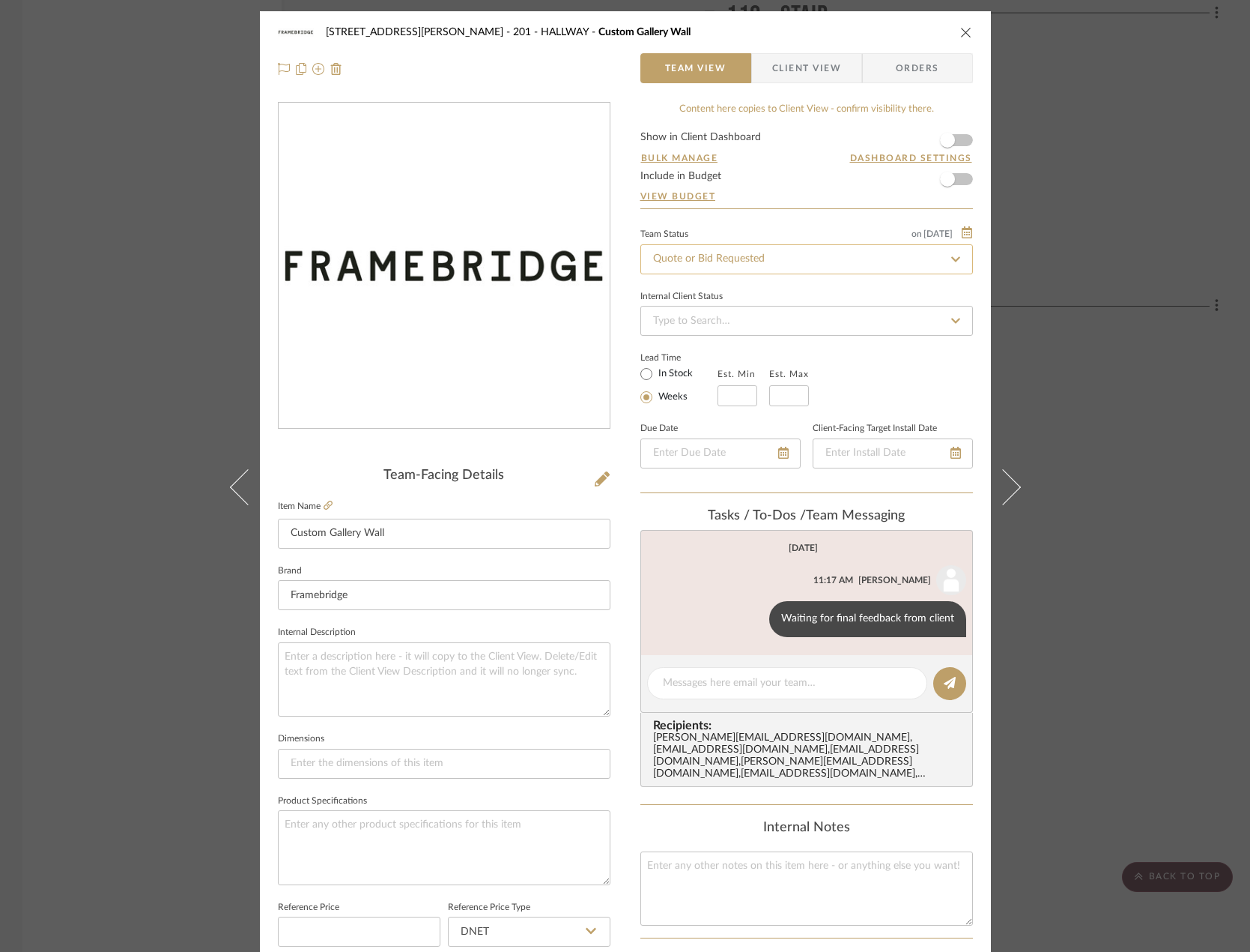
click at [717, 257] on input "Quote or Bid Requested" at bounding box center [806, 259] width 332 height 30
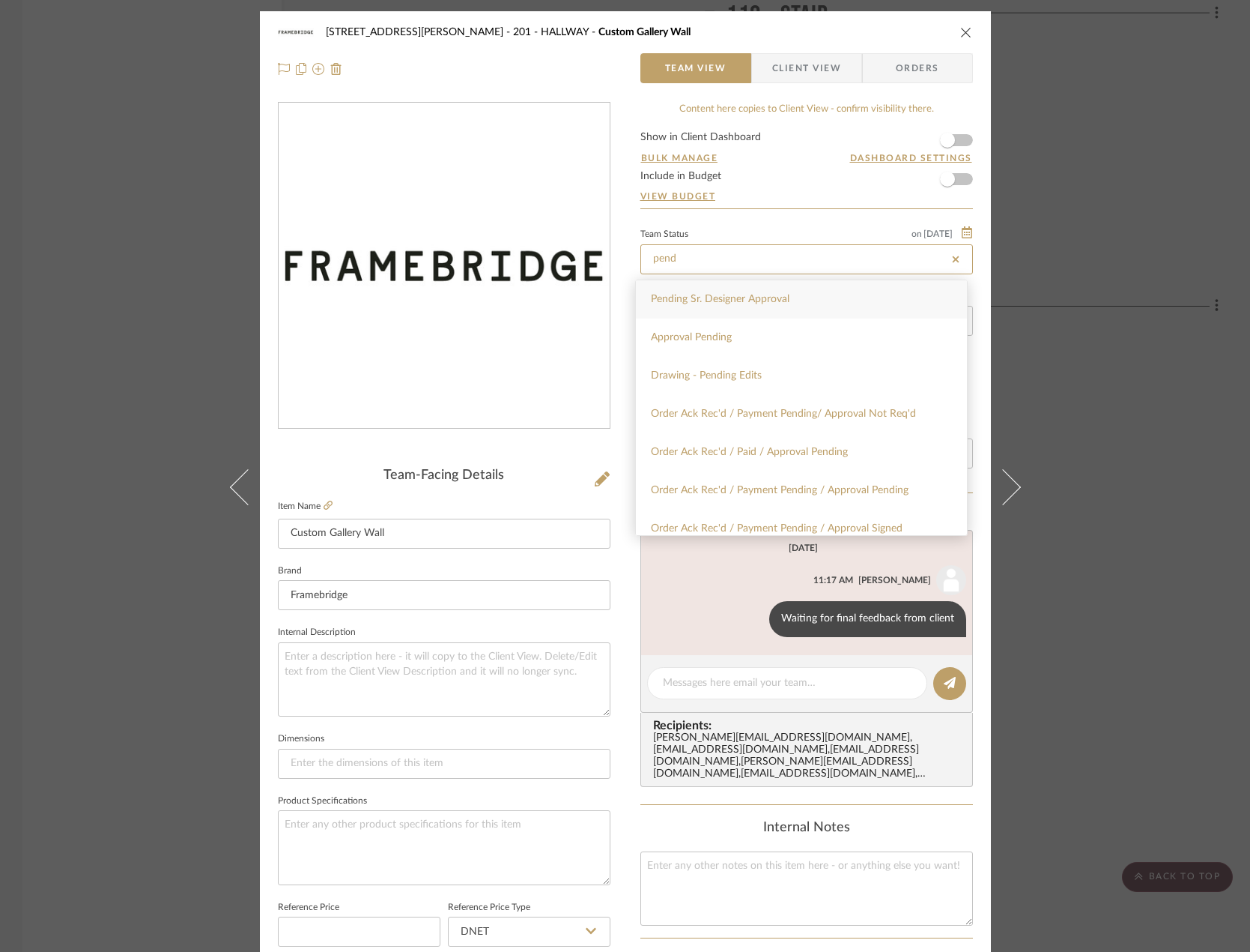
type input "pend"
click at [716, 298] on span "Pending Sr. Designer Approval" at bounding box center [720, 299] width 138 height 11
type input "[DATE]"
type input "Pending Sr. Designer Approval"
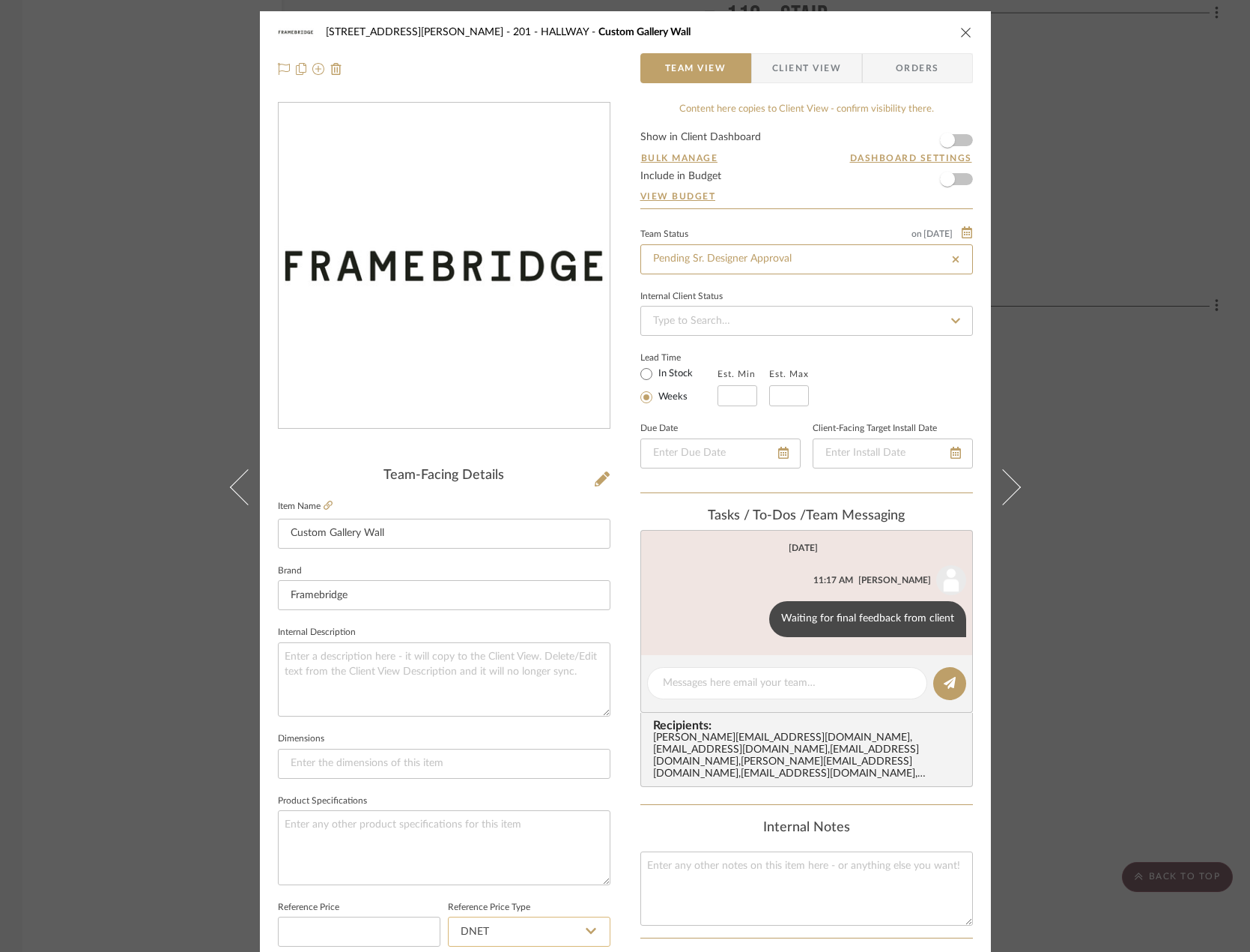
type input "[DATE]"
type input "Pending Sr. Designer Approval"
click at [626, 824] on div "[STREET_ADDRESS][PERSON_NAME] - HALLWAY Custom Gallery Wall Team View Client Vi…" at bounding box center [625, 703] width 731 height 1384
click at [111, 350] on div "[STREET_ADDRESS][PERSON_NAME] - HALLWAY Custom Gallery Wall Team View Client Vi…" at bounding box center [625, 476] width 1250 height 952
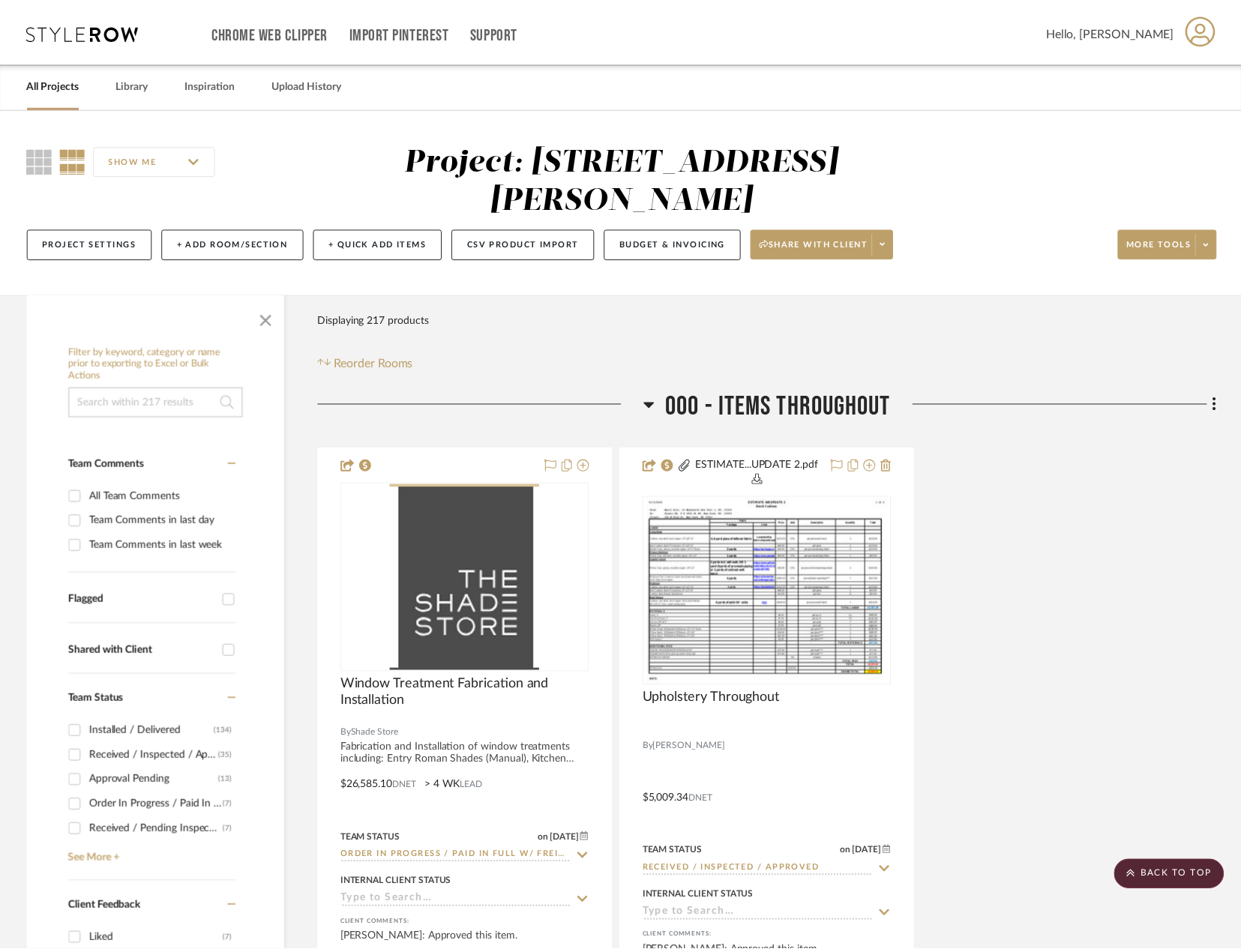
scroll to position [14396, 0]
